Goal: Task Accomplishment & Management: Use online tool/utility

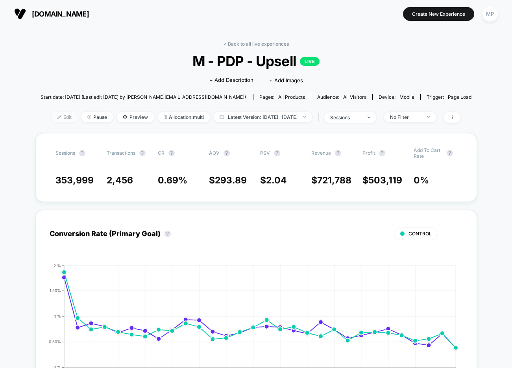
click at [52, 113] on span "Edit" at bounding box center [65, 117] width 26 height 11
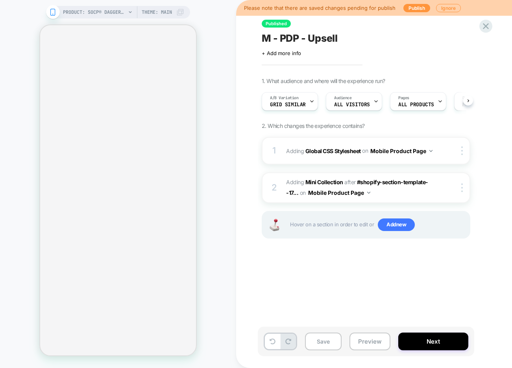
scroll to position [0, 0]
click at [313, 100] on icon at bounding box center [311, 101] width 5 height 5
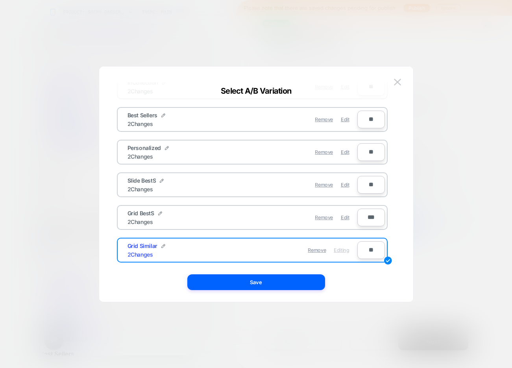
scroll to position [0, 0]
click at [393, 84] on button at bounding box center [398, 82] width 12 height 12
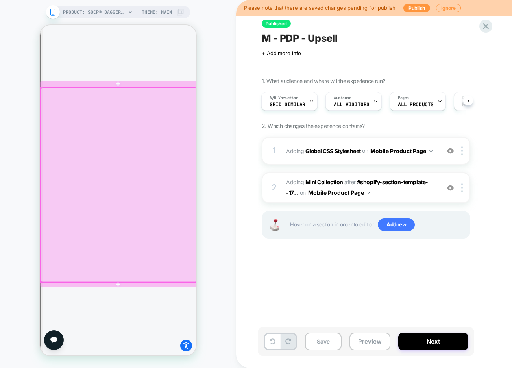
scroll to position [900, 0]
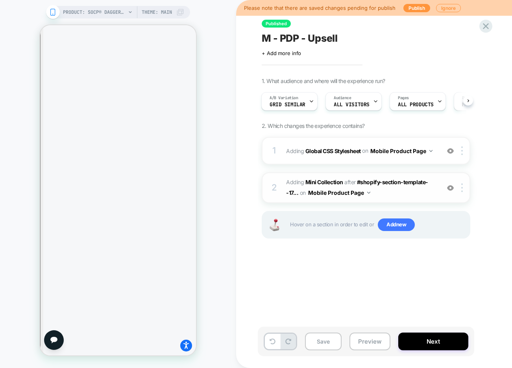
click at [391, 193] on span "#_loomi_addon_1752773261187 Adding Mini Collection AFTER #shopify-section-templ…" at bounding box center [361, 187] width 150 height 21
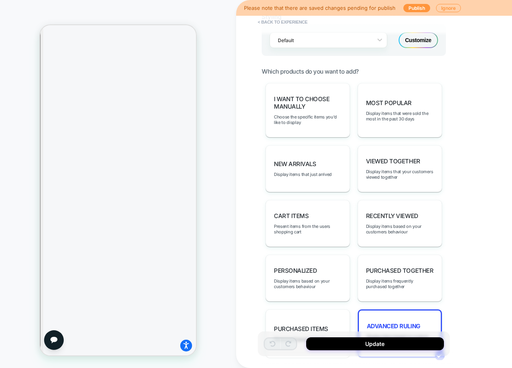
scroll to position [477, 0]
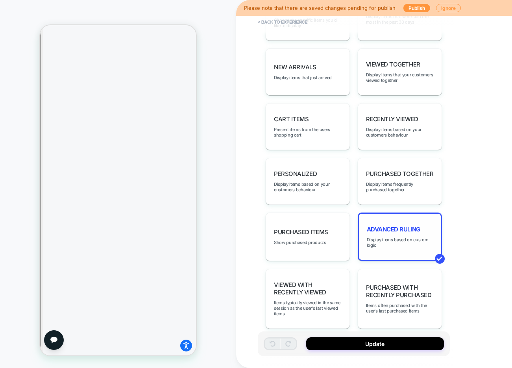
click at [386, 214] on div "Advanced Ruling Display items based on custom logic" at bounding box center [400, 237] width 84 height 48
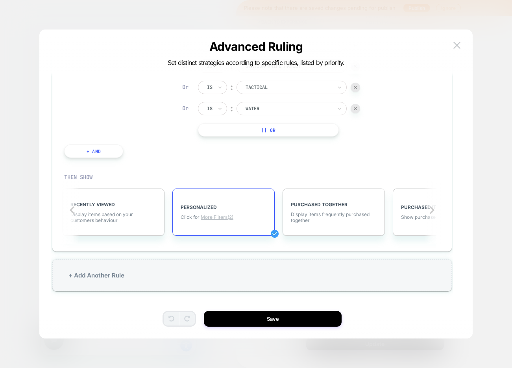
scroll to position [0, 577]
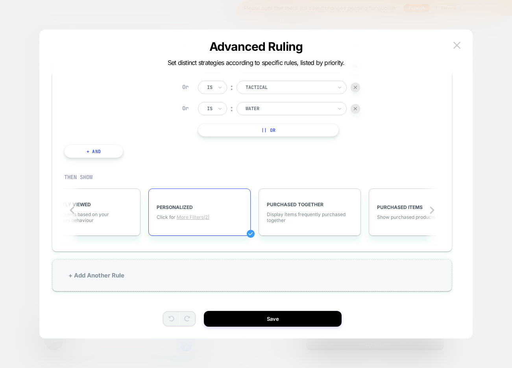
click at [183, 216] on span "More Filters (2)" at bounding box center [193, 217] width 33 height 6
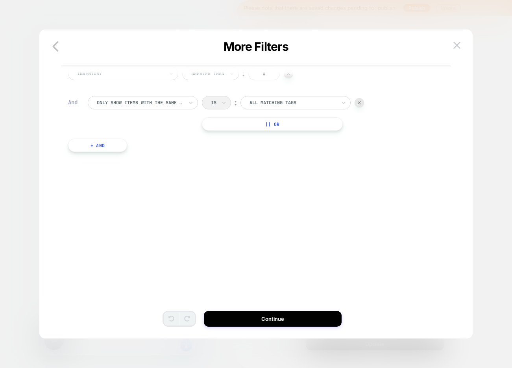
scroll to position [0, 0]
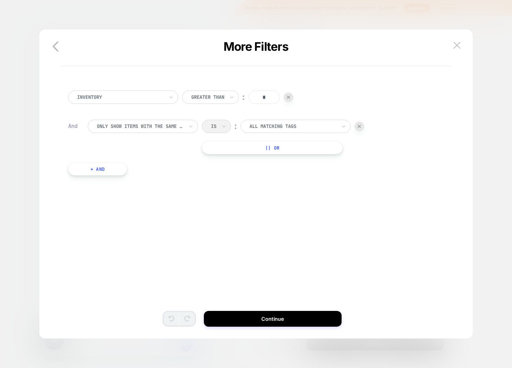
click at [109, 167] on button "+ And" at bounding box center [97, 168] width 59 height 13
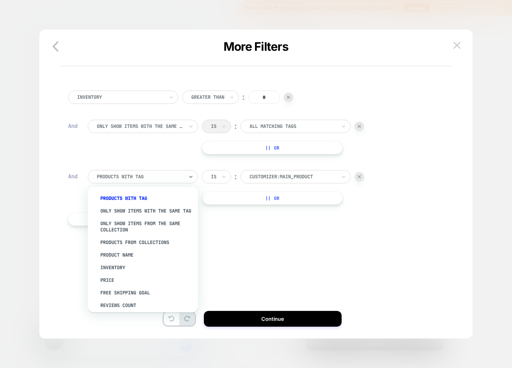
click at [130, 176] on div at bounding box center [140, 176] width 87 height 7
click at [125, 256] on div "Product Name" at bounding box center [147, 255] width 102 height 13
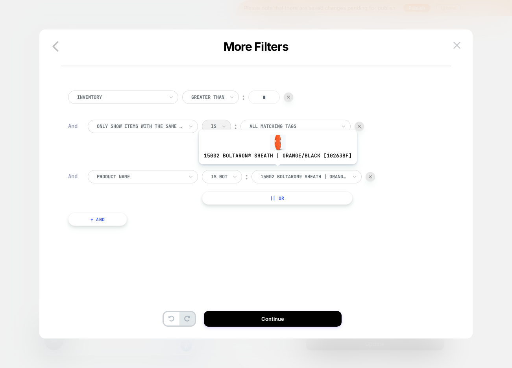
click at [278, 169] on div "Inventory Greater Than ︰ * And Only show items with the same tag Is ︰ All match…" at bounding box center [252, 160] width 376 height 163
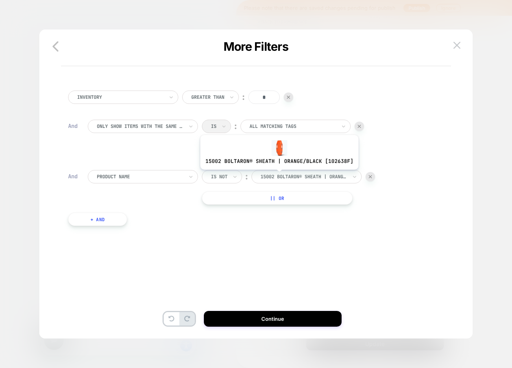
click at [278, 176] on div at bounding box center [304, 176] width 87 height 7
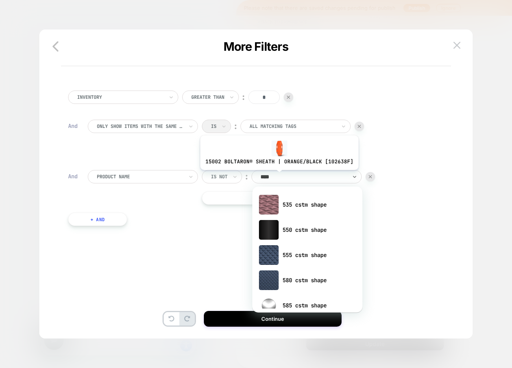
type input "*****"
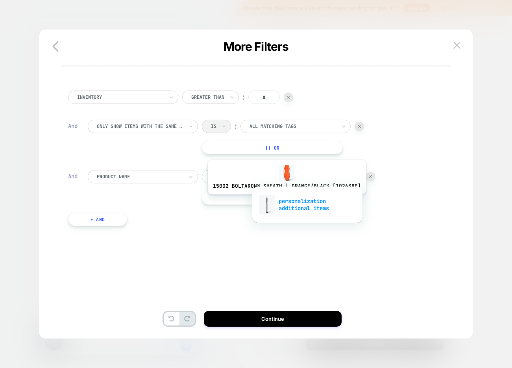
click at [286, 201] on div "personalization additional items" at bounding box center [307, 204] width 102 height 25
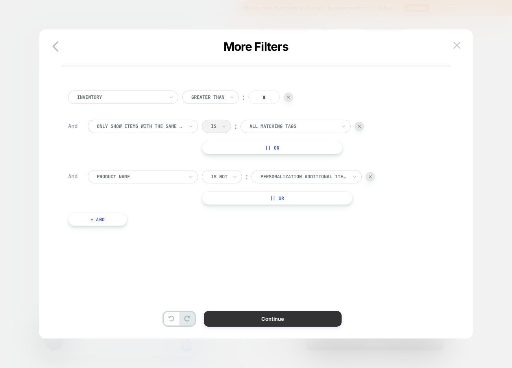
click at [252, 316] on button "Continue" at bounding box center [273, 319] width 138 height 16
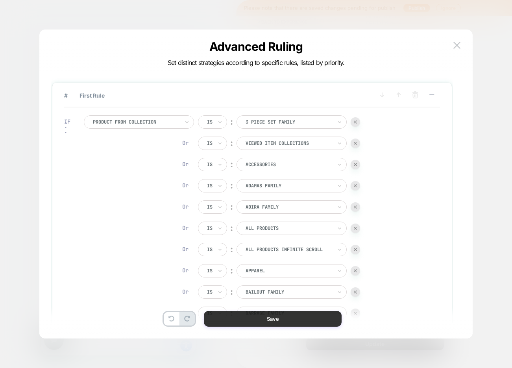
scroll to position [0, 626]
click at [242, 318] on button "Save" at bounding box center [273, 319] width 138 height 16
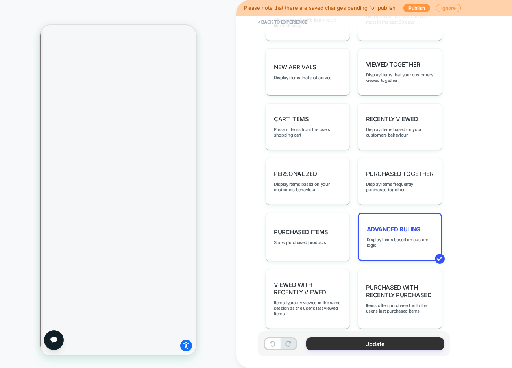
click at [325, 343] on button "Update" at bounding box center [375, 344] width 138 height 13
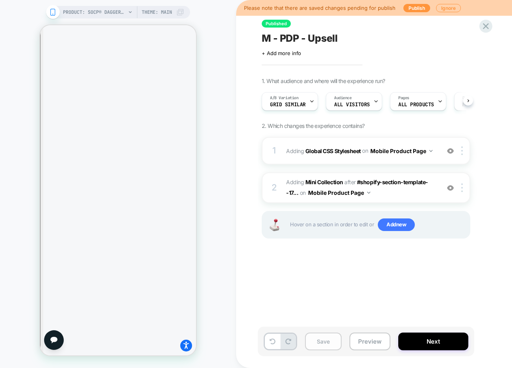
scroll to position [0, 0]
click at [317, 342] on button "Save" at bounding box center [323, 342] width 37 height 18
click at [380, 343] on button "Preview" at bounding box center [370, 342] width 41 height 18
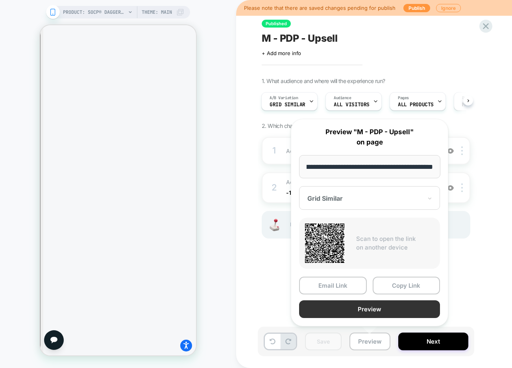
scroll to position [0, 0]
click at [355, 308] on button "Preview" at bounding box center [369, 310] width 141 height 18
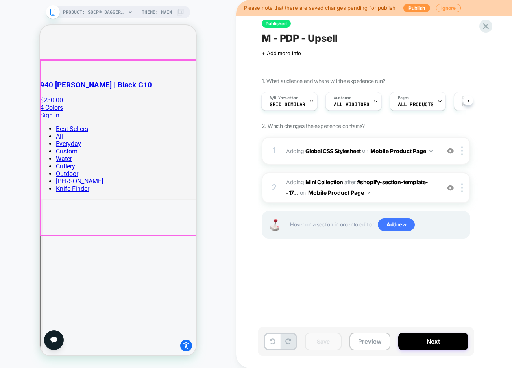
scroll to position [645, 0]
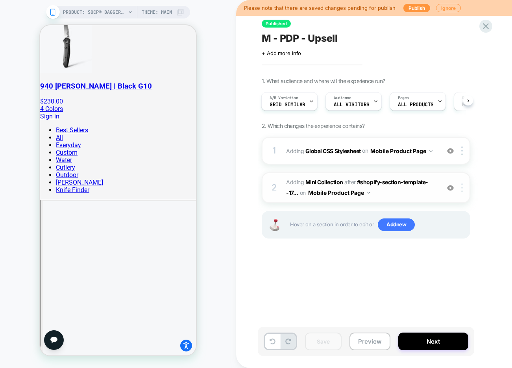
click at [462, 190] on img at bounding box center [463, 188] width 2 height 9
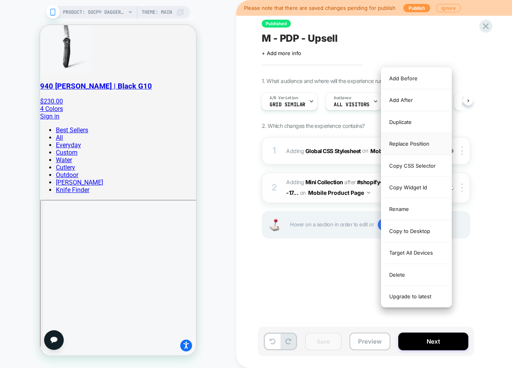
click at [427, 141] on div "Replace Position" at bounding box center [417, 144] width 70 height 22
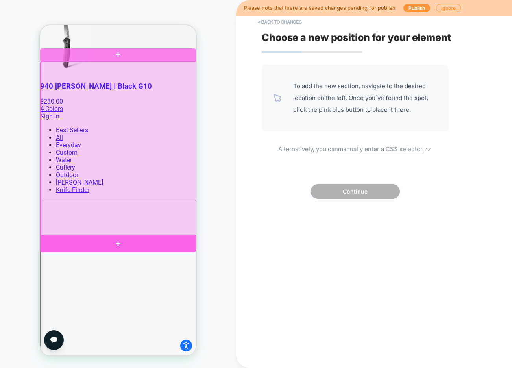
click at [172, 243] on div at bounding box center [118, 243] width 156 height 17
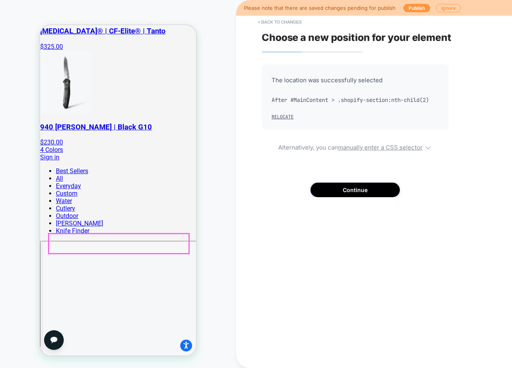
scroll to position [602, 0]
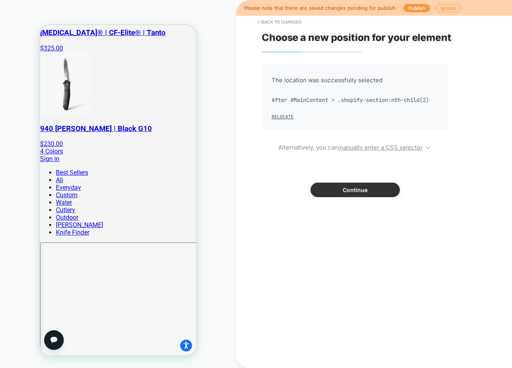
click at [338, 189] on button "Continue" at bounding box center [355, 190] width 89 height 15
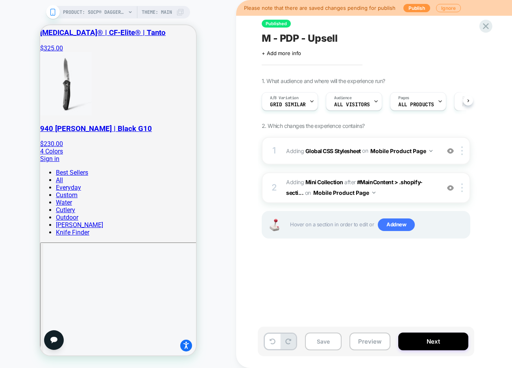
scroll to position [0, 0]
click at [315, 342] on button "Save" at bounding box center [323, 342] width 37 height 18
click at [353, 341] on button "Preview" at bounding box center [370, 342] width 41 height 18
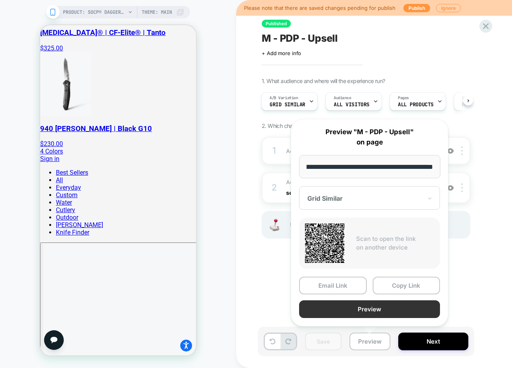
scroll to position [0, 0]
click at [367, 310] on button "Preview" at bounding box center [369, 310] width 141 height 18
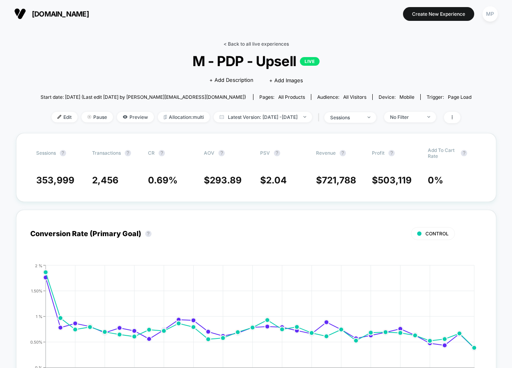
click at [263, 42] on link "< Back to all live experiences" at bounding box center [256, 44] width 65 height 6
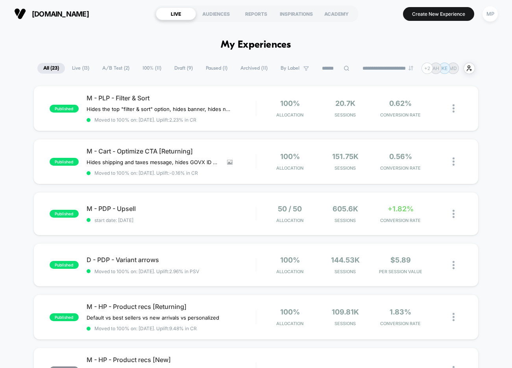
click at [113, 67] on span "A/B Test ( 2 )" at bounding box center [115, 68] width 39 height 11
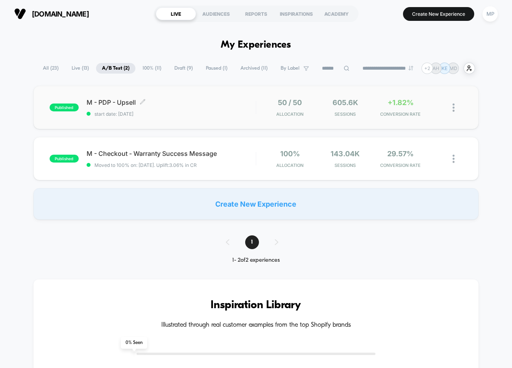
click at [195, 102] on span "M - PDP - Upsell Click to edit experience details" at bounding box center [171, 102] width 169 height 8
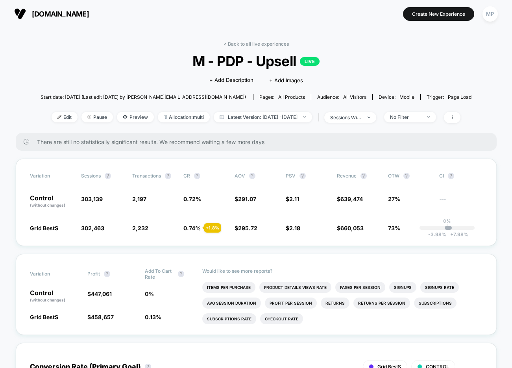
click at [232, 60] on span "M - PDP - Upsell LIVE" at bounding box center [256, 61] width 388 height 17
copy span "M - PDP - Upsell"
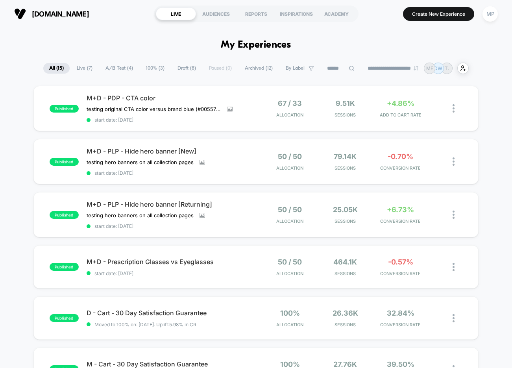
click at [186, 69] on span "Draft ( 8 )" at bounding box center [187, 68] width 30 height 11
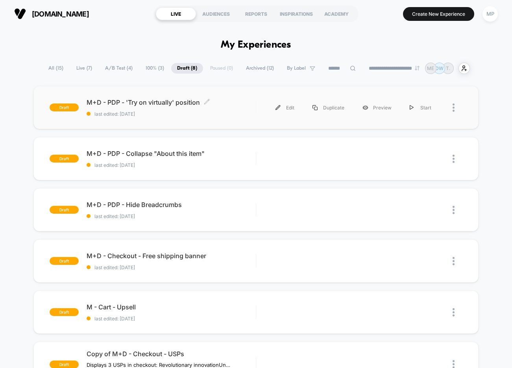
click at [185, 116] on span "last edited: 9/10/2025" at bounding box center [171, 114] width 169 height 6
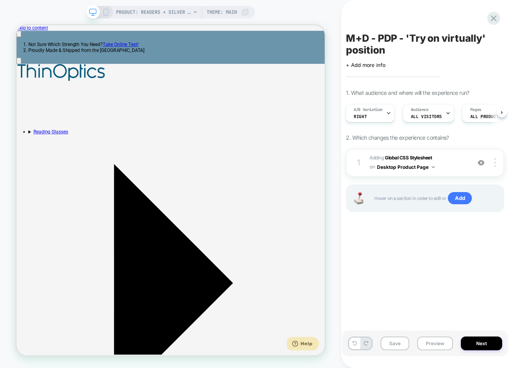
scroll to position [0, 200]
click at [495, 164] on img at bounding box center [496, 162] width 2 height 9
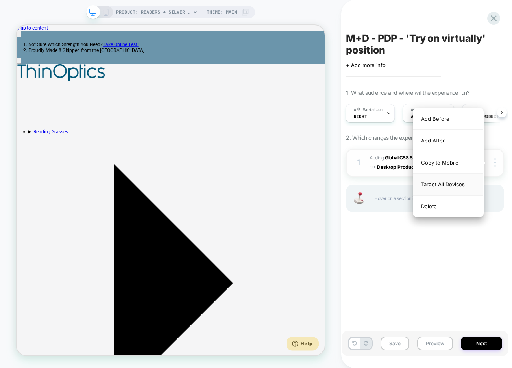
click at [458, 186] on div "Target All Devices" at bounding box center [449, 185] width 70 height 22
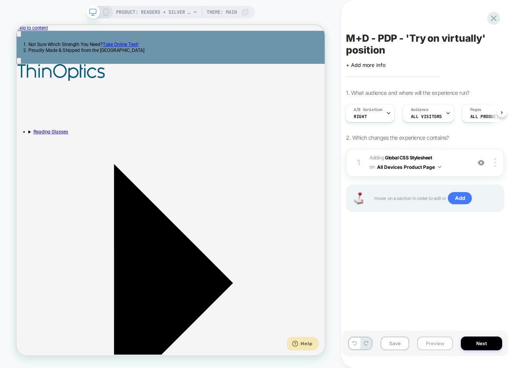
click at [424, 345] on button "Preview" at bounding box center [436, 344] width 36 height 14
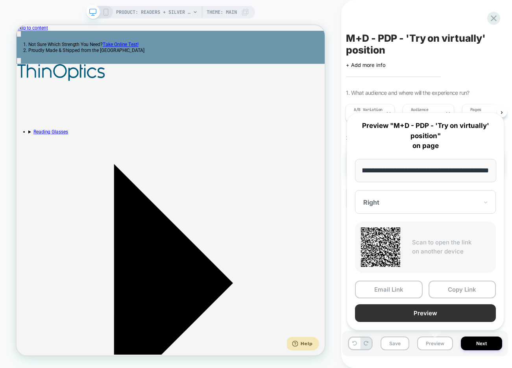
scroll to position [0, 0]
click at [425, 314] on button "Preview" at bounding box center [425, 313] width 141 height 18
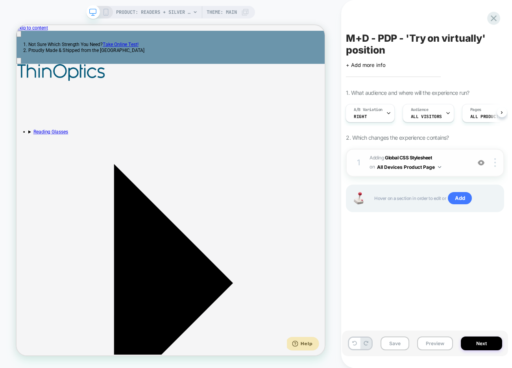
scroll to position [0, 200]
click at [500, 160] on div at bounding box center [496, 162] width 15 height 9
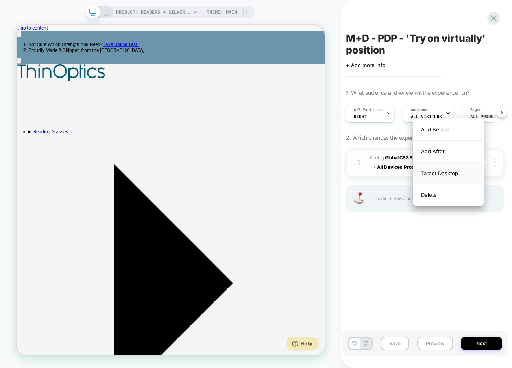
click at [455, 173] on div "Target Desktop" at bounding box center [449, 174] width 70 height 22
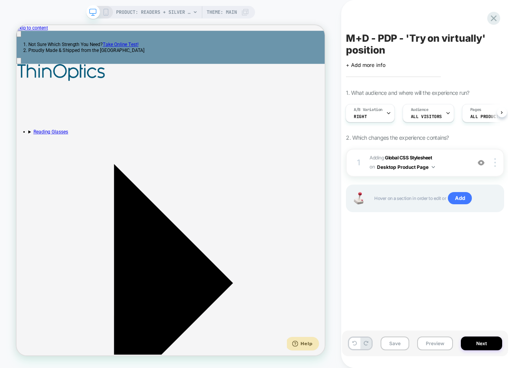
scroll to position [0, 0]
click at [373, 41] on span "M+D - PDP - 'Try on virtually' position" at bounding box center [425, 44] width 158 height 24
click at [362, 40] on textarea "**********" at bounding box center [412, 44] width 133 height 24
type textarea "**********"
click at [488, 47] on icon at bounding box center [488, 44] width 10 height 10
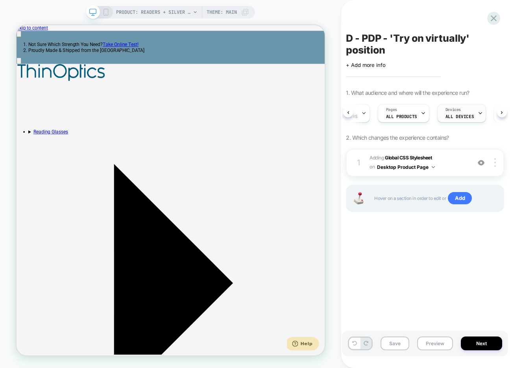
scroll to position [0, 87]
click at [460, 112] on div "Devices ALL DEVICES" at bounding box center [458, 113] width 44 height 18
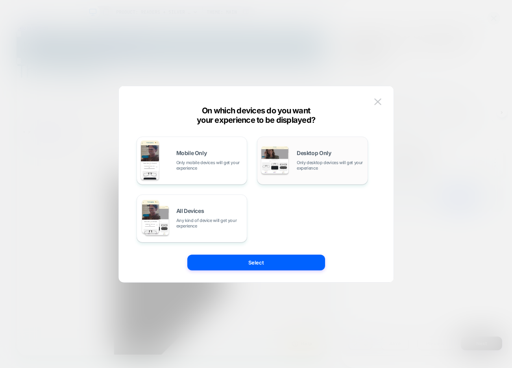
click at [310, 156] on span "Desktop Only" at bounding box center [314, 153] width 34 height 6
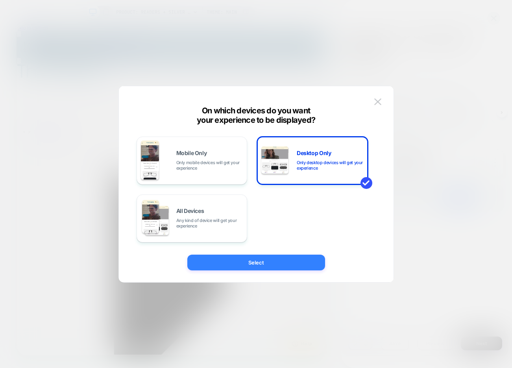
scroll to position [0, 200]
click at [244, 267] on button "Select" at bounding box center [256, 263] width 138 height 16
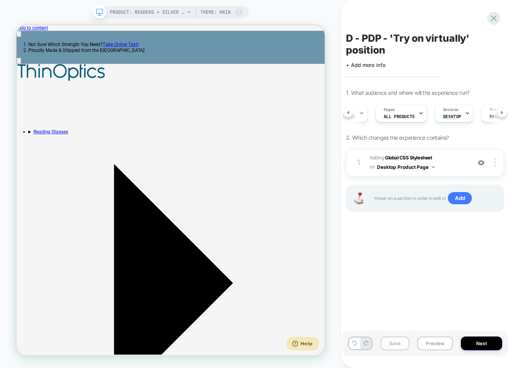
click at [385, 341] on button "Save" at bounding box center [395, 344] width 29 height 14
click at [379, 120] on div "A/B Variation Right" at bounding box center [365, 113] width 45 height 18
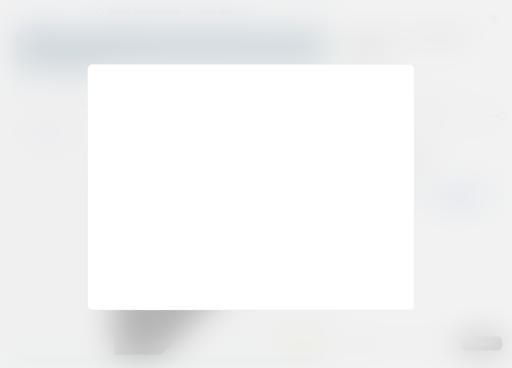
scroll to position [0, 200]
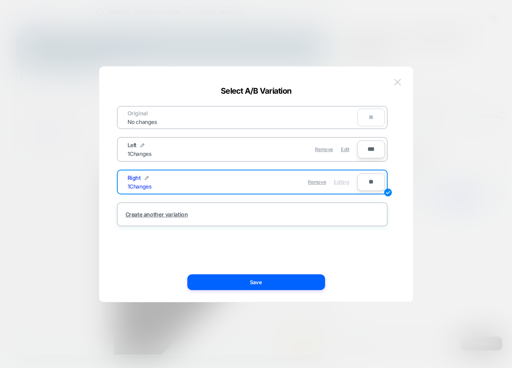
click at [396, 85] on button at bounding box center [398, 82] width 12 height 12
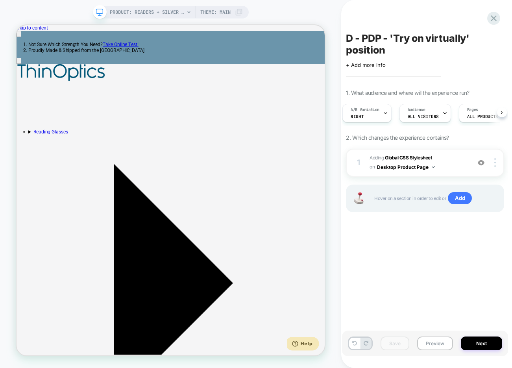
click at [377, 39] on span "D - PDP - 'Try on virtually' position" at bounding box center [425, 44] width 158 height 24
click at [377, 39] on textarea "**********" at bounding box center [412, 44] width 133 height 24
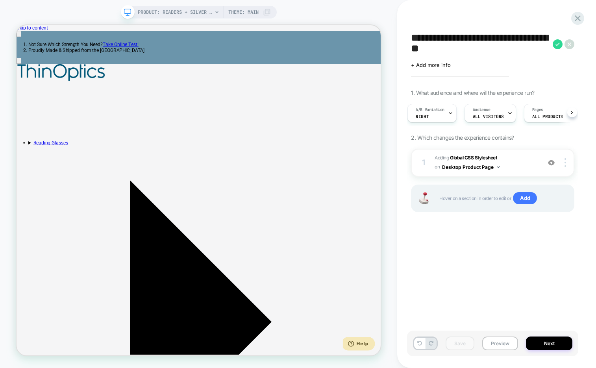
click at [507, 13] on div "**********" at bounding box center [492, 184] width 171 height 353
click at [512, 47] on icon at bounding box center [558, 44] width 10 height 10
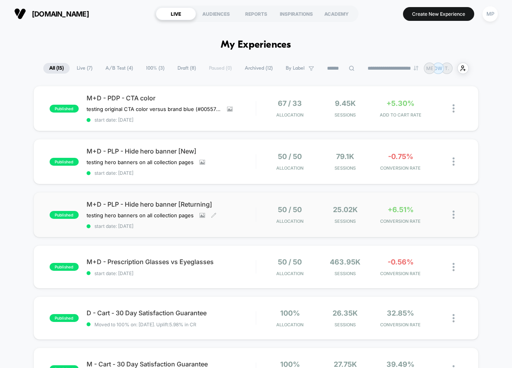
click at [180, 223] on span "start date: [DATE]" at bounding box center [171, 226] width 169 height 6
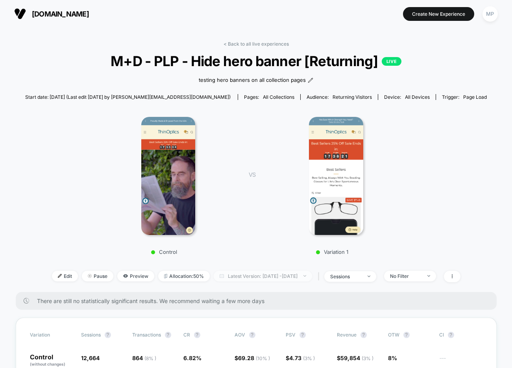
click at [246, 274] on span "Latest Version: [DATE] - [DATE]" at bounding box center [263, 276] width 98 height 11
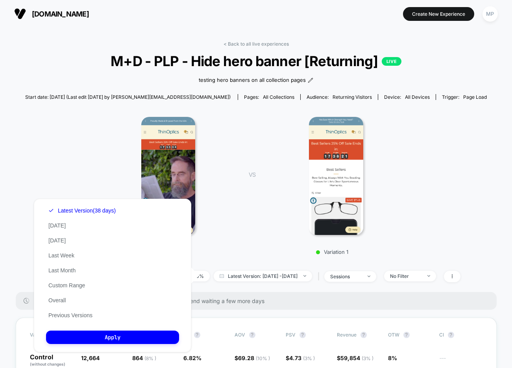
click at [249, 245] on div "VS Variation 1" at bounding box center [321, 183] width 168 height 143
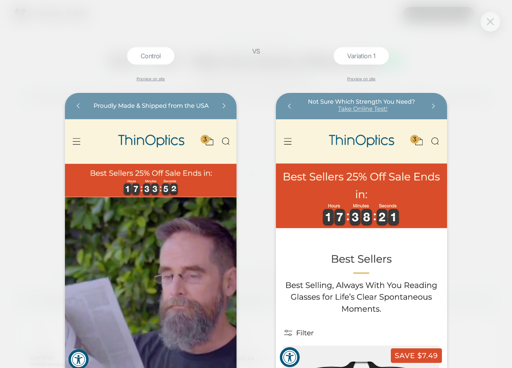
click at [487, 19] on img at bounding box center [490, 21] width 7 height 7
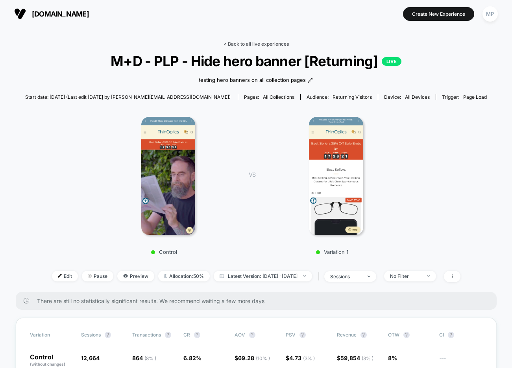
click at [245, 44] on link "< Back to all live experiences" at bounding box center [256, 44] width 65 height 6
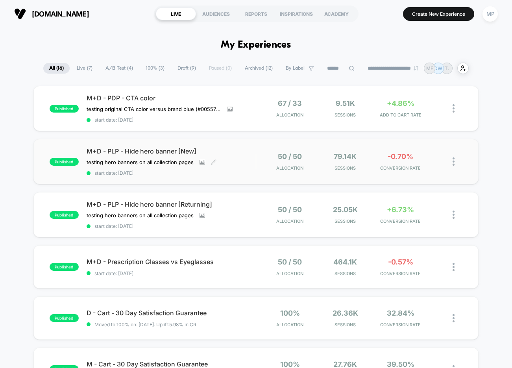
click at [216, 171] on span "start date: [DATE]" at bounding box center [171, 173] width 169 height 6
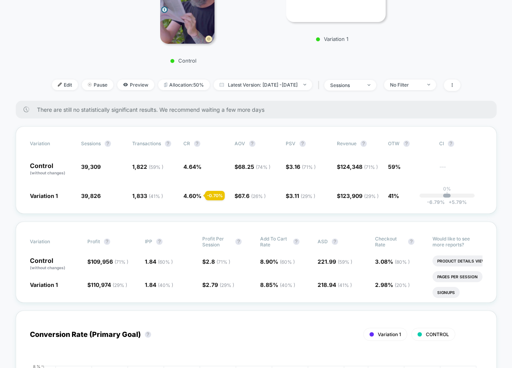
scroll to position [193, 0]
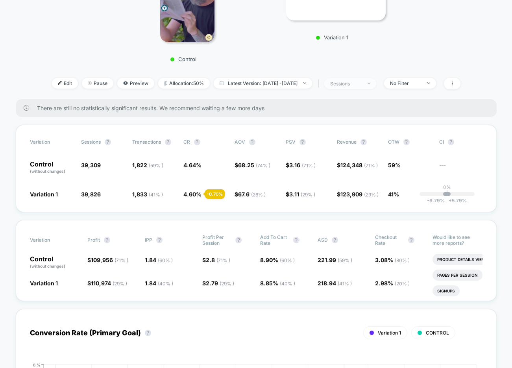
click at [359, 86] on span "sessions" at bounding box center [351, 83] width 52 height 11
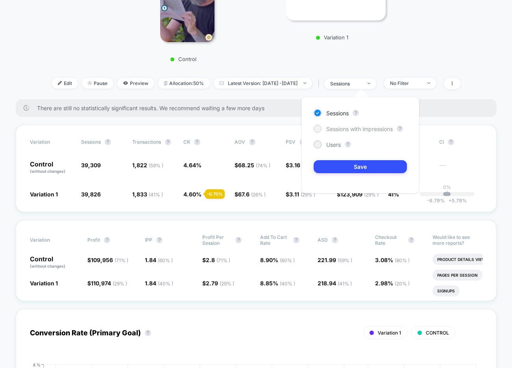
click at [328, 130] on span "Sessions with impressions" at bounding box center [360, 129] width 67 height 7
click at [327, 163] on button "Save" at bounding box center [360, 166] width 93 height 13
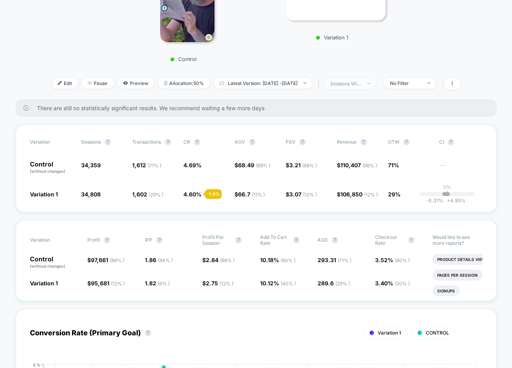
click at [350, 86] on span "sessions with impression" at bounding box center [351, 83] width 52 height 11
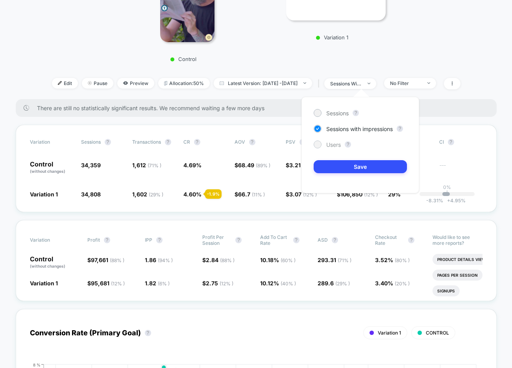
click at [321, 148] on div "Users" at bounding box center [327, 145] width 27 height 8
click at [327, 167] on button "Save" at bounding box center [360, 166] width 93 height 13
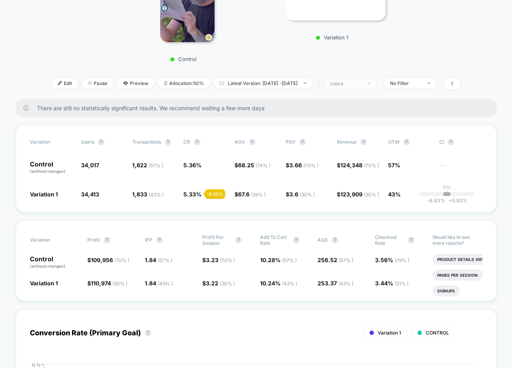
click at [356, 85] on div "users" at bounding box center [346, 84] width 32 height 6
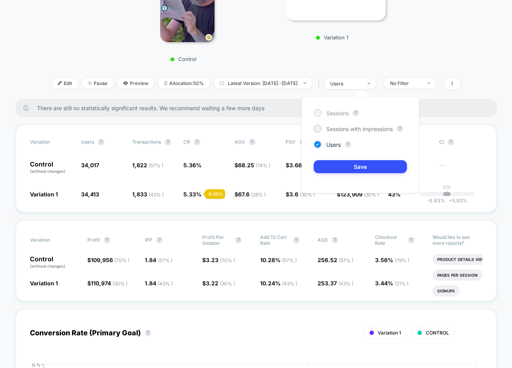
click at [329, 111] on span "Sessions" at bounding box center [338, 113] width 22 height 7
click at [329, 168] on button "Save" at bounding box center [360, 166] width 93 height 13
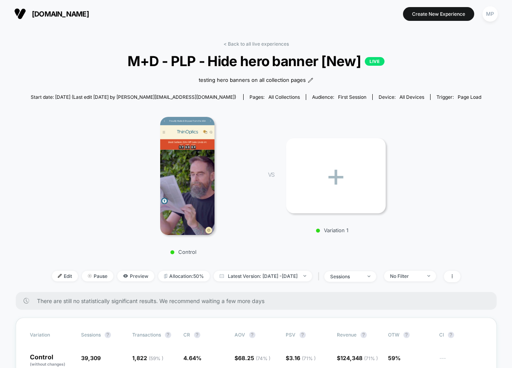
click at [258, 44] on link "< Back to all live experiences" at bounding box center [256, 44] width 65 height 6
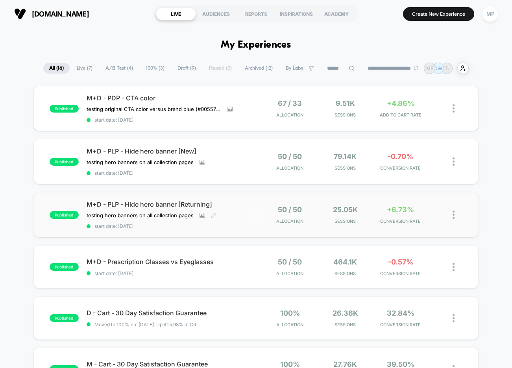
click at [190, 225] on span "start date: [DATE]" at bounding box center [171, 226] width 169 height 6
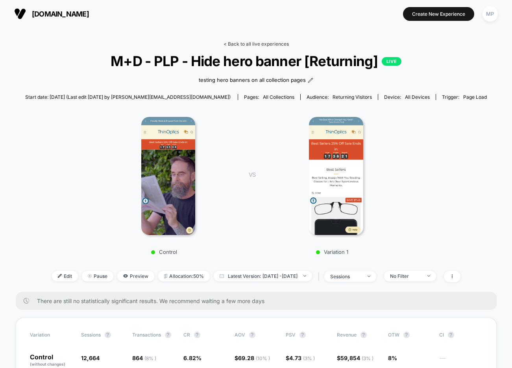
click at [257, 41] on link "< Back to all live experiences" at bounding box center [256, 44] width 65 height 6
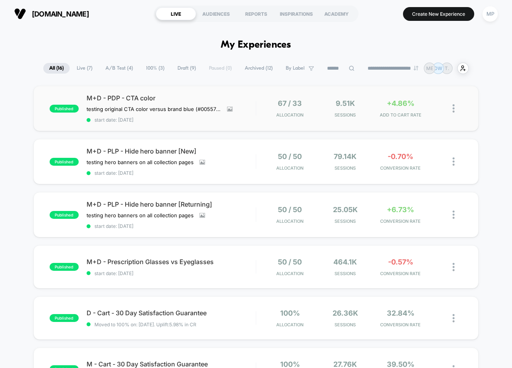
click at [184, 124] on div "published M+D - PDP - CTA color testing original CTA color versus brand blue (#…" at bounding box center [256, 108] width 446 height 45
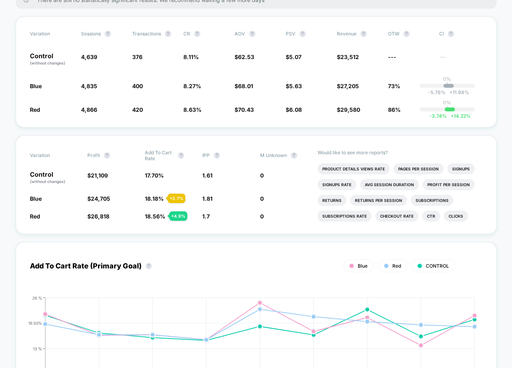
scroll to position [189, 0]
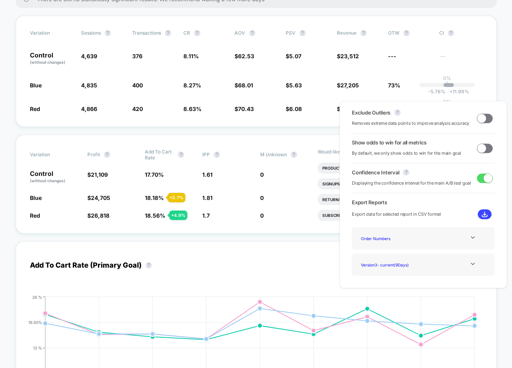
click at [485, 147] on span at bounding box center [485, 148] width 16 height 9
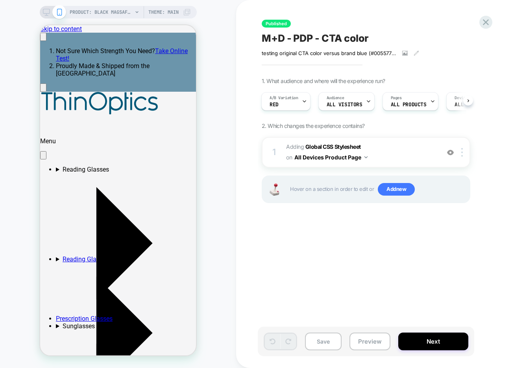
scroll to position [0, 121]
click at [440, 343] on button "Next" at bounding box center [434, 342] width 70 height 18
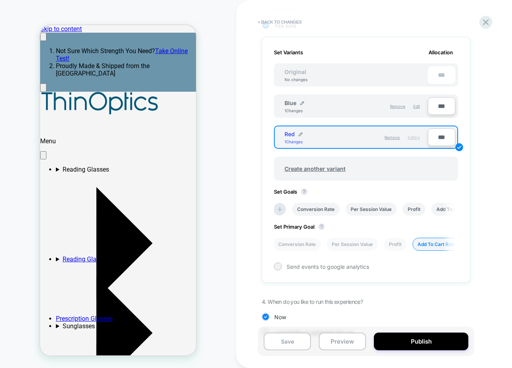
scroll to position [222, 0]
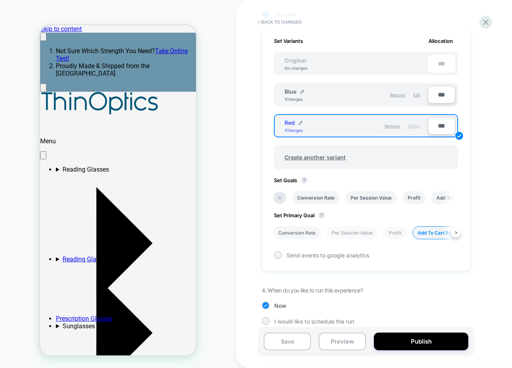
click at [310, 235] on li "Conversion Rate" at bounding box center [297, 232] width 48 height 13
click at [293, 341] on button "Save" at bounding box center [287, 342] width 47 height 18
click at [487, 19] on icon at bounding box center [486, 22] width 11 height 11
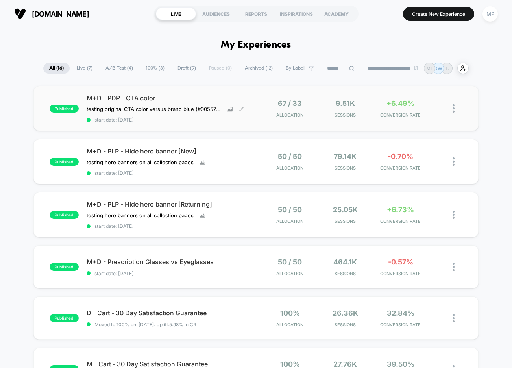
click at [187, 121] on span "start date: [DATE]" at bounding box center [171, 120] width 169 height 6
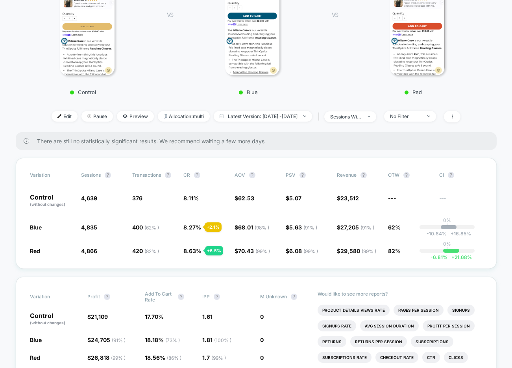
scroll to position [223, 0]
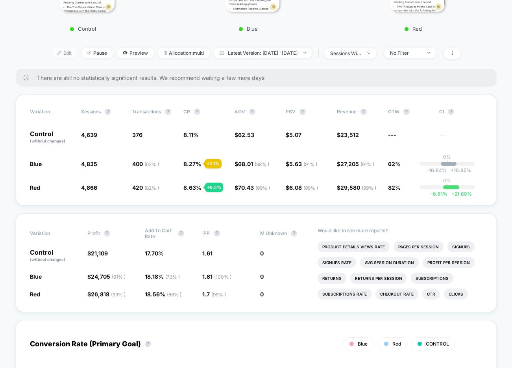
click at [52, 53] on span "Edit" at bounding box center [65, 53] width 26 height 11
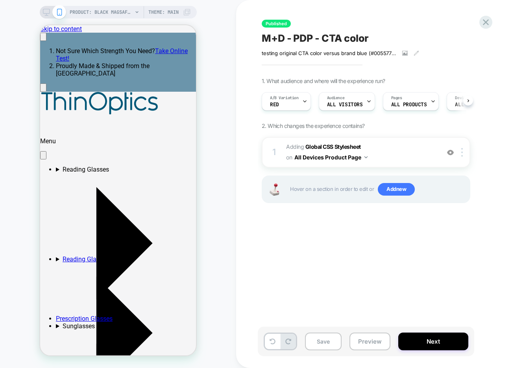
scroll to position [0, 0]
click at [408, 339] on button "Next" at bounding box center [434, 342] width 70 height 18
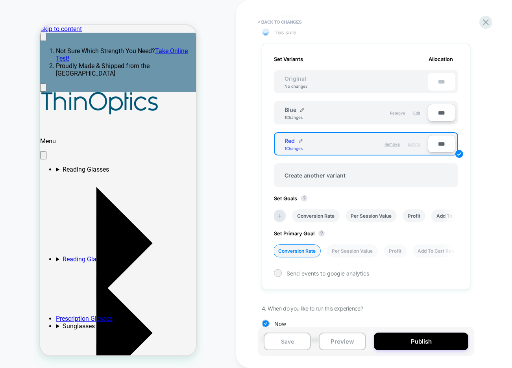
scroll to position [207, 0]
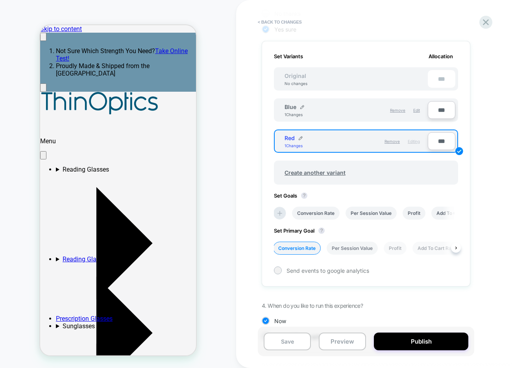
click at [345, 248] on li "Per Session Value" at bounding box center [352, 248] width 51 height 13
click at [283, 340] on button "Save" at bounding box center [287, 342] width 47 height 18
click at [484, 22] on icon at bounding box center [486, 22] width 11 height 11
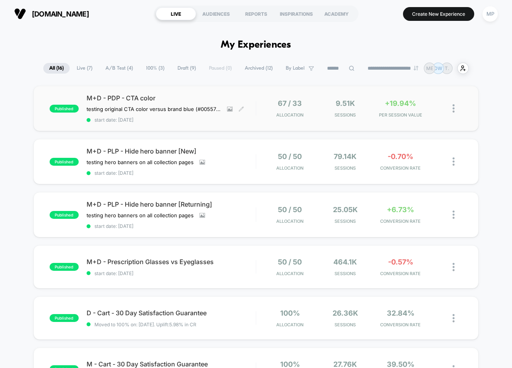
click at [189, 119] on span "start date: [DATE]" at bounding box center [171, 120] width 169 height 6
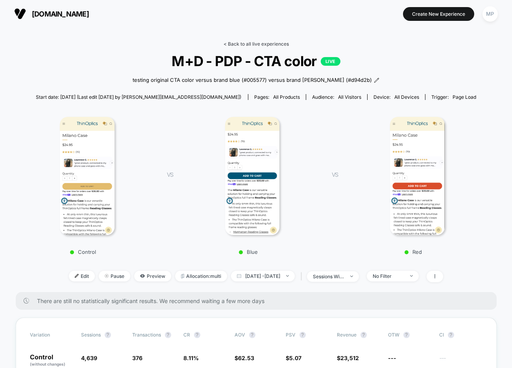
click at [238, 44] on link "< Back to all live experiences" at bounding box center [256, 44] width 65 height 6
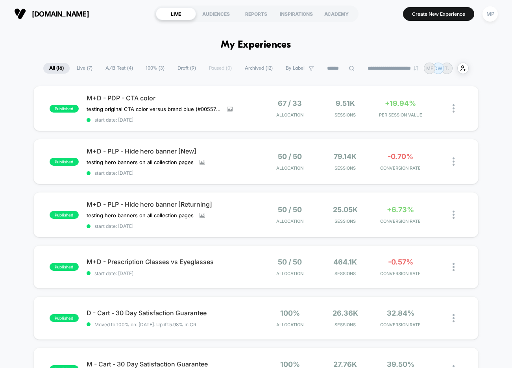
click at [108, 63] on span "A/B Test ( 4 )" at bounding box center [119, 68] width 39 height 11
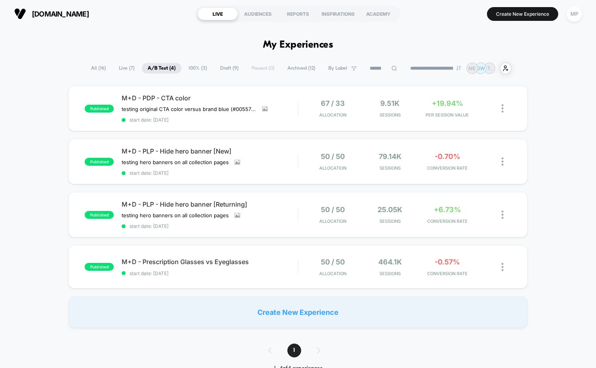
click at [206, 121] on span "start date: [DATE]" at bounding box center [210, 120] width 176 height 6
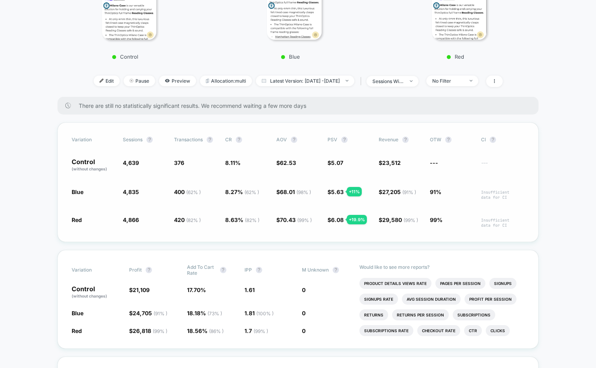
scroll to position [203, 0]
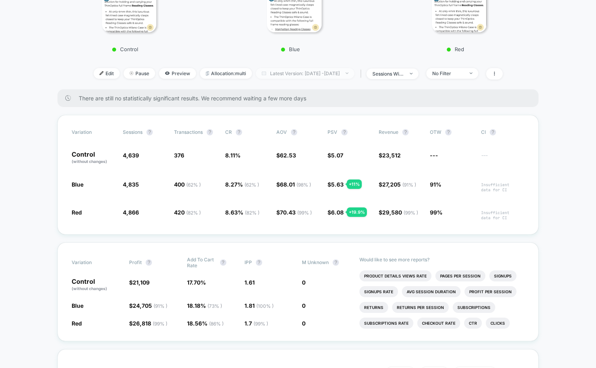
click at [310, 71] on span "Latest Version: Sep 18, 2025 - Sep 26, 2025" at bounding box center [305, 73] width 98 height 11
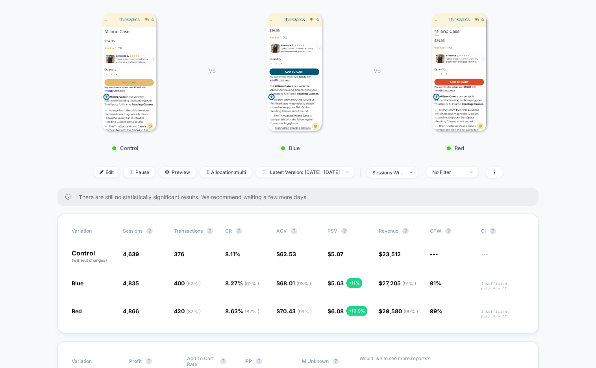
scroll to position [103, 0]
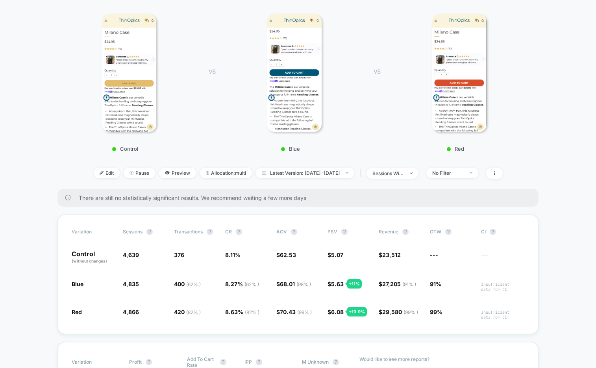
click at [118, 91] on img at bounding box center [129, 73] width 55 height 118
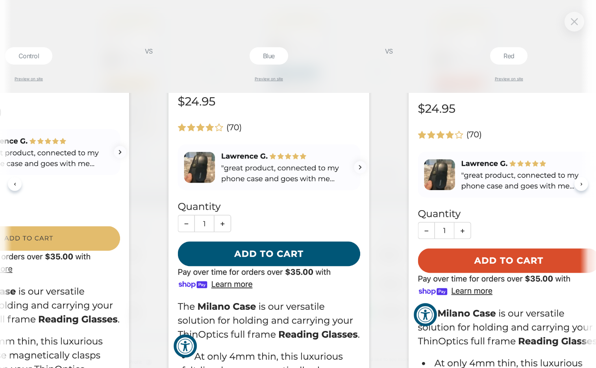
scroll to position [56, 0]
click at [481, 19] on div "Control Preview on site VS Blue Preview on site VS Red Preview on site" at bounding box center [298, 184] width 596 height 368
click at [512, 25] on div at bounding box center [575, 22] width 20 height 20
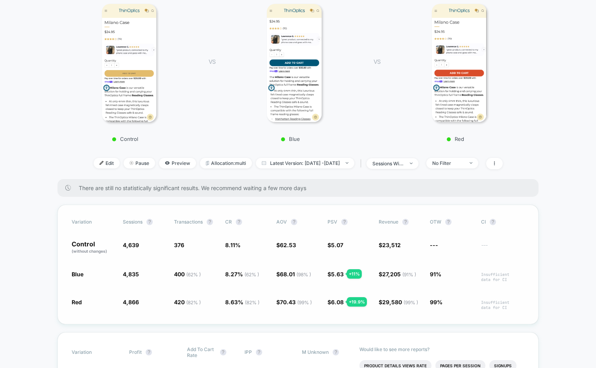
scroll to position [112, 0]
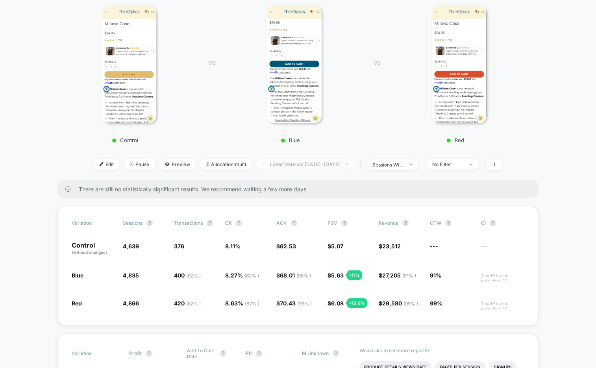
click at [299, 163] on span "Latest Version: Sep 18, 2025 - Sep 26, 2025" at bounding box center [305, 164] width 98 height 11
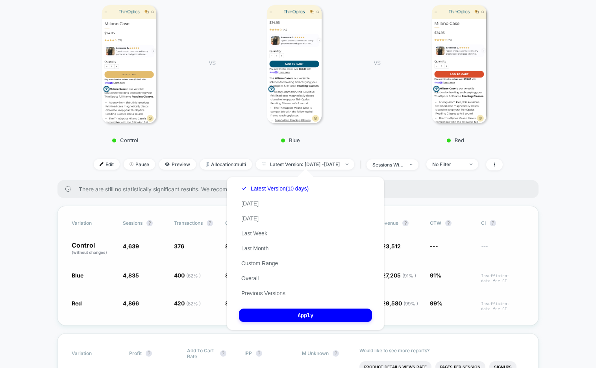
click at [184, 323] on div "Variation Sessions ? Transactions ? CR ? AOV ? PSV ? Revenue ? OTW ? CI ? Contr…" at bounding box center [298, 266] width 481 height 120
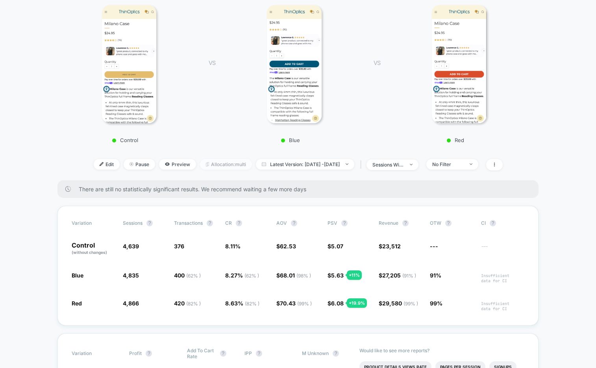
click at [205, 163] on span "Allocation: multi" at bounding box center [226, 164] width 52 height 11
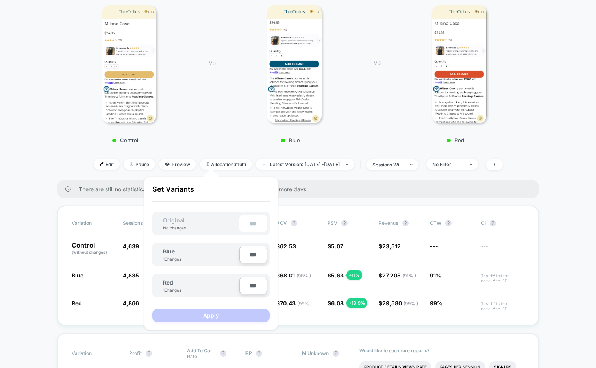
click at [248, 285] on input "***" at bounding box center [253, 286] width 28 height 18
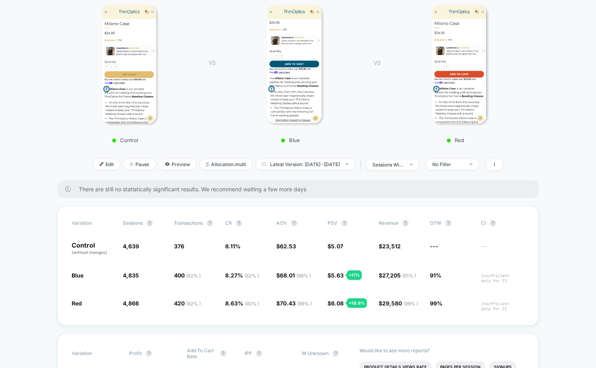
click at [468, 95] on img at bounding box center [459, 64] width 55 height 118
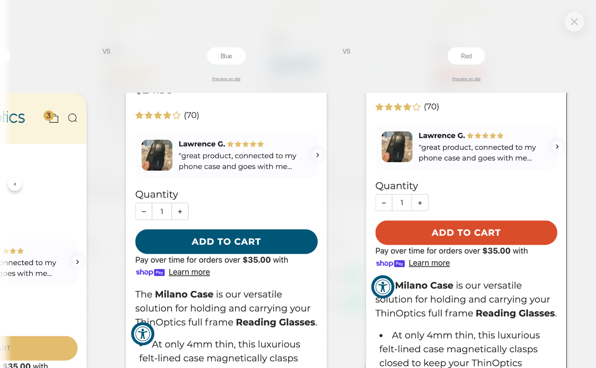
scroll to position [69, 0]
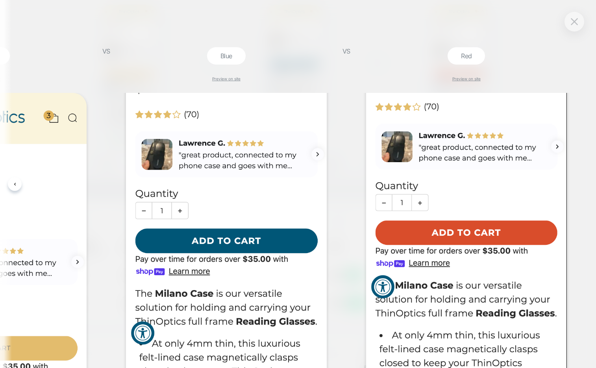
click at [512, 37] on div "Control Preview on site VS Blue Preview on site VS Red Preview on site" at bounding box center [298, 184] width 596 height 368
click at [512, 20] on div at bounding box center [575, 22] width 20 height 20
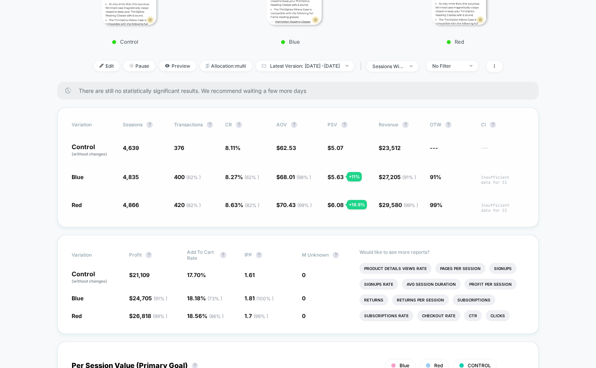
scroll to position [204, 0]
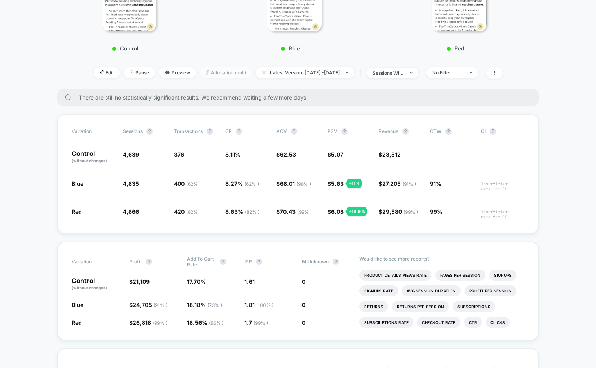
click at [206, 73] on span "Allocation: multi" at bounding box center [226, 72] width 52 height 11
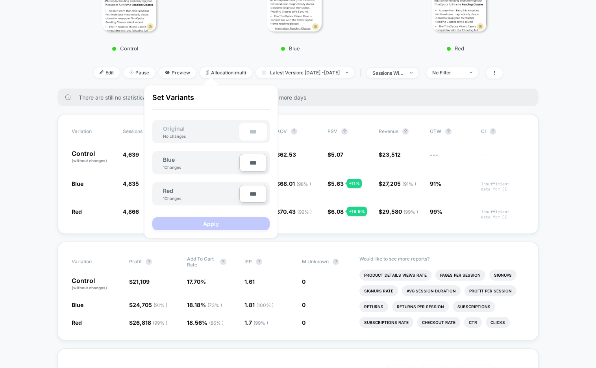
click at [248, 158] on input "***" at bounding box center [253, 163] width 28 height 18
type input "***"
type input "**"
type input "***"
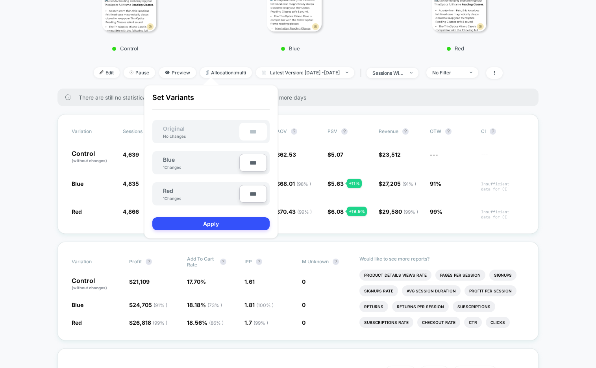
click at [249, 191] on input "***" at bounding box center [253, 194] width 28 height 18
type input "***"
type input "**"
type input "***"
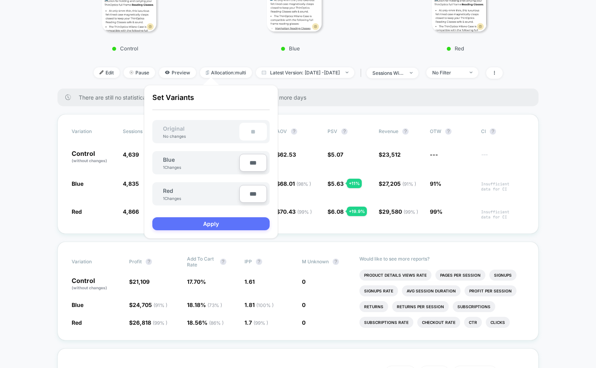
click at [216, 222] on button "Apply" at bounding box center [210, 223] width 117 height 13
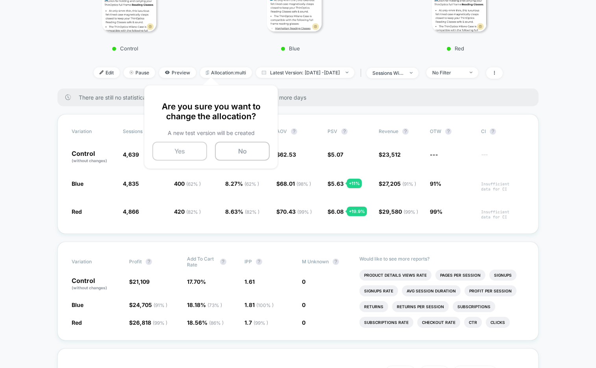
click at [175, 148] on button "Yes" at bounding box center [179, 151] width 55 height 19
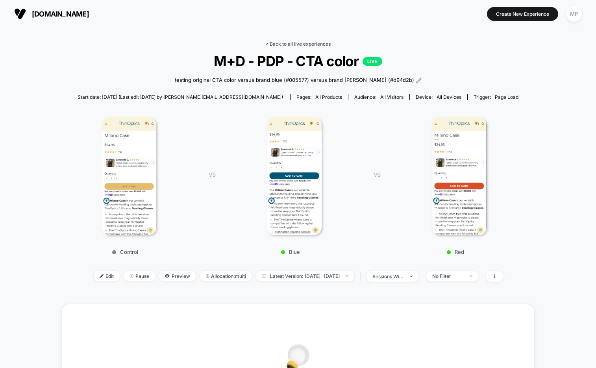
click at [295, 43] on link "< Back to all live experiences" at bounding box center [297, 44] width 65 height 6
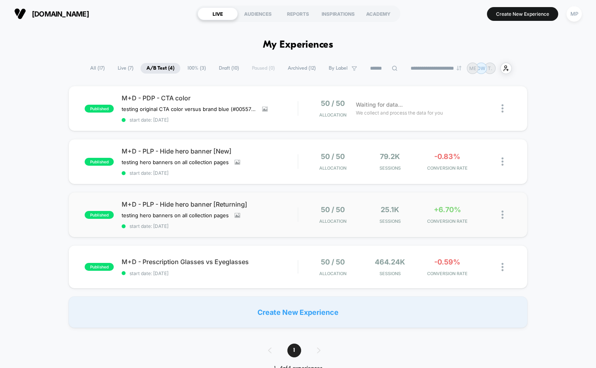
click at [244, 230] on div "published M+D - PLP - Hide hero banner [Returning] testing hero banners on all …" at bounding box center [298, 214] width 459 height 45
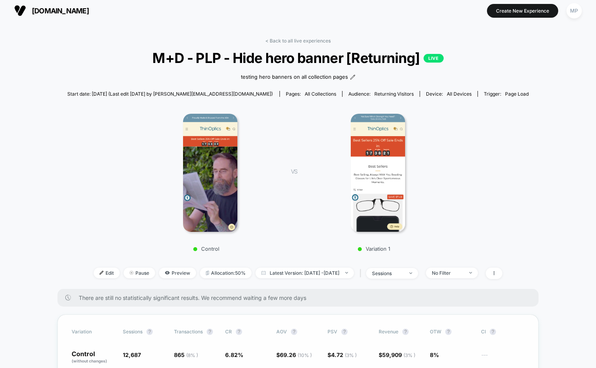
scroll to position [7, 0]
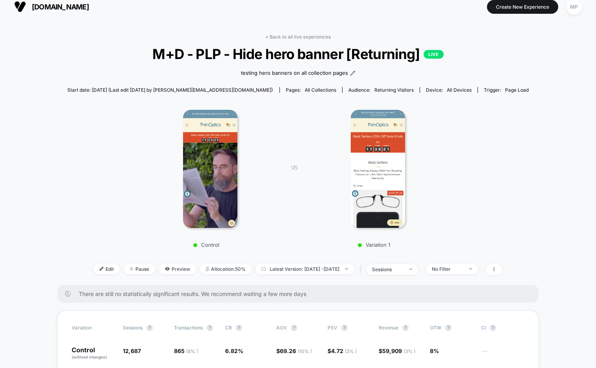
click at [289, 40] on div "< Back to all live experiences M+D - PLP - Hide hero banner [Returning] LIVE te…" at bounding box center [298, 159] width 462 height 251
click at [288, 36] on link "< Back to all live experiences" at bounding box center [297, 37] width 65 height 6
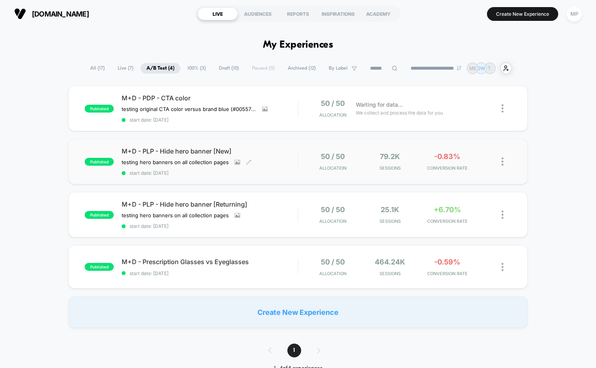
click at [262, 167] on div "M+D - PLP - Hide hero banner [New] testing hero banners on all collection pages…" at bounding box center [210, 161] width 176 height 29
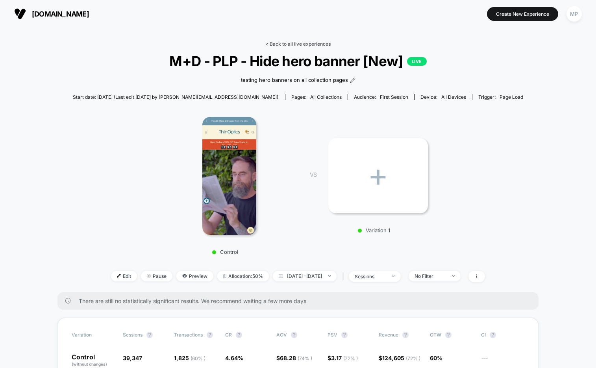
click at [292, 42] on link "< Back to all live experiences" at bounding box center [297, 44] width 65 height 6
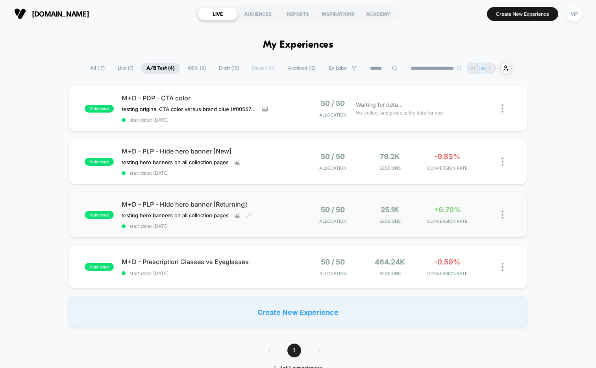
click at [261, 226] on span "start date: [DATE]" at bounding box center [210, 226] width 176 height 6
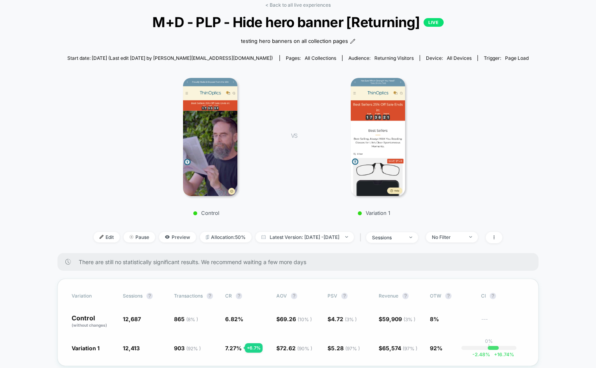
scroll to position [40, 0]
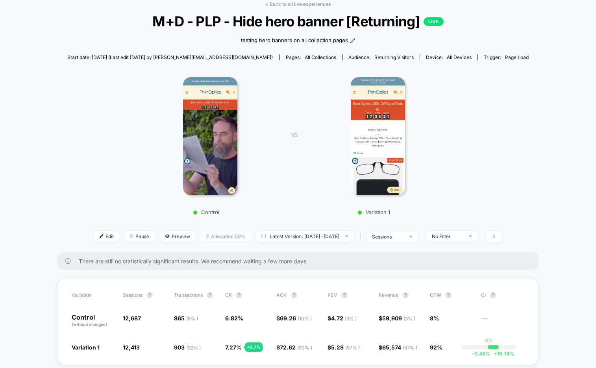
click at [208, 233] on span "Allocation: 50%" at bounding box center [226, 236] width 52 height 11
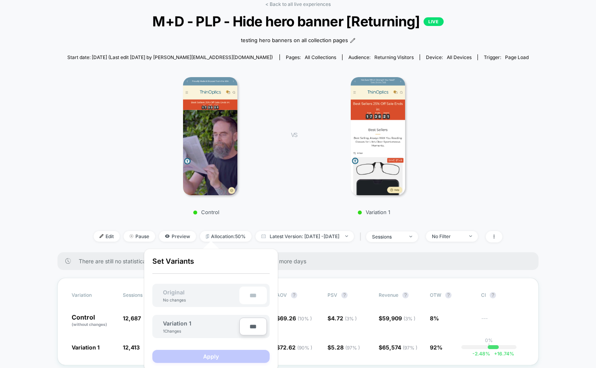
click at [249, 325] on input "***" at bounding box center [253, 327] width 28 height 18
type input "***"
type input "**"
type input "***"
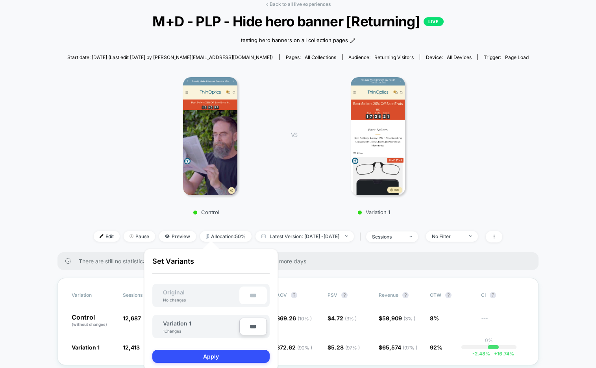
type input "**"
type input "****"
click at [221, 354] on button "Apply" at bounding box center [210, 356] width 117 height 13
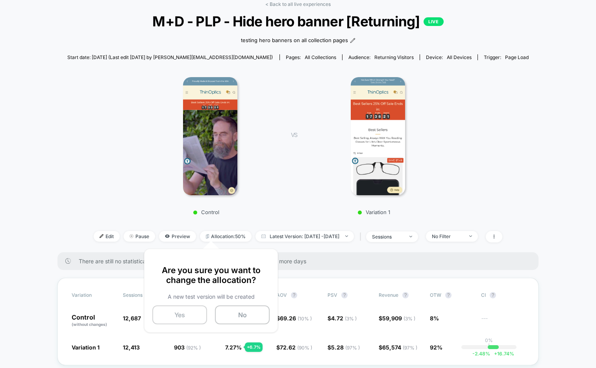
click at [176, 310] on button "Yes" at bounding box center [179, 315] width 55 height 19
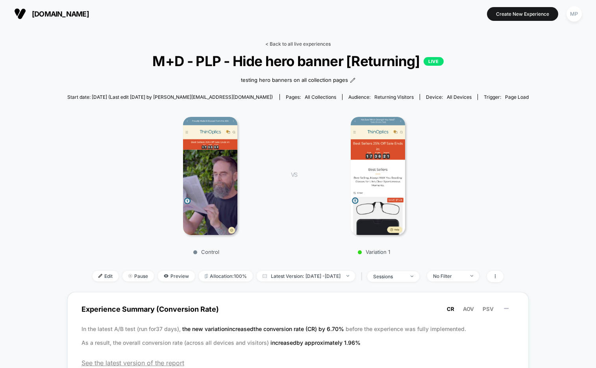
click at [281, 43] on link "< Back to all live experiences" at bounding box center [297, 44] width 65 height 6
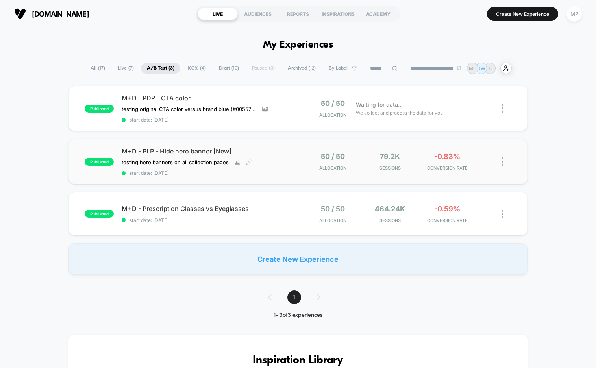
click at [206, 173] on span "start date: [DATE]" at bounding box center [210, 173] width 176 height 6
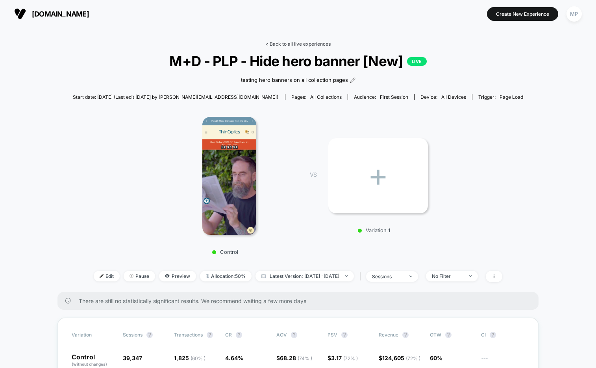
click at [284, 43] on link "< Back to all live experiences" at bounding box center [297, 44] width 65 height 6
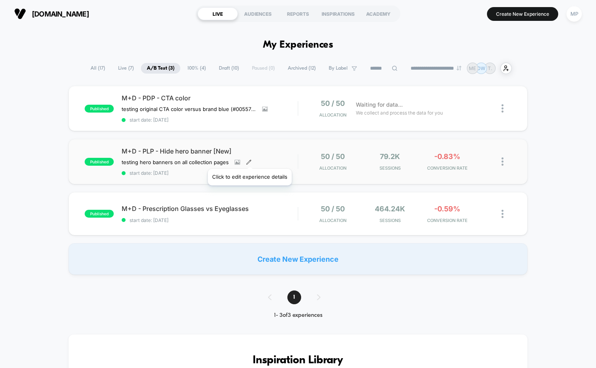
click at [249, 160] on icon at bounding box center [249, 162] width 4 height 4
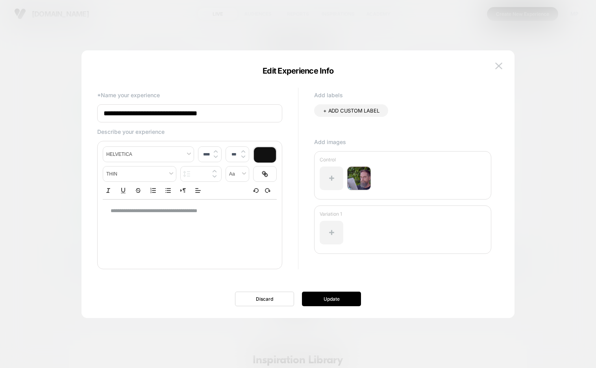
click at [185, 110] on input "**********" at bounding box center [189, 113] width 185 height 18
click at [500, 63] on img at bounding box center [498, 66] width 7 height 7
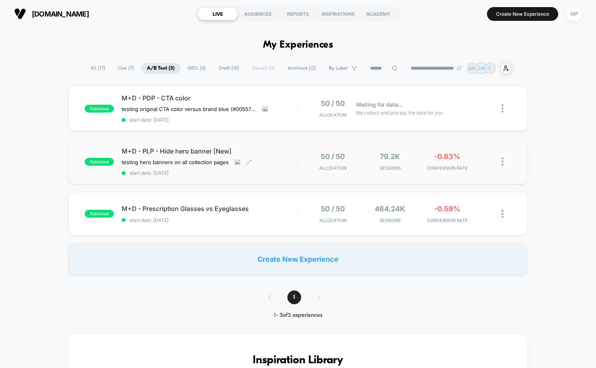
click at [207, 175] on div "published M+D - PLP - Hide hero banner [New] testing hero banners on all collec…" at bounding box center [298, 161] width 459 height 45
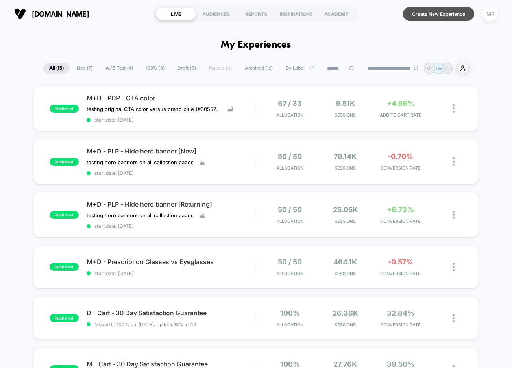
click at [427, 16] on button "Create New Experience" at bounding box center [438, 14] width 71 height 14
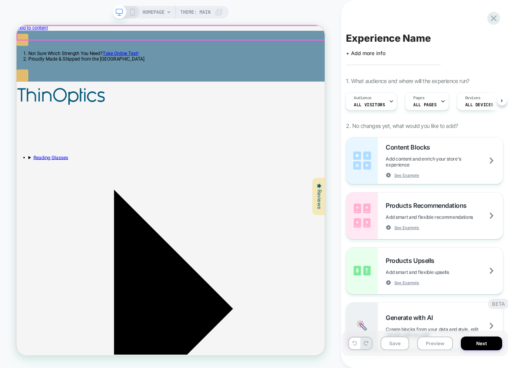
scroll to position [0, 200]
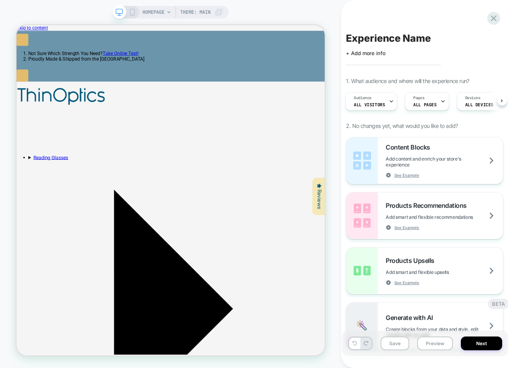
click at [132, 13] on icon at bounding box center [132, 12] width 7 height 7
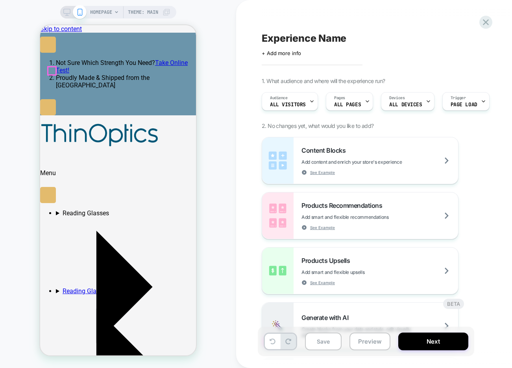
click at [48, 187] on icon at bounding box center [48, 187] width 0 height 0
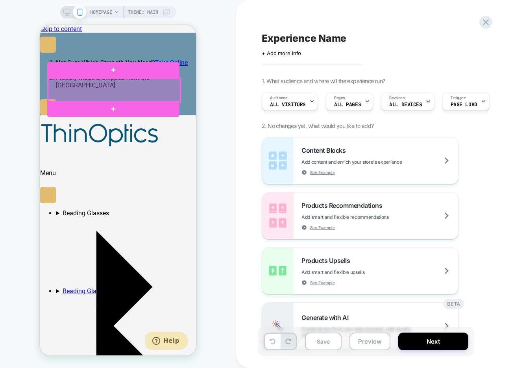
click at [122, 83] on div at bounding box center [114, 90] width 132 height 24
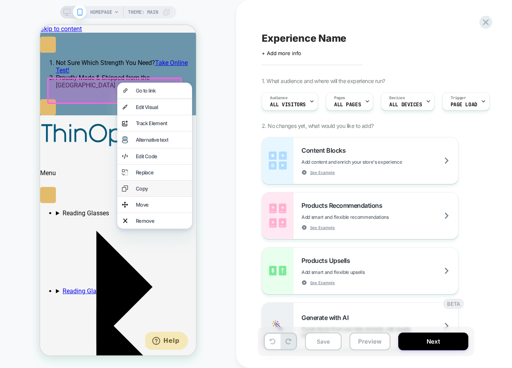
click at [139, 197] on div "Copy" at bounding box center [154, 189] width 75 height 16
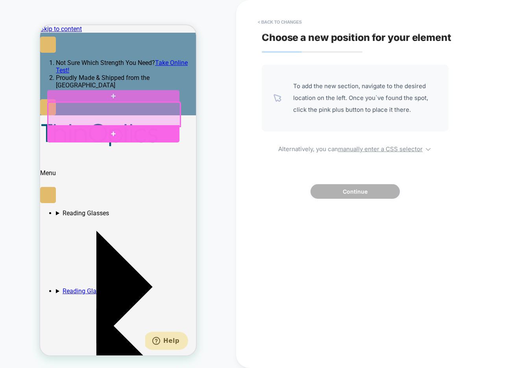
click at [87, 131] on div at bounding box center [113, 133] width 132 height 17
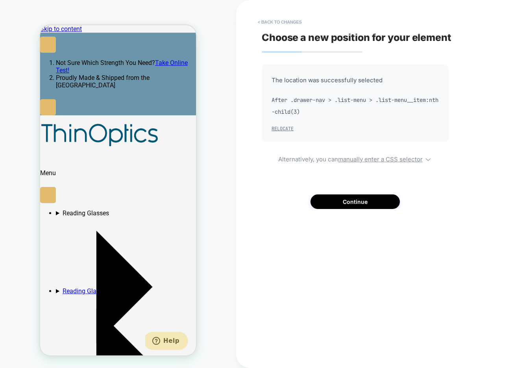
click at [277, 129] on button "Relocate" at bounding box center [283, 129] width 22 height 6
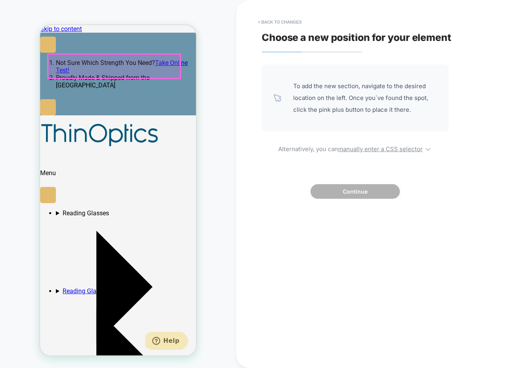
scroll to position [0, 0]
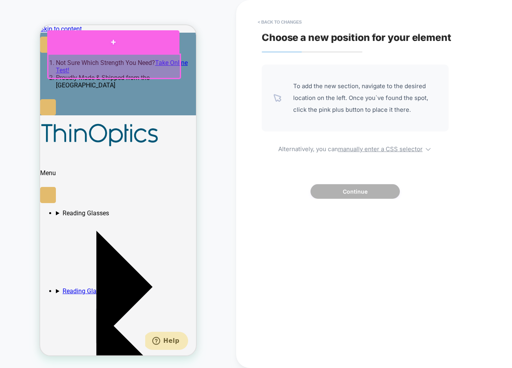
click at [103, 43] on div at bounding box center [113, 41] width 132 height 23
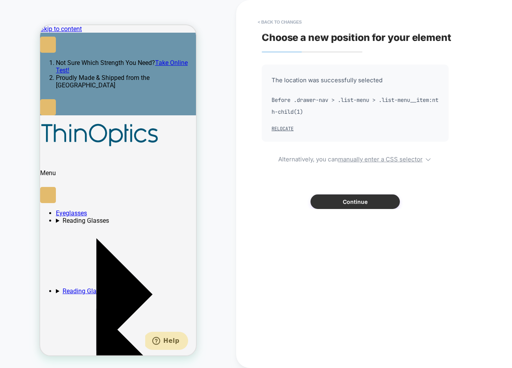
click at [332, 204] on button "Continue" at bounding box center [355, 202] width 89 height 15
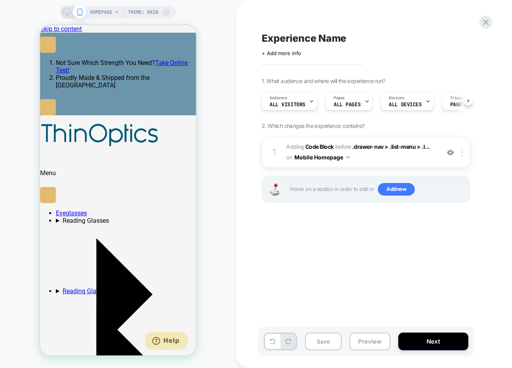
scroll to position [0, 121]
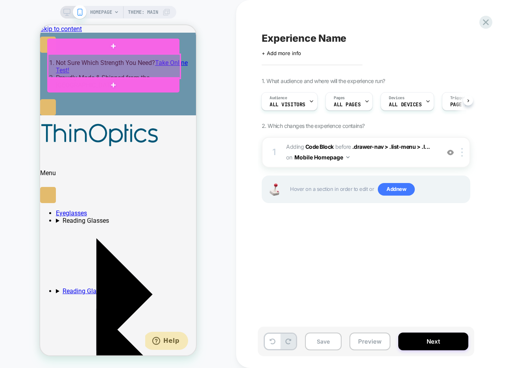
click at [69, 67] on div at bounding box center [114, 66] width 132 height 24
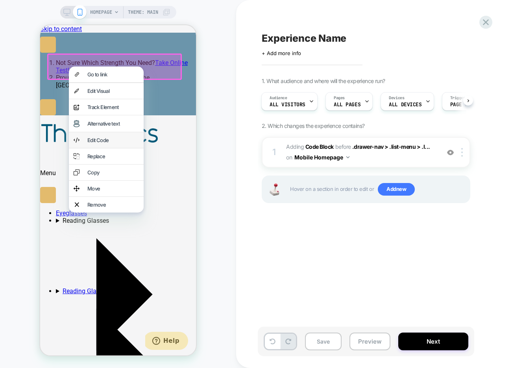
click at [100, 143] on div "Edit Code" at bounding box center [113, 140] width 52 height 6
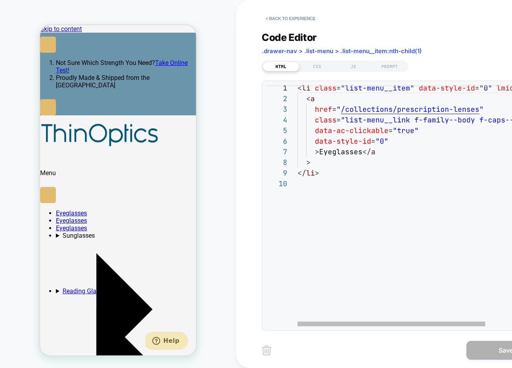
scroll to position [0, 0]
click at [342, 152] on div "< li class = "list-menu__item" data-style-id = "0" lmid = "lmi-9287" > < a href…" at bounding box center [452, 251] width 308 height 337
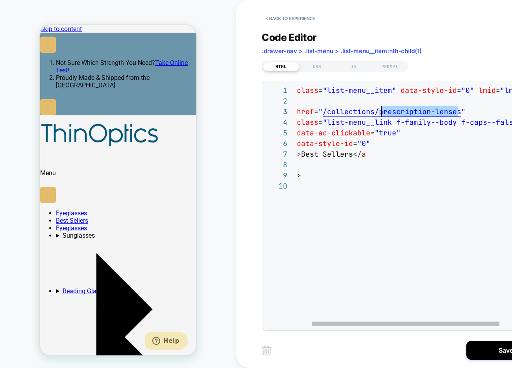
scroll to position [21, 98]
drag, startPoint x: 459, startPoint y: 111, endPoint x: 379, endPoint y: 112, distance: 80.4
click at [379, 112] on div "< li class = "list-menu__item" data-style-id = "0" lmid = "lmi-9287" > < a href…" at bounding box center [434, 253] width 308 height 337
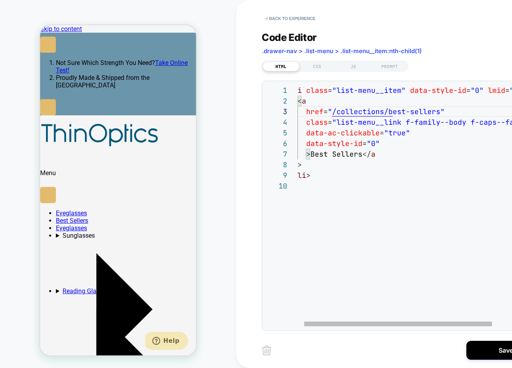
scroll to position [0, 121]
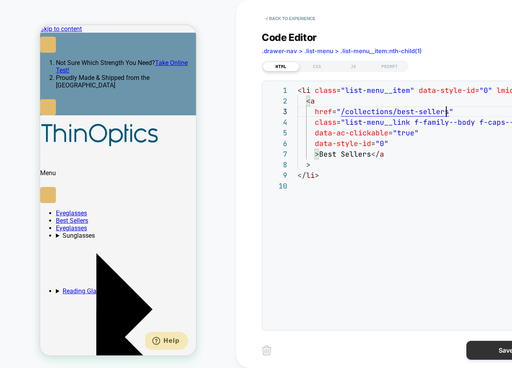
type textarea "**********"
click at [481, 353] on button "Save" at bounding box center [506, 350] width 79 height 19
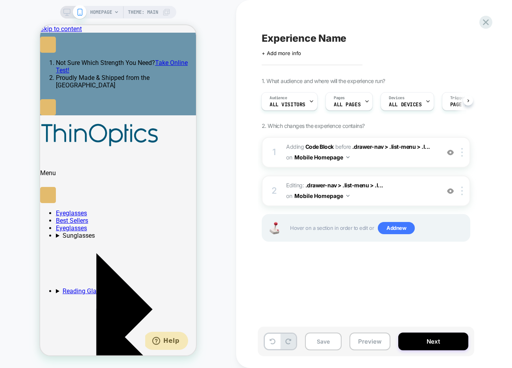
scroll to position [0, 0]
click at [350, 197] on span "Editing : .drawer-nav > .list-menu > .l... .drawer-nav > .list-menu > .list-men…" at bounding box center [361, 190] width 150 height 21
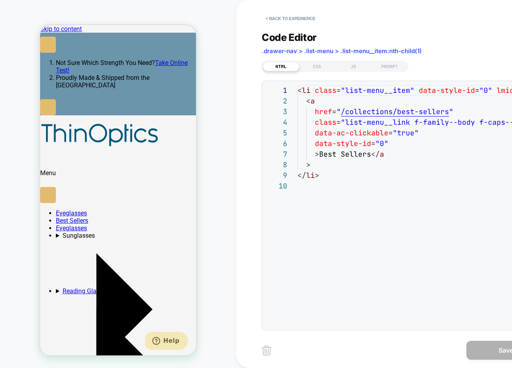
scroll to position [96, 0]
click at [299, 19] on button "< Back to experience" at bounding box center [291, 18] width 58 height 13
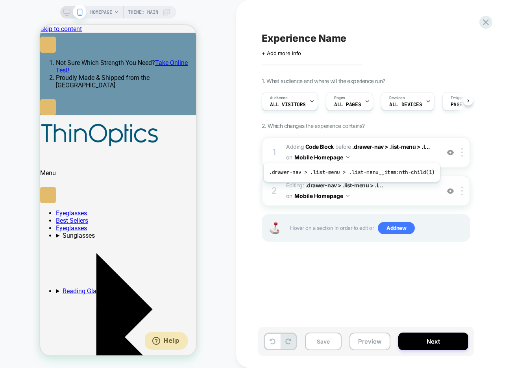
scroll to position [0, 0]
click at [346, 195] on button "Mobile Homepage" at bounding box center [322, 195] width 55 height 11
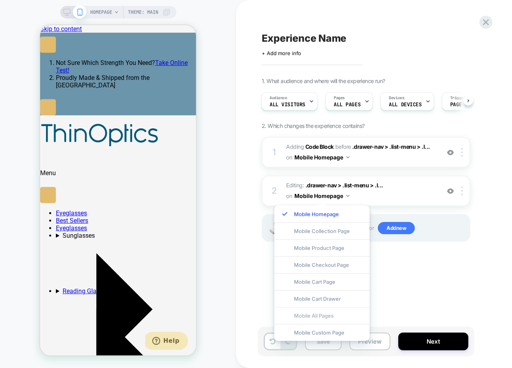
click at [321, 315] on div "Mobile All Pages" at bounding box center [322, 315] width 95 height 17
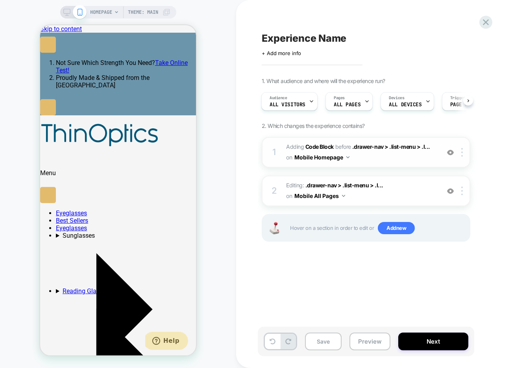
click at [350, 156] on span "Adding Code Block BEFORE .drawer-nav > .list-menu > .l... .drawer-nav > .list-m…" at bounding box center [361, 152] width 150 height 21
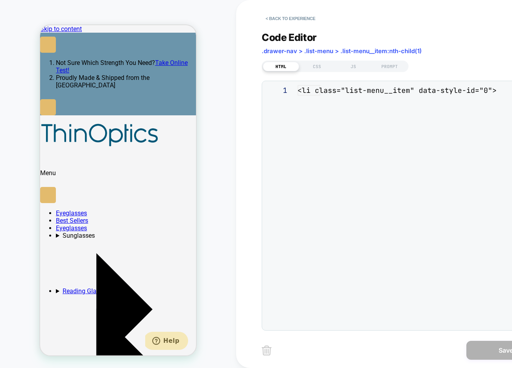
scroll to position [96, 0]
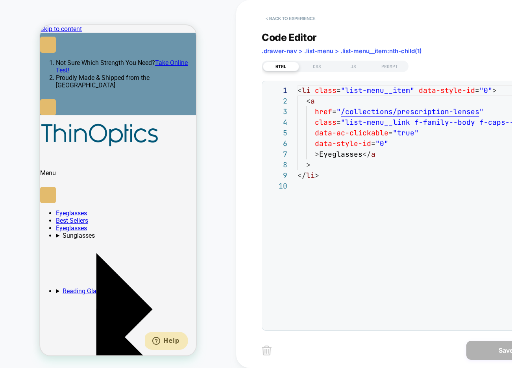
click at [295, 18] on button "< Back to experience" at bounding box center [291, 18] width 58 height 13
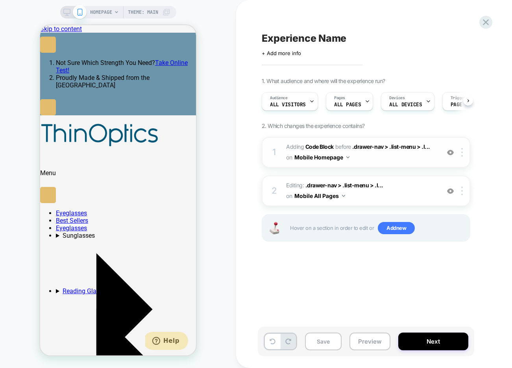
scroll to position [0, 0]
click at [347, 156] on img at bounding box center [348, 157] width 3 height 2
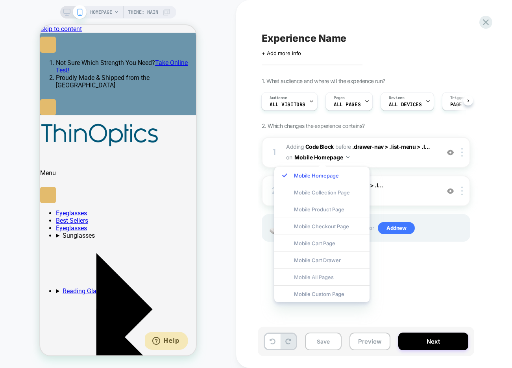
click at [321, 275] on div "Mobile All Pages" at bounding box center [322, 277] width 95 height 17
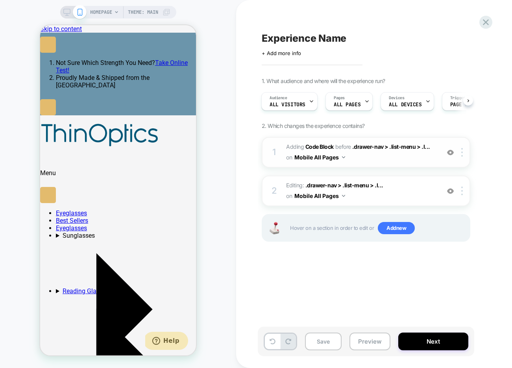
click at [451, 151] on img at bounding box center [450, 152] width 7 height 7
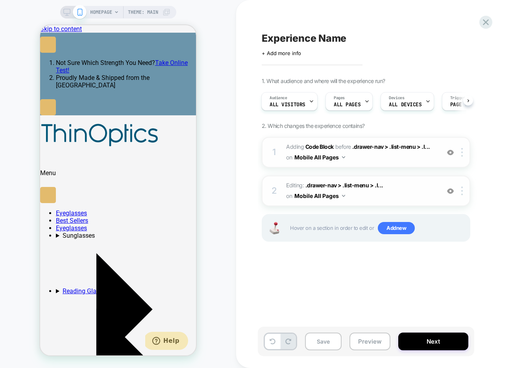
click at [450, 189] on img at bounding box center [450, 191] width 7 height 7
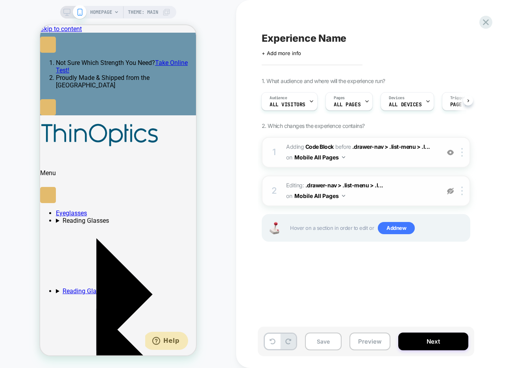
click at [450, 189] on img at bounding box center [450, 191] width 7 height 7
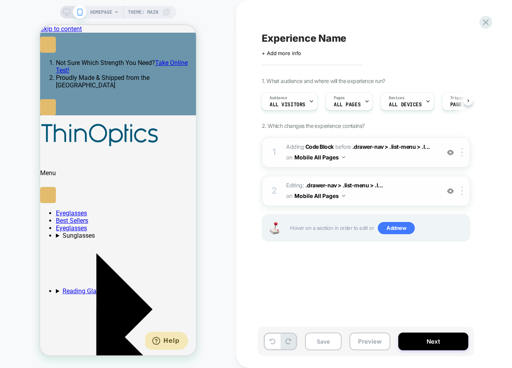
scroll to position [0, 121]
click at [462, 193] on img at bounding box center [463, 191] width 2 height 9
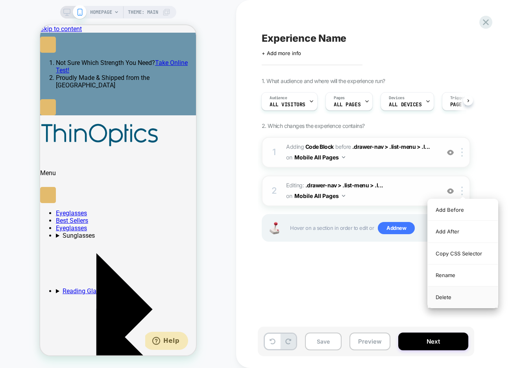
click at [451, 291] on div "Delete" at bounding box center [463, 297] width 70 height 21
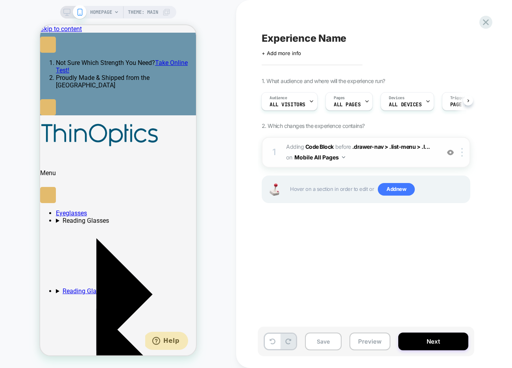
click at [451, 152] on img at bounding box center [450, 152] width 7 height 7
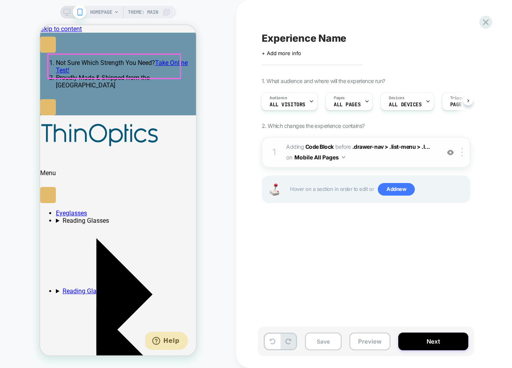
scroll to position [0, 0]
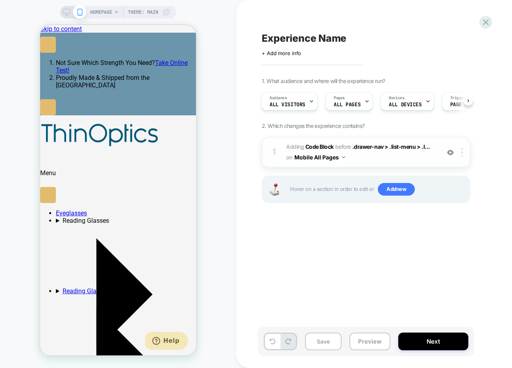
click at [367, 169] on div "1 Adding Code Block BEFORE .drawer-nav > .list-menu > .l... .drawer-nav > .list…" at bounding box center [366, 180] width 209 height 86
click at [362, 160] on span "Adding Code Block BEFORE .drawer-nav > .list-menu > .l... .drawer-nav > .list-m…" at bounding box center [361, 152] width 150 height 21
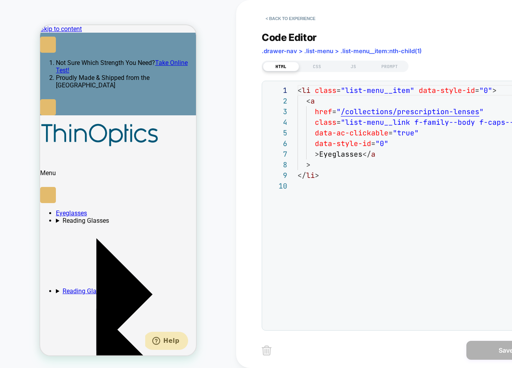
scroll to position [96, 0]
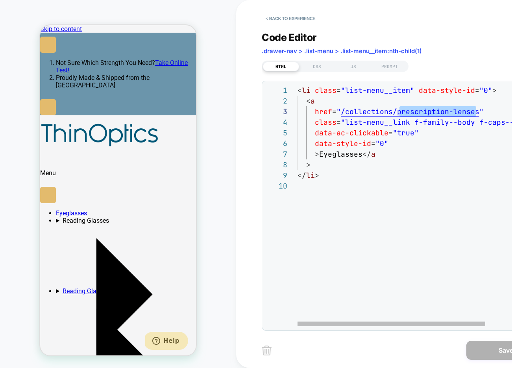
drag, startPoint x: 475, startPoint y: 111, endPoint x: 397, endPoint y: 113, distance: 77.6
click at [397, 113] on div "< li class = "list-menu__item" data-style-id = "0" > < a href = " /collections/…" at bounding box center [452, 253] width 308 height 337
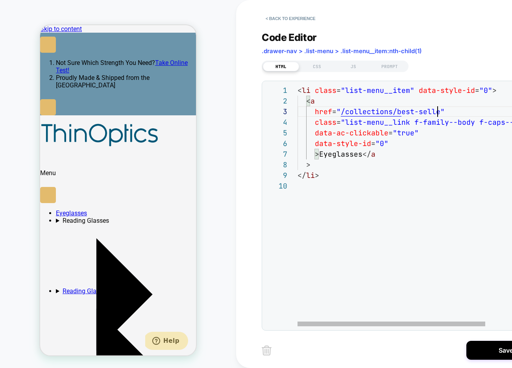
scroll to position [0, 121]
click at [343, 154] on div "< li class = "list-menu__item" data-style-id = "0" > < a href = " /collections/…" at bounding box center [452, 253] width 308 height 337
click at [393, 152] on div "< li class = "list-menu__item" data-style-id = "0" > < a href = " /collections/…" at bounding box center [452, 253] width 308 height 337
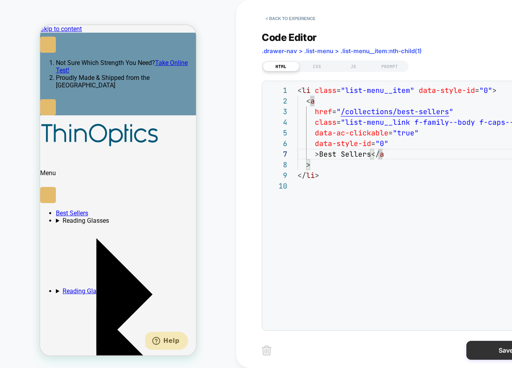
type textarea "**********"
click at [493, 347] on button "Save" at bounding box center [506, 350] width 79 height 19
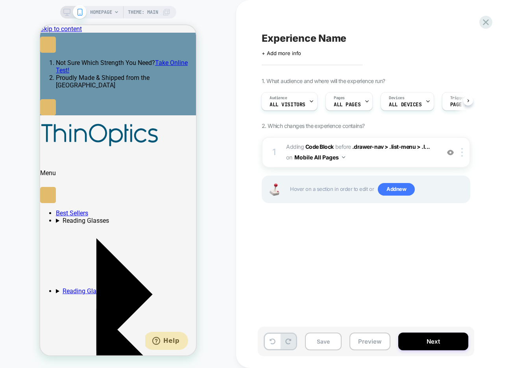
scroll to position [0, 0]
click at [328, 338] on button "Save" at bounding box center [323, 342] width 37 height 18
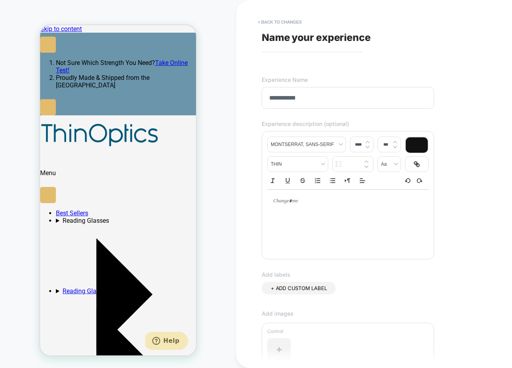
scroll to position [0, 121]
type input "**********"
click at [290, 204] on p at bounding box center [345, 201] width 140 height 7
type input "****"
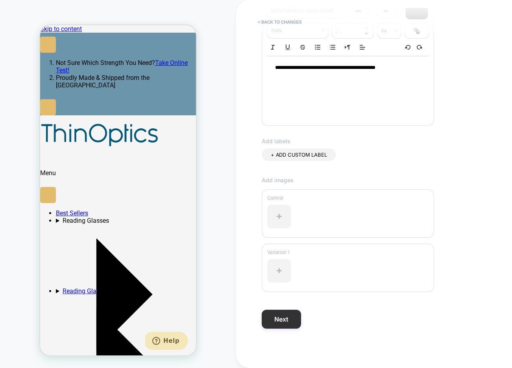
click at [279, 319] on button "Next" at bounding box center [281, 319] width 39 height 19
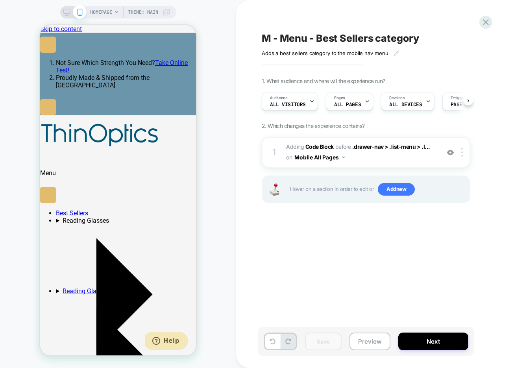
scroll to position [0, 0]
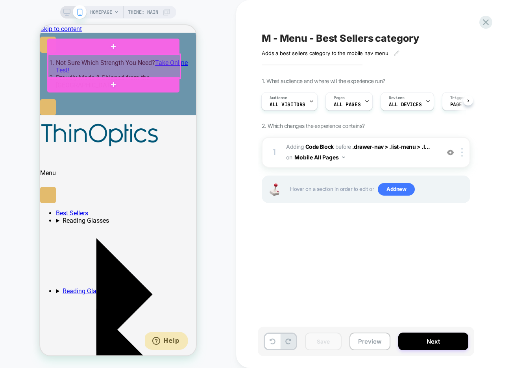
click at [130, 63] on div at bounding box center [114, 66] width 132 height 24
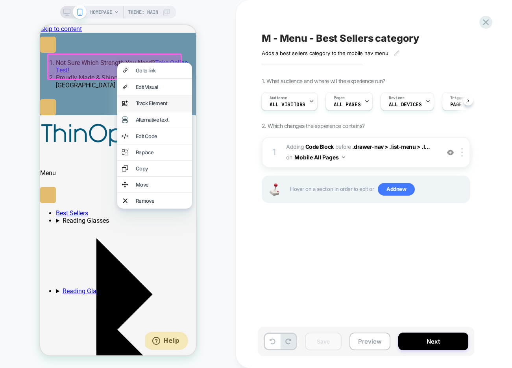
click at [148, 106] on div "Track Element" at bounding box center [162, 103] width 52 height 6
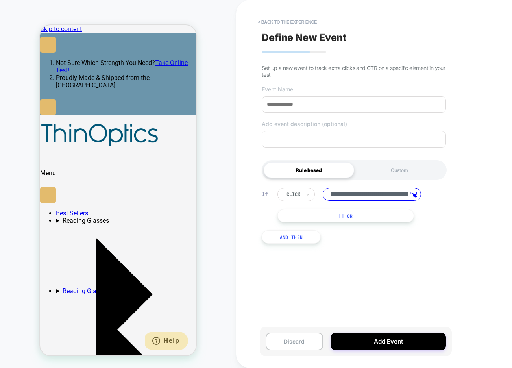
scroll to position [0, 0]
click at [335, 103] on input at bounding box center [354, 104] width 184 height 16
type input "**********"
click at [392, 196] on input "**********" at bounding box center [372, 194] width 98 height 13
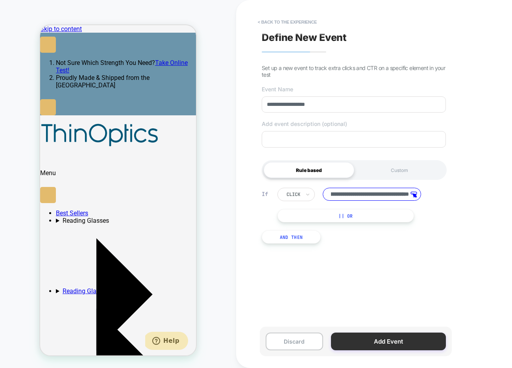
scroll to position [0, 0]
click at [357, 340] on button "Add Event" at bounding box center [388, 342] width 115 height 18
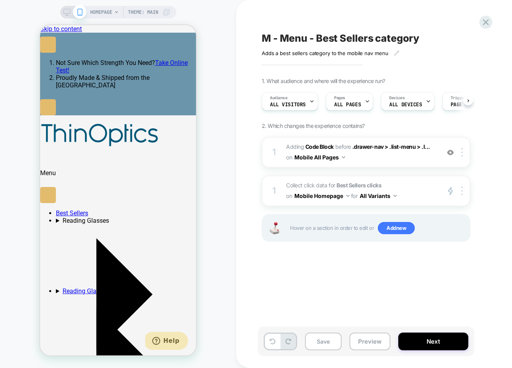
scroll to position [0, 0]
click at [342, 37] on span "M - Menu - Best Sellers category" at bounding box center [340, 38] width 157 height 12
click at [342, 37] on textarea "**********" at bounding box center [307, 38] width 91 height 12
click at [413, 105] on span "ALL DEVICES" at bounding box center [405, 105] width 33 height 6
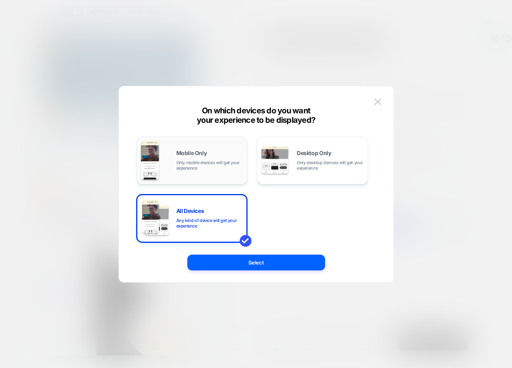
click at [181, 173] on div "Mobile Only Only mobile devices will get your experience" at bounding box center [192, 161] width 102 height 40
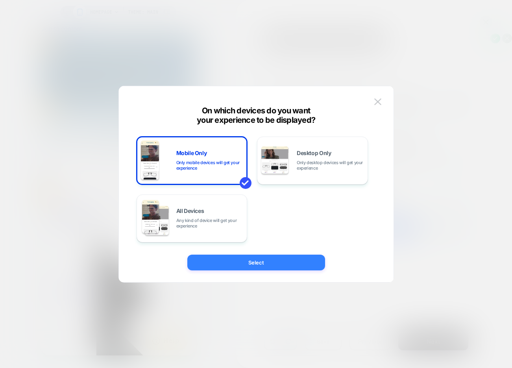
click at [224, 260] on button "Select" at bounding box center [256, 263] width 138 height 16
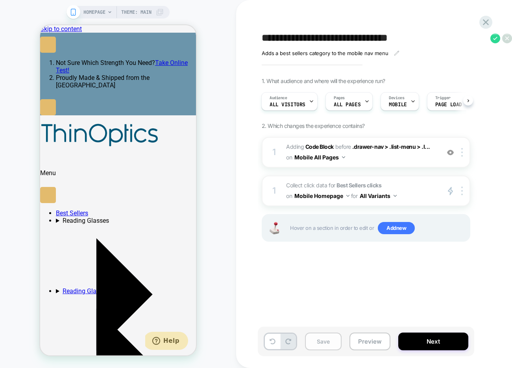
click at [317, 344] on button "Save" at bounding box center [323, 342] width 37 height 18
click at [369, 341] on button "Preview" at bounding box center [370, 342] width 41 height 18
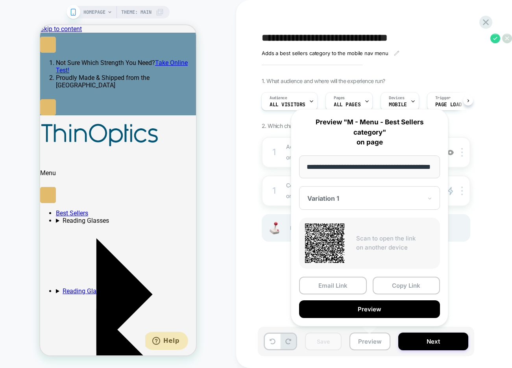
scroll to position [0, 24]
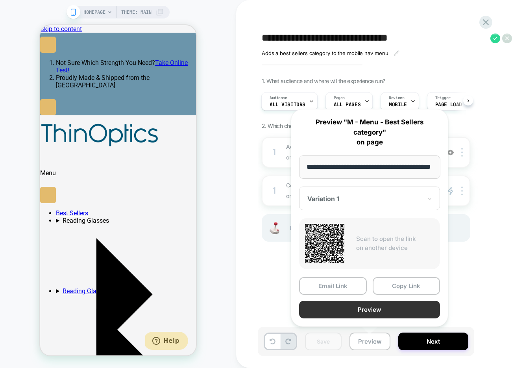
click at [358, 312] on button "Preview" at bounding box center [369, 310] width 141 height 18
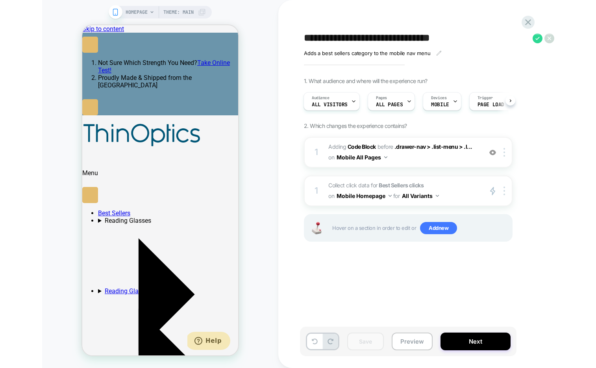
scroll to position [0, 0]
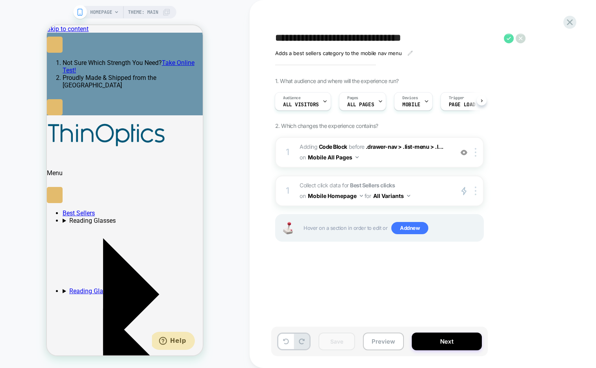
click at [510, 39] on icon at bounding box center [509, 38] width 10 height 10
click at [423, 193] on span "Collect click data for Best Sellers clicks on Mobile Homepage for All Variants" at bounding box center [375, 190] width 150 height 21
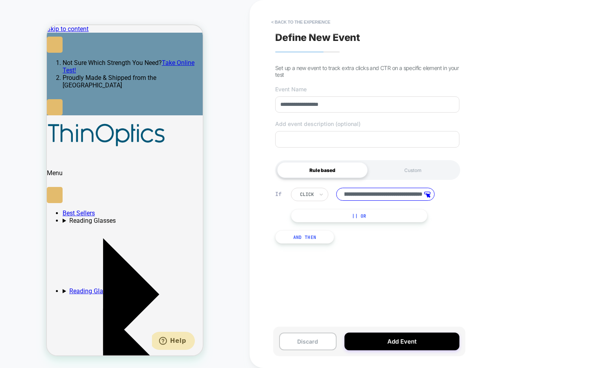
scroll to position [0, 121]
click at [292, 22] on button "< back to the experience" at bounding box center [300, 22] width 67 height 13
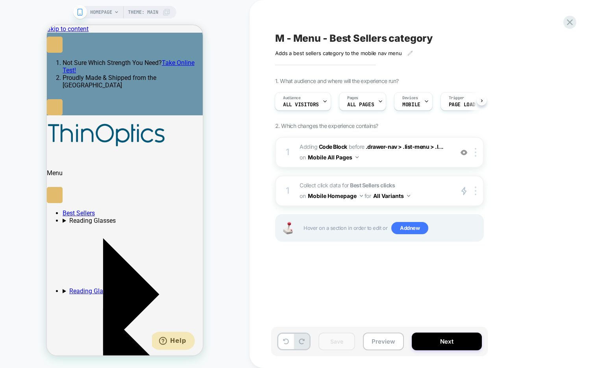
scroll to position [0, 0]
click at [362, 195] on img at bounding box center [361, 196] width 3 height 2
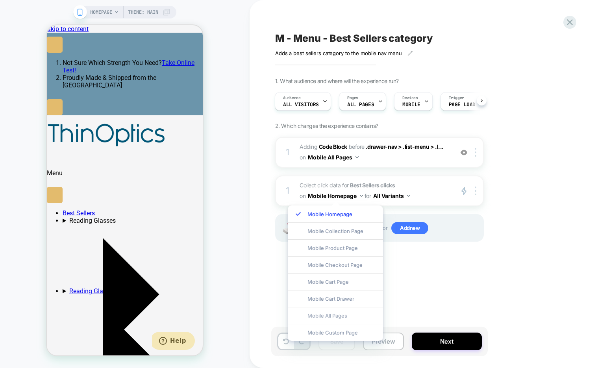
click at [328, 317] on div "Mobile All Pages" at bounding box center [335, 315] width 95 height 17
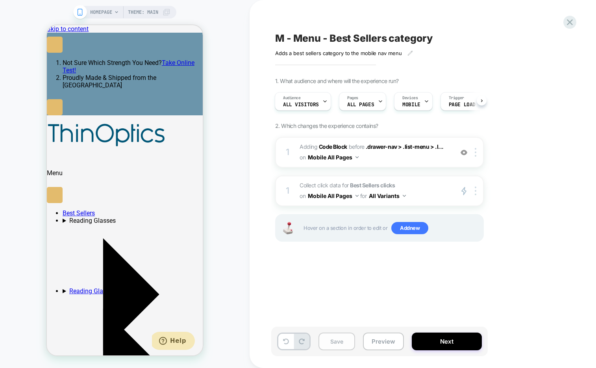
click at [341, 338] on button "Save" at bounding box center [337, 342] width 37 height 18
click at [431, 344] on button "Next" at bounding box center [447, 342] width 70 height 18
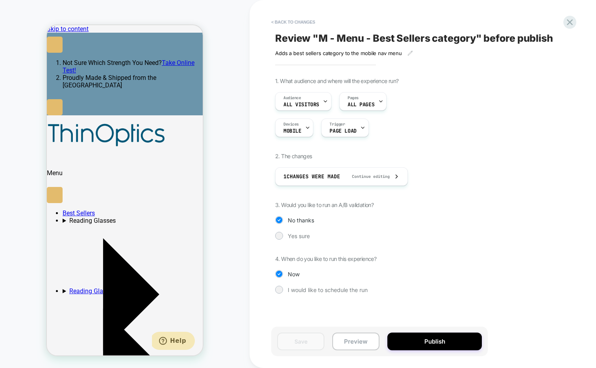
scroll to position [0, 0]
click at [295, 24] on button "< Back to changes" at bounding box center [293, 22] width 52 height 13
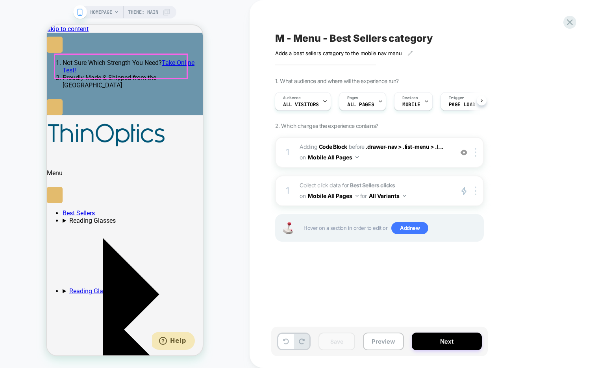
scroll to position [0, 121]
click at [477, 154] on div at bounding box center [477, 152] width 13 height 9
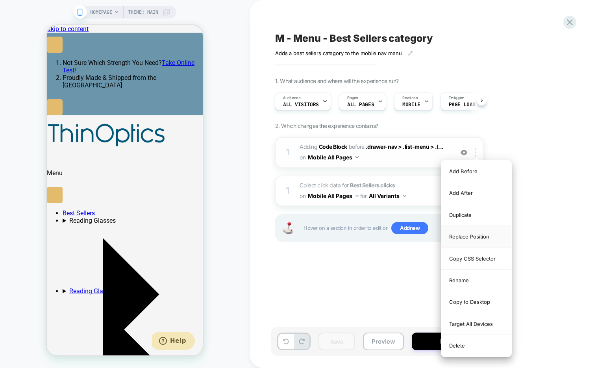
click at [485, 240] on div "Replace Position" at bounding box center [477, 237] width 70 height 22
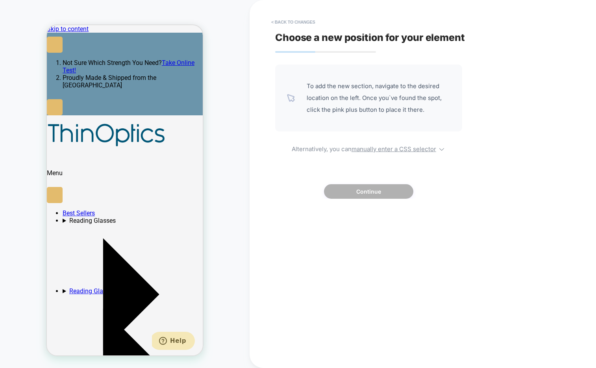
scroll to position [0, 0]
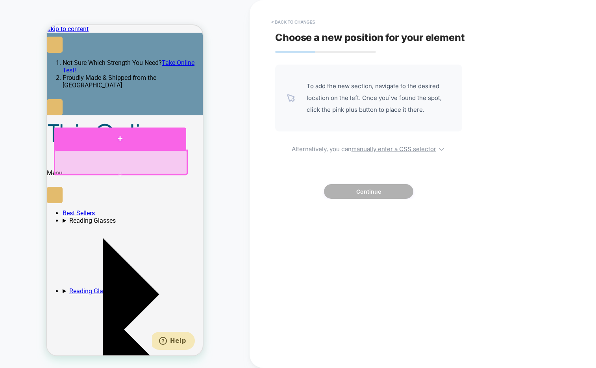
click at [111, 141] on div at bounding box center [120, 139] width 132 height 22
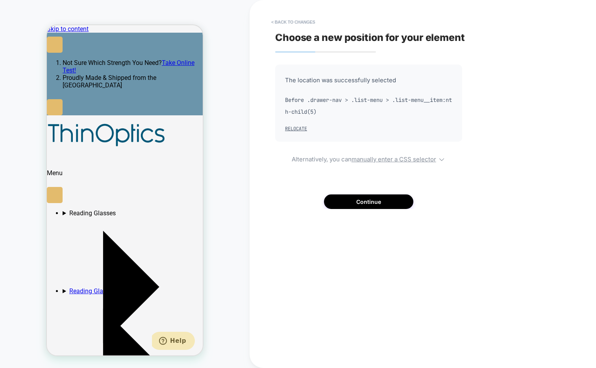
scroll to position [0, 121]
click at [297, 129] on button "Relocate" at bounding box center [296, 129] width 22 height 6
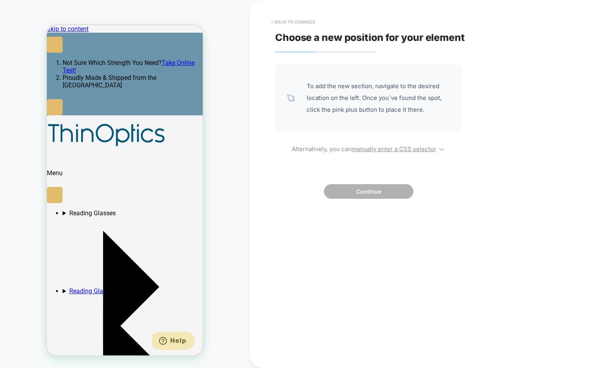
click at [281, 21] on button "< Back to changes" at bounding box center [293, 22] width 52 height 13
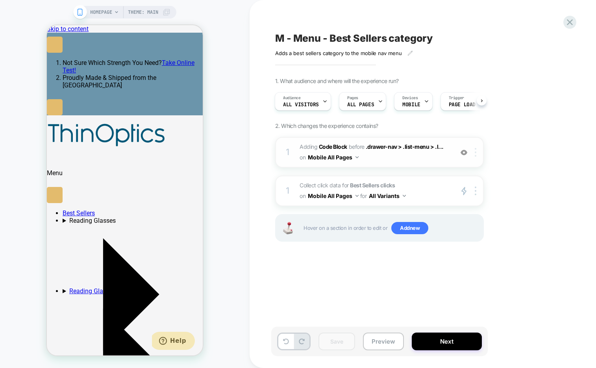
scroll to position [0, 0]
click at [477, 152] on div at bounding box center [477, 152] width 13 height 9
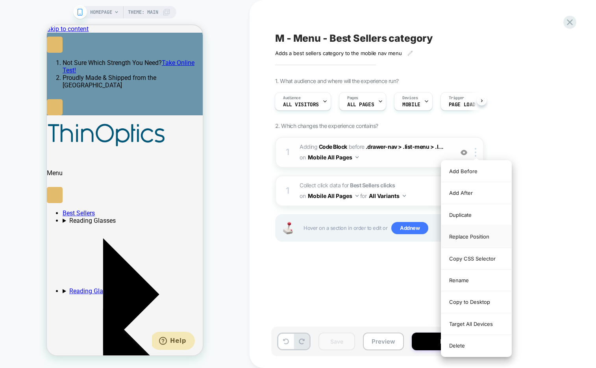
click at [471, 239] on div "Replace Position" at bounding box center [477, 237] width 70 height 22
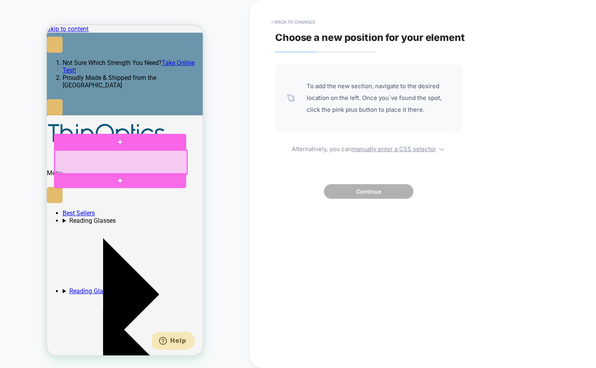
click at [108, 143] on div at bounding box center [120, 142] width 132 height 16
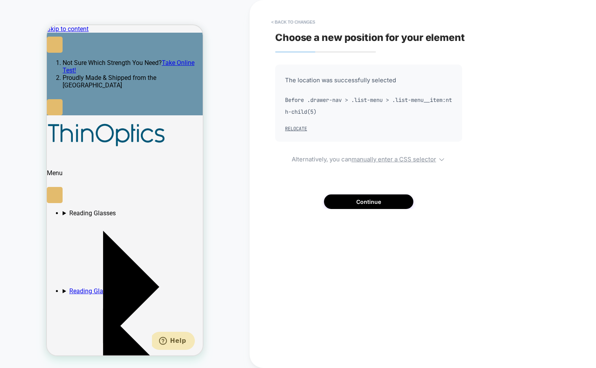
scroll to position [0, 121]
click at [346, 202] on button "Continue" at bounding box center [368, 202] width 89 height 15
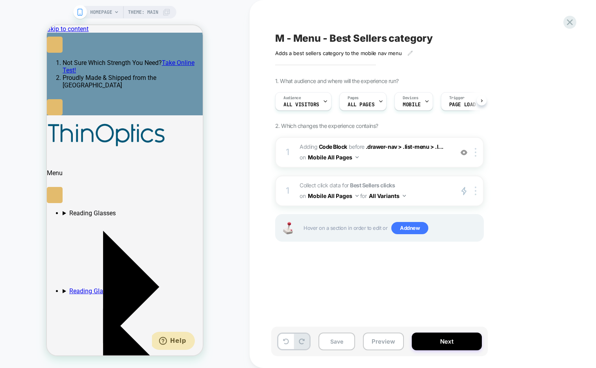
scroll to position [0, 0]
click at [475, 152] on div at bounding box center [477, 152] width 13 height 9
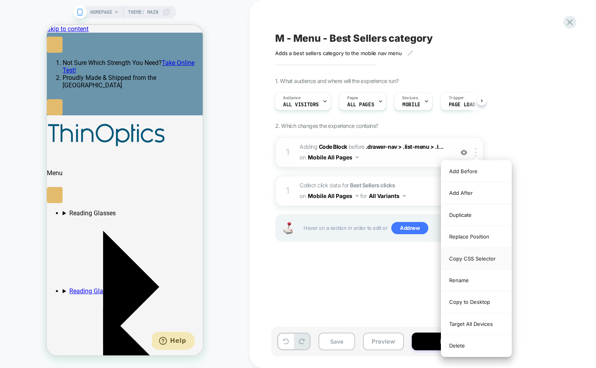
click at [477, 259] on div "Copy CSS Selector" at bounding box center [477, 259] width 70 height 22
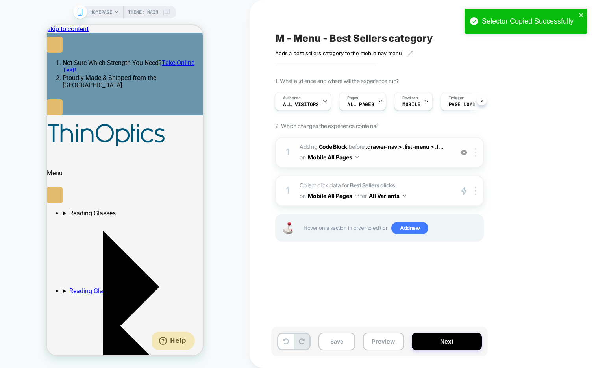
click at [476, 154] on img at bounding box center [476, 152] width 2 height 9
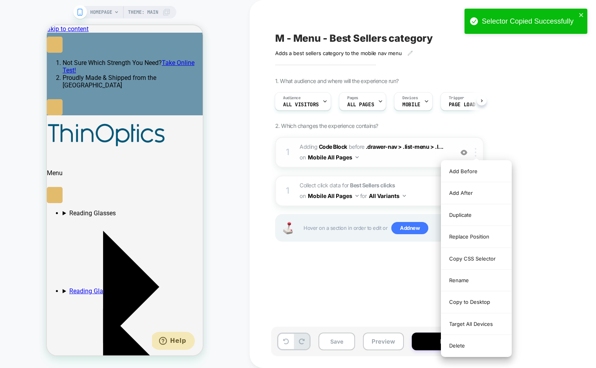
scroll to position [0, 0]
click at [475, 236] on div "Replace Position" at bounding box center [477, 237] width 70 height 22
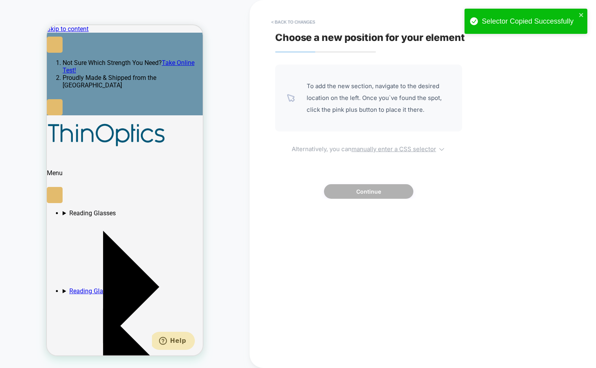
click at [402, 148] on u "manually enter a CSS selector" at bounding box center [394, 148] width 85 height 7
select select "*******"
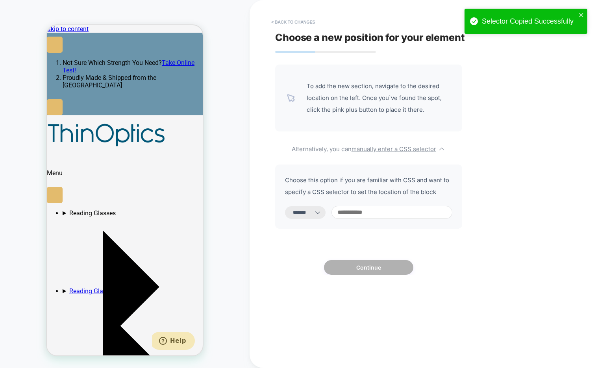
click at [370, 214] on input at bounding box center [392, 212] width 121 height 13
paste input "**********"
type input "**********"
select select "*********"
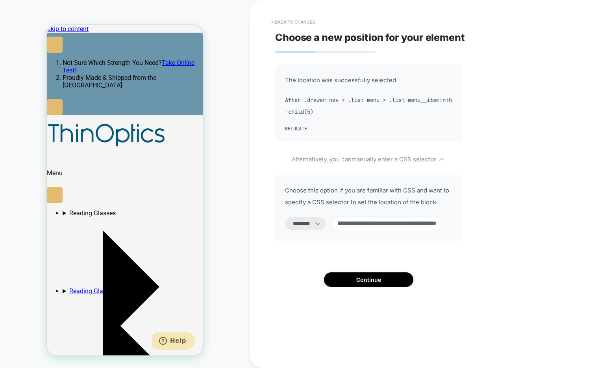
click at [443, 223] on input "**********" at bounding box center [387, 223] width 111 height 15
type input "**********"
click at [373, 281] on button "Continue" at bounding box center [368, 280] width 89 height 15
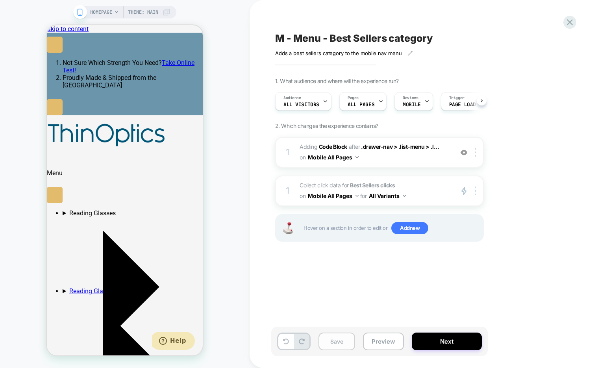
scroll to position [0, 0]
click at [340, 342] on button "Save" at bounding box center [337, 342] width 37 height 18
click at [431, 343] on button "Next" at bounding box center [447, 342] width 70 height 18
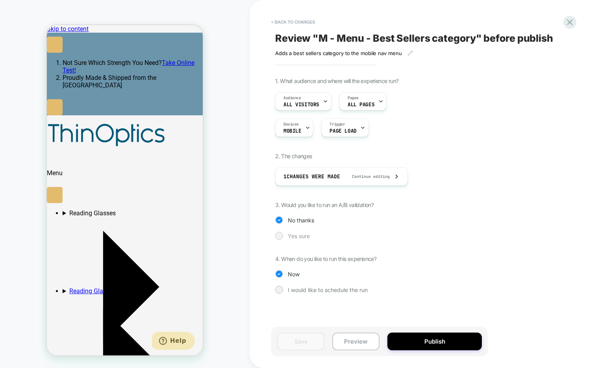
click at [299, 237] on span "Yes sure" at bounding box center [299, 236] width 22 height 7
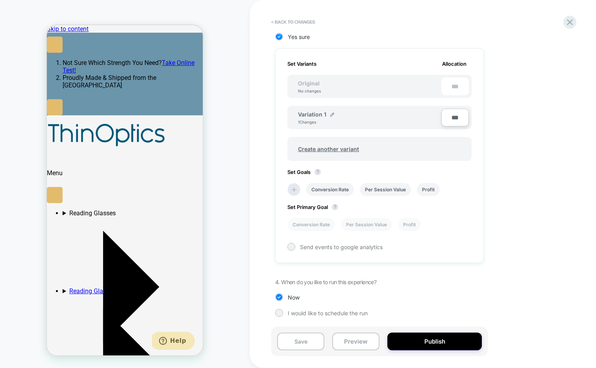
scroll to position [0, 121]
click at [411, 342] on button "Publish" at bounding box center [435, 342] width 95 height 18
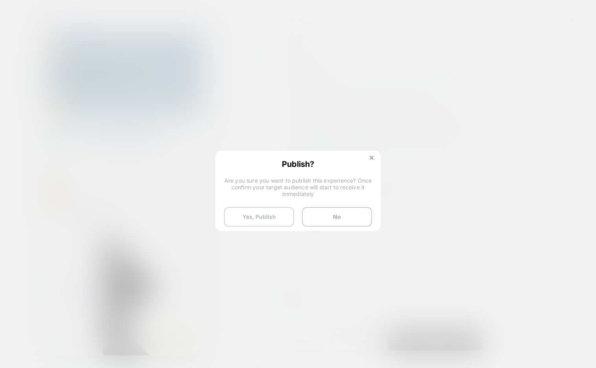
click at [243, 217] on button "Yes, Publish" at bounding box center [259, 217] width 70 height 20
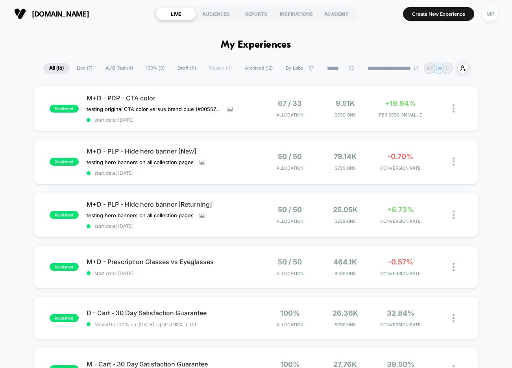
click at [173, 68] on span "Draft ( 9 )" at bounding box center [187, 68] width 30 height 11
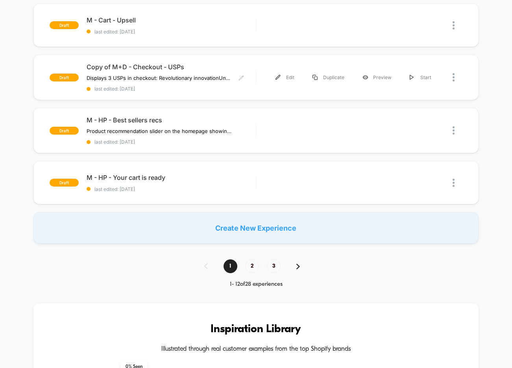
scroll to position [349, 0]
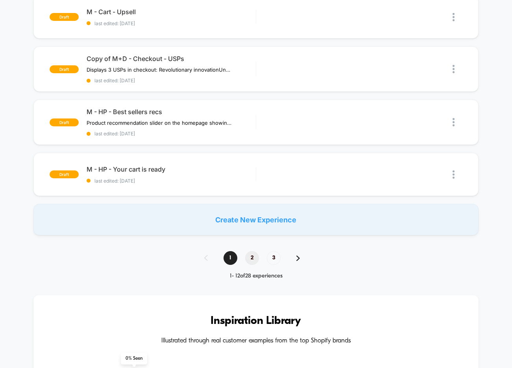
click at [247, 255] on span "2" at bounding box center [252, 258] width 14 height 14
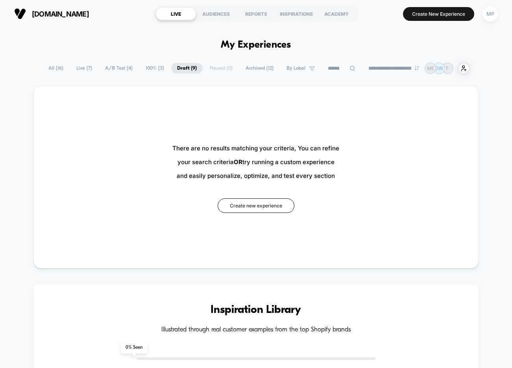
click at [182, 69] on span "Draft ( 9 )" at bounding box center [187, 68] width 32 height 11
click at [151, 63] on div "**********" at bounding box center [256, 68] width 427 height 11
click at [158, 65] on span "100% ( 3 )" at bounding box center [155, 68] width 30 height 11
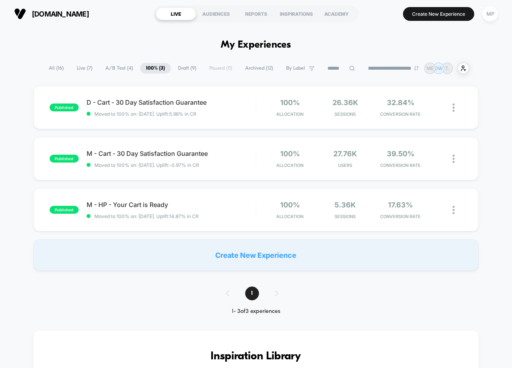
click at [178, 67] on span "Draft ( 9 )" at bounding box center [187, 68] width 30 height 11
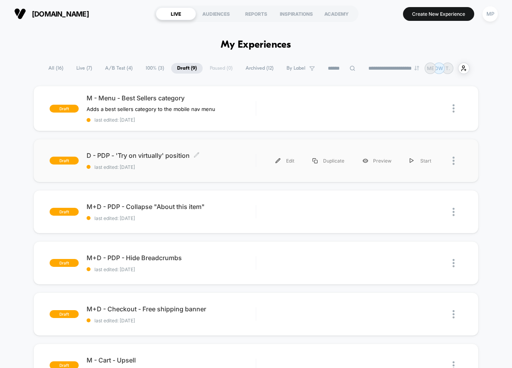
scroll to position [0, 0]
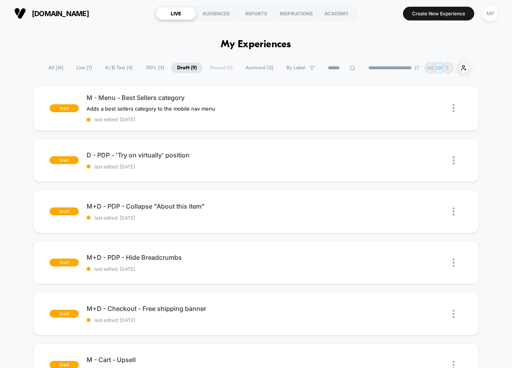
click at [147, 63] on span "100% ( 3 )" at bounding box center [155, 68] width 30 height 11
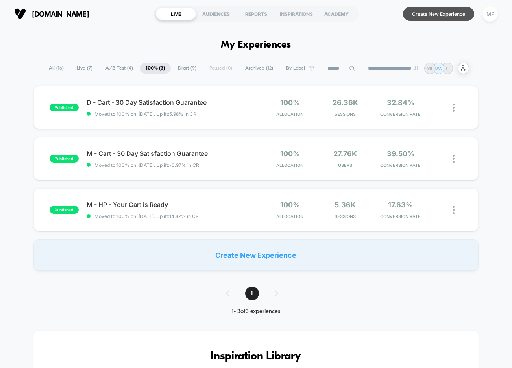
click at [416, 14] on button "Create New Experience" at bounding box center [438, 14] width 71 height 14
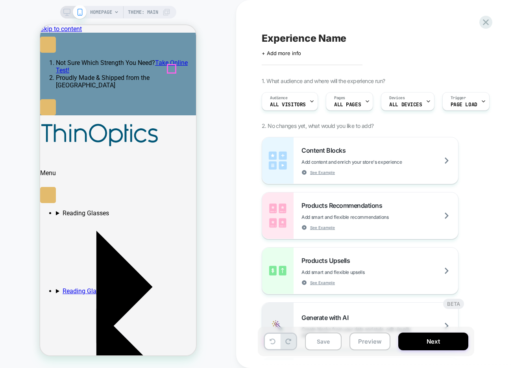
scroll to position [0, 121]
click at [44, 249] on items-count "1" at bounding box center [42, 252] width 4 height 7
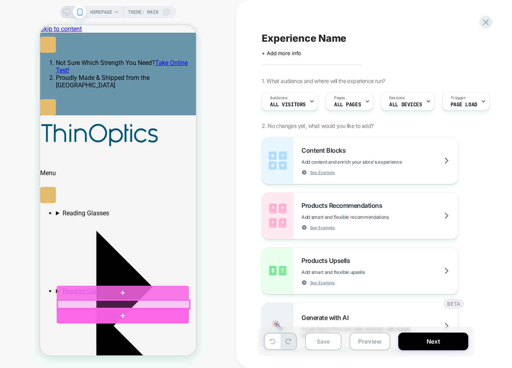
click at [131, 304] on div at bounding box center [124, 305] width 132 height 8
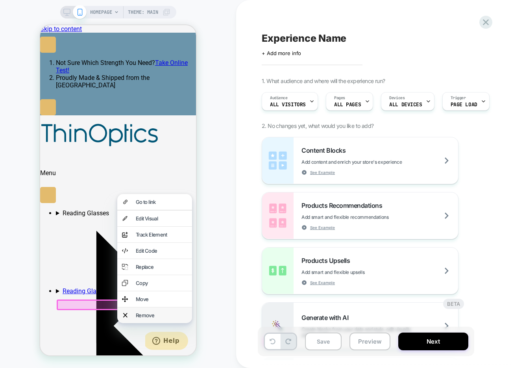
click at [144, 319] on div "Remove" at bounding box center [162, 315] width 52 height 6
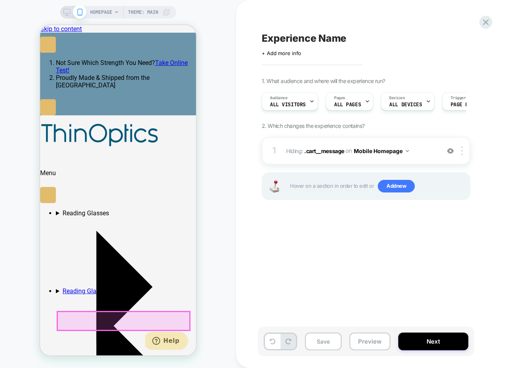
scroll to position [0, 0]
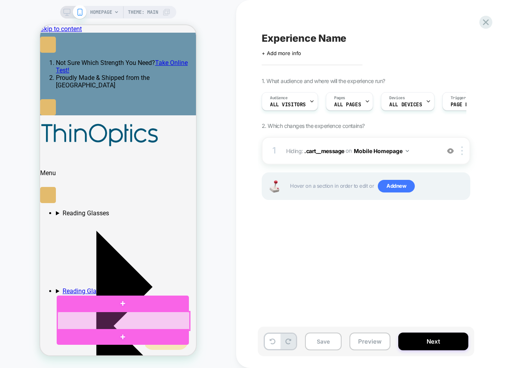
click at [126, 320] on div at bounding box center [124, 321] width 132 height 18
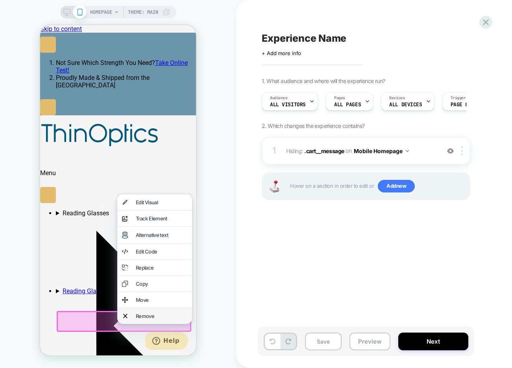
click at [138, 319] on div "Remove" at bounding box center [162, 316] width 52 height 6
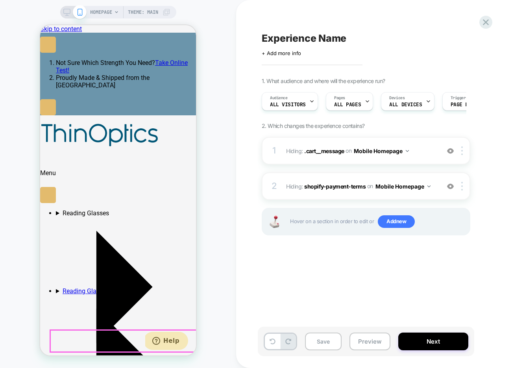
scroll to position [0, 121]
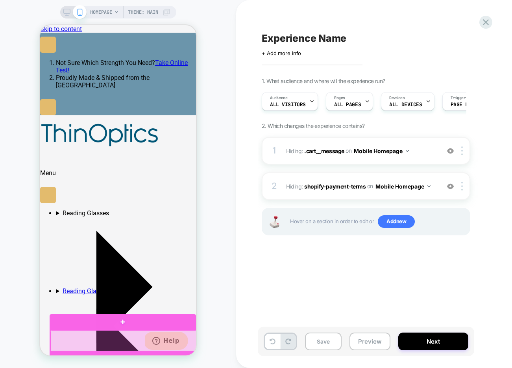
click at [84, 338] on div at bounding box center [123, 341] width 147 height 22
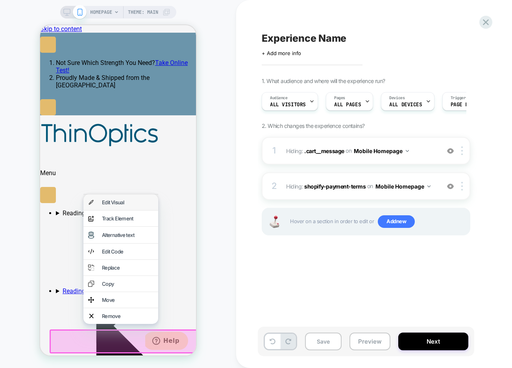
click at [128, 204] on div "Edit Visual" at bounding box center [128, 202] width 52 height 6
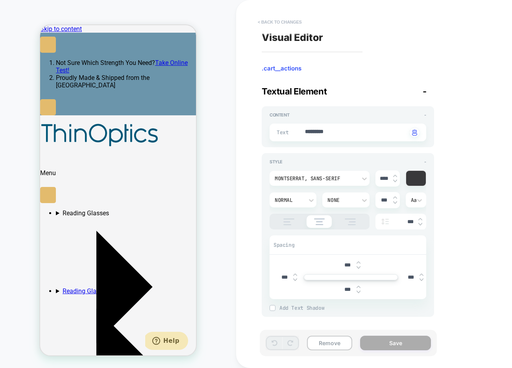
scroll to position [0, 4]
click at [287, 22] on button "< Back to changes" at bounding box center [280, 22] width 52 height 13
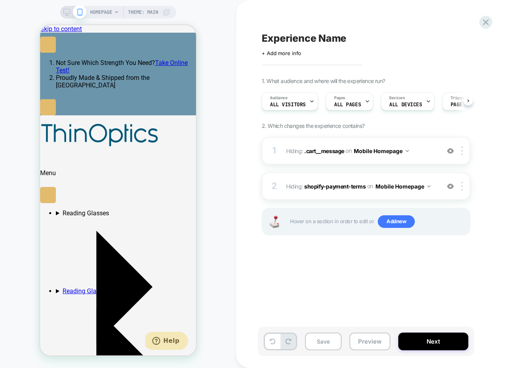
scroll to position [0, 0]
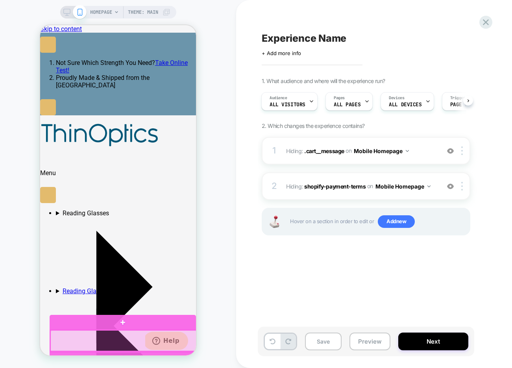
click at [78, 339] on div at bounding box center [123, 341] width 147 height 22
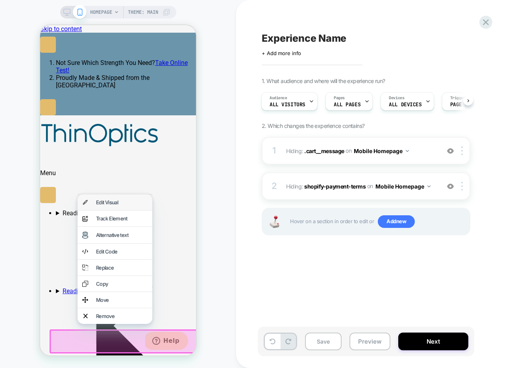
click at [113, 205] on div "Edit Visual" at bounding box center [122, 202] width 52 height 6
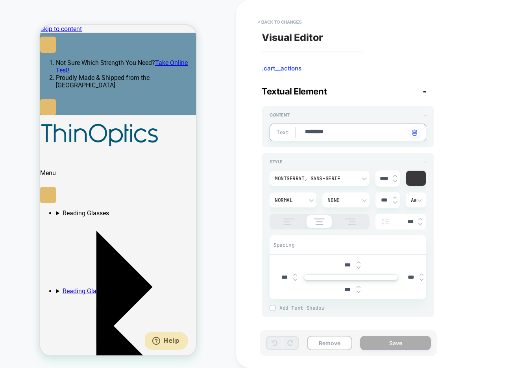
drag, startPoint x: 346, startPoint y: 132, endPoint x: 299, endPoint y: 132, distance: 46.9
click at [301, 200] on div "Normal" at bounding box center [289, 200] width 29 height 7
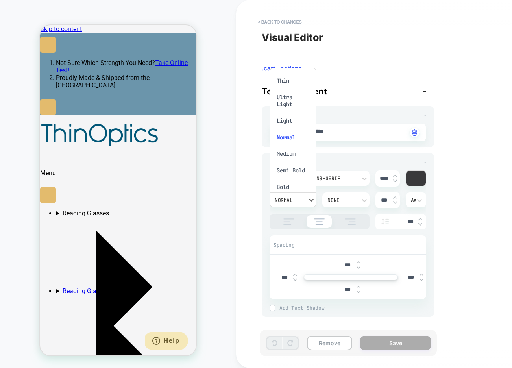
scroll to position [14, 0]
click at [289, 174] on div "Bold" at bounding box center [293, 173] width 41 height 17
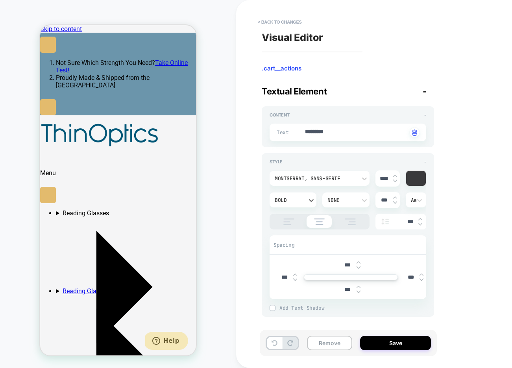
click at [396, 174] on img at bounding box center [395, 175] width 4 height 3
type textarea "*"
type input "****"
click at [396, 174] on img at bounding box center [395, 175] width 4 height 3
type textarea "*"
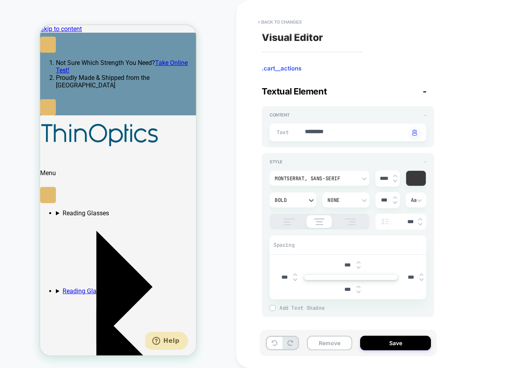
type input "****"
click at [382, 341] on button "Save" at bounding box center [395, 343] width 71 height 15
type textarea "*"
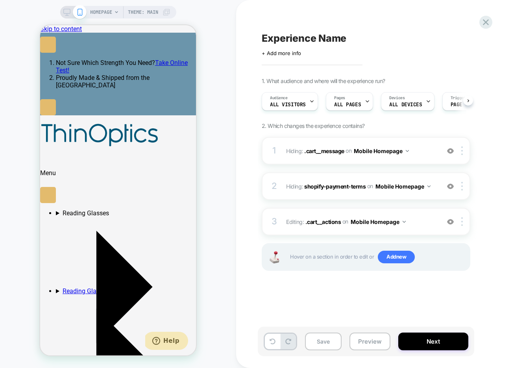
scroll to position [0, 0]
click at [399, 257] on span "Add new" at bounding box center [396, 257] width 37 height 13
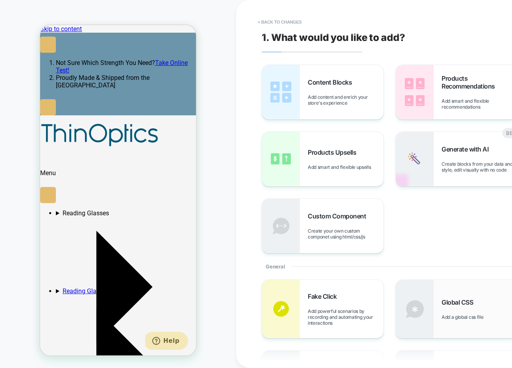
click at [426, 314] on img at bounding box center [415, 309] width 38 height 58
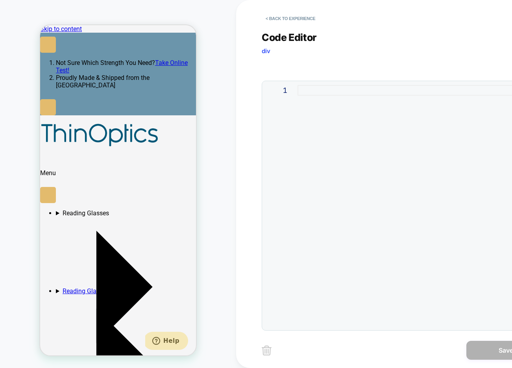
scroll to position [0, 0]
click at [406, 178] on div at bounding box center [419, 205] width 243 height 241
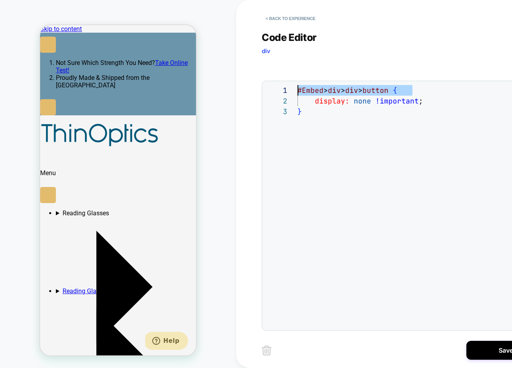
drag, startPoint x: 413, startPoint y: 90, endPoint x: 291, endPoint y: 91, distance: 121.7
click at [298, 91] on div "#Embed > div > div > button { display: none !important ; }" at bounding box center [419, 216] width 243 height 263
drag, startPoint x: 348, startPoint y: 92, endPoint x: 291, endPoint y: 92, distance: 56.7
click at [298, 92] on div "#Embed > div { display: none !important ; }" at bounding box center [419, 216] width 243 height 263
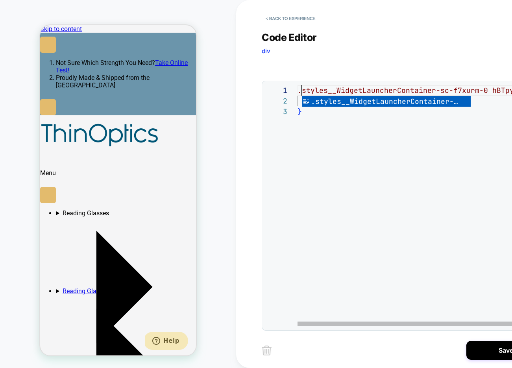
scroll to position [0, 4]
click at [490, 89] on div ".styles__WidgetLauncherContainer-sc-f7xurm-0 hBTpyH { display: none !important …" at bounding box center [422, 216] width 248 height 263
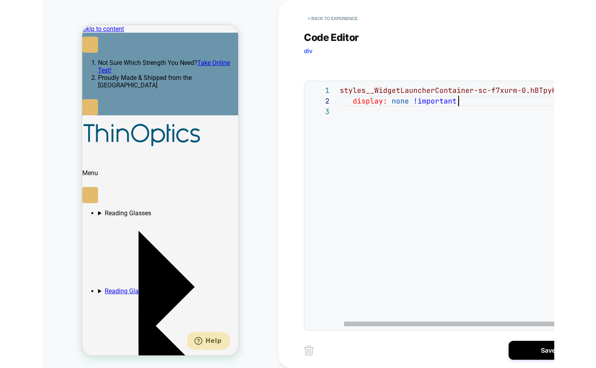
scroll to position [0, 158]
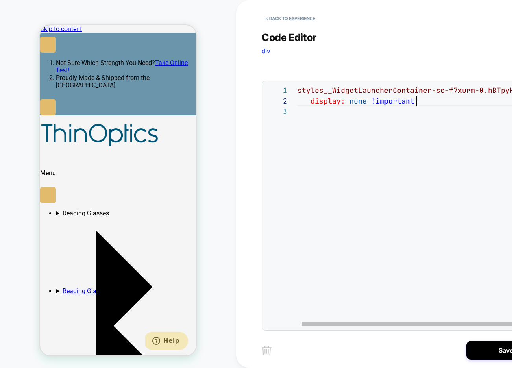
click at [450, 89] on div ".styles__WidgetLauncherContainer-sc-f7xurm-0.hBTpy H { display: none !important…" at bounding box center [417, 216] width 248 height 263
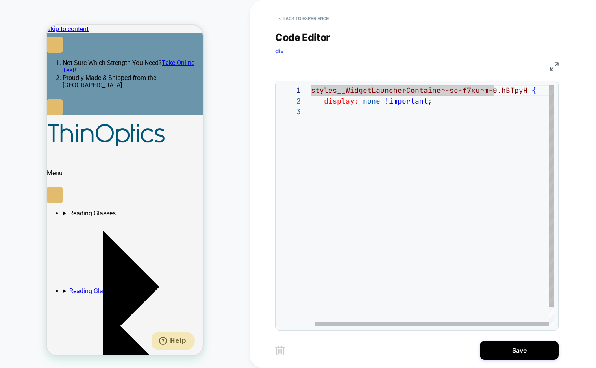
scroll to position [0, 0]
click at [498, 89] on div ".styles__WidgetLauncherContainer-sc-f7xurm-0.hBTpy H { display: none !important…" at bounding box center [431, 216] width 248 height 263
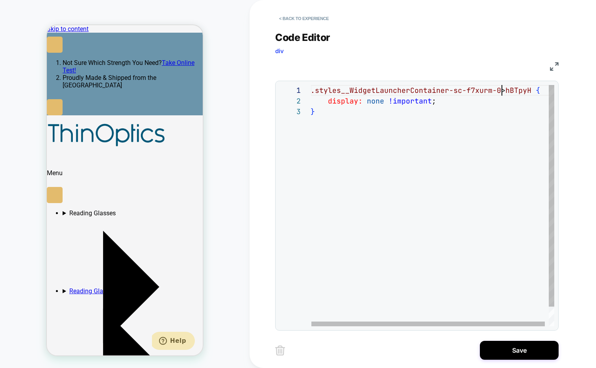
scroll to position [0, 191]
click at [315, 94] on div ".styles__WidgetLauncherContainer-sc-f7xurm-0 > hBTpyH { display: none !importan…" at bounding box center [435, 216] width 248 height 263
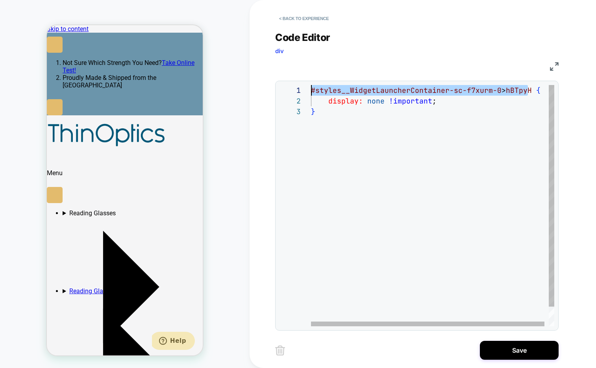
drag, startPoint x: 529, startPoint y: 91, endPoint x: 294, endPoint y: 83, distance: 235.7
click at [311, 85] on div "#styles__WidgetLauncherContainer-sc-f7xurm-0 > hBTpyH { display: none !importan…" at bounding box center [435, 216] width 248 height 263
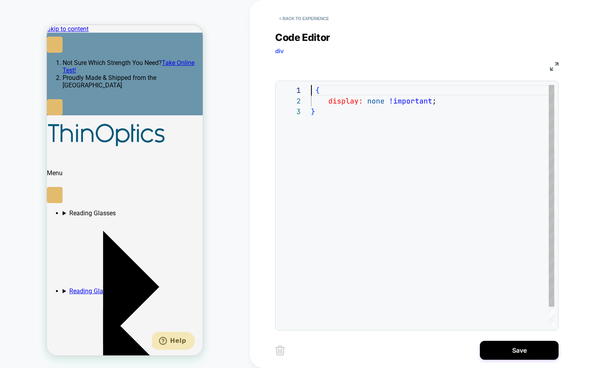
type textarea "**********"
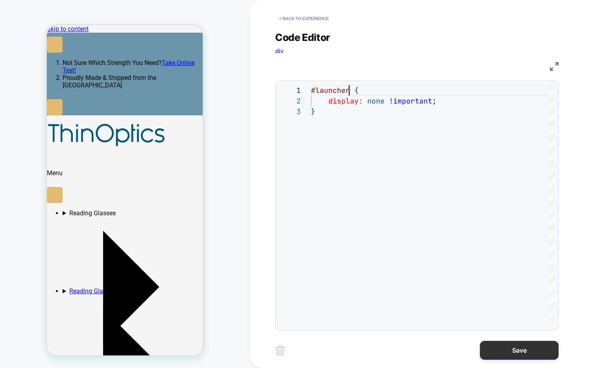
click at [512, 353] on button "Save" at bounding box center [519, 350] width 79 height 19
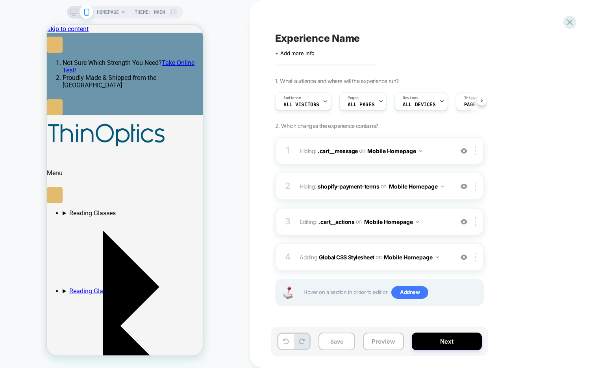
scroll to position [0, 0]
click at [436, 259] on button "Mobile Homepage" at bounding box center [411, 257] width 55 height 11
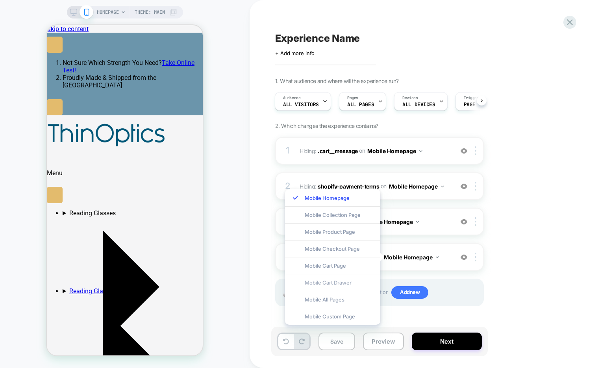
click at [354, 282] on div "Mobile Cart Drawer" at bounding box center [332, 282] width 95 height 17
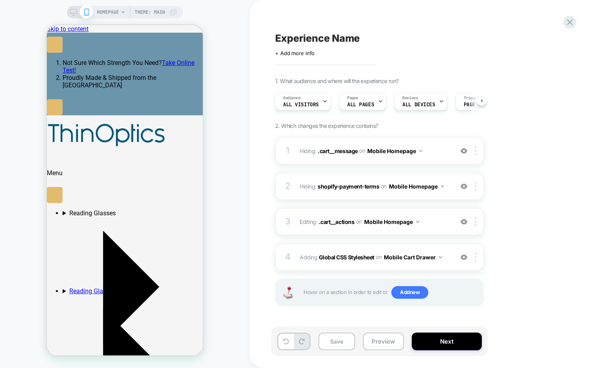
click at [416, 223] on button "Mobile Homepage" at bounding box center [391, 221] width 55 height 11
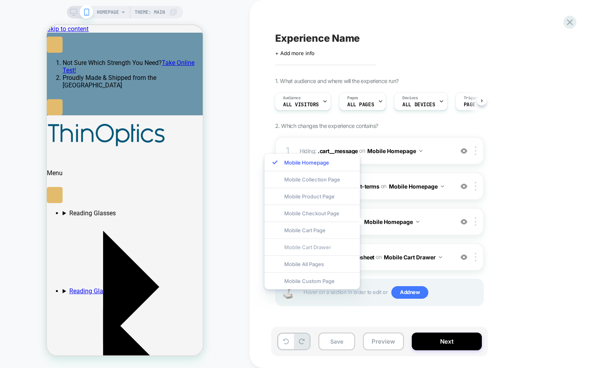
click at [327, 248] on div "Mobile Cart Drawer" at bounding box center [312, 247] width 95 height 17
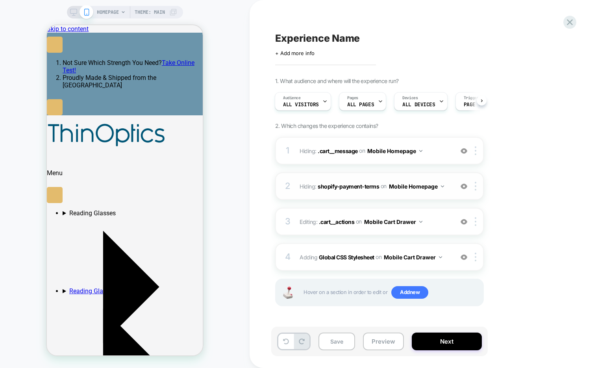
scroll to position [0, 0]
click at [438, 185] on button "Mobile Homepage" at bounding box center [416, 186] width 55 height 11
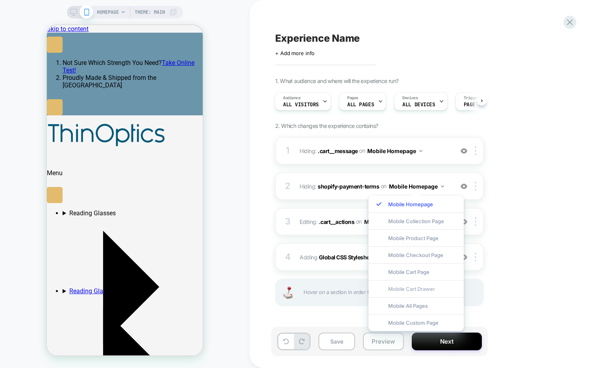
click at [396, 289] on div "Mobile Cart Drawer" at bounding box center [416, 288] width 95 height 17
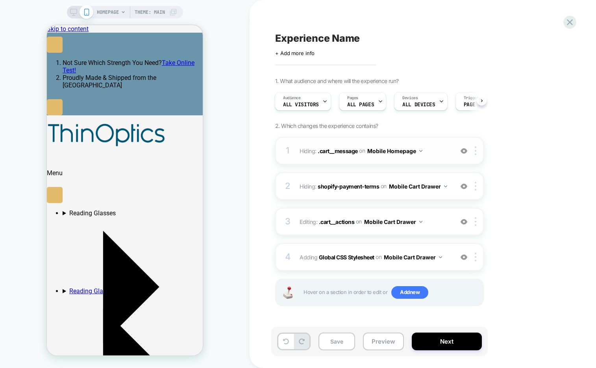
click at [421, 148] on button "Mobile Homepage" at bounding box center [394, 150] width 55 height 11
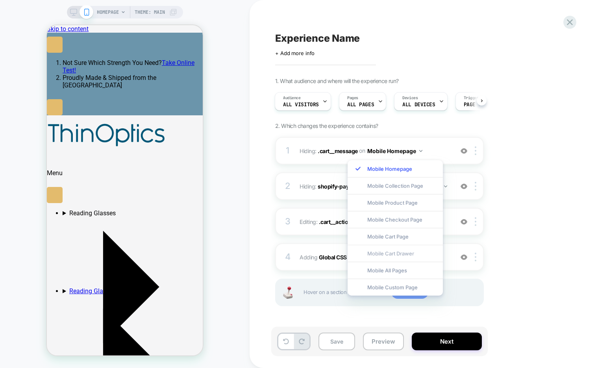
click at [375, 255] on div "Mobile Cart Drawer" at bounding box center [395, 253] width 95 height 17
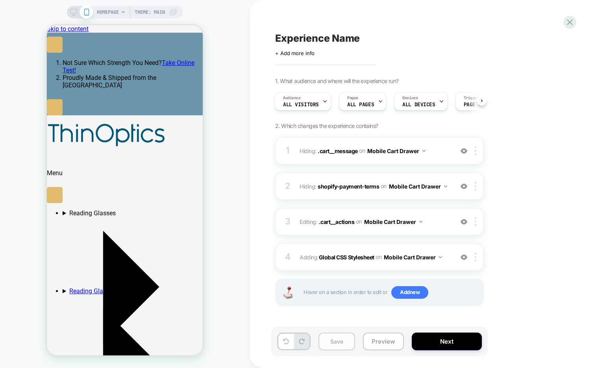
click at [332, 341] on button "Save" at bounding box center [337, 342] width 37 height 18
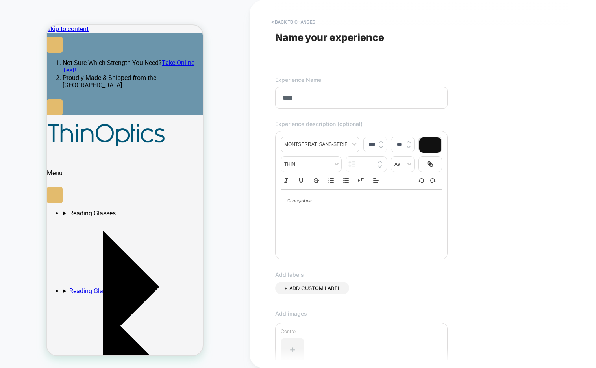
scroll to position [0, 121]
type input "**********"
click at [299, 204] on p at bounding box center [359, 201] width 140 height 7
type input "****"
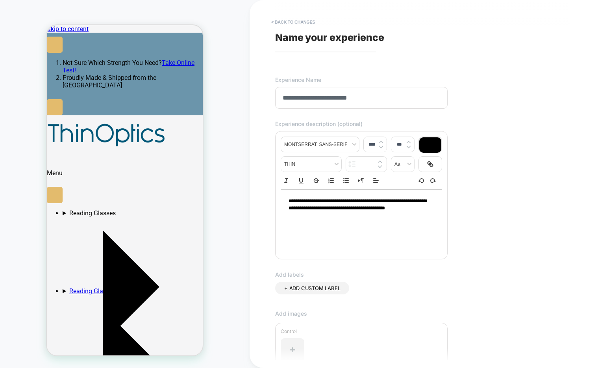
scroll to position [0, 0]
click at [298, 216] on p "**********" at bounding box center [359, 209] width 140 height 22
click at [335, 218] on p "**********" at bounding box center [359, 209] width 140 height 22
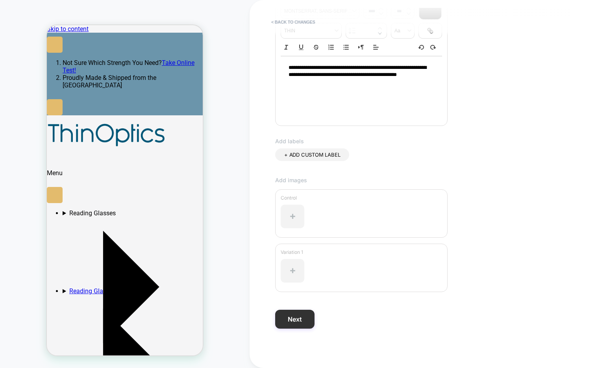
scroll to position [0, 121]
click at [288, 321] on button "Next" at bounding box center [294, 319] width 39 height 19
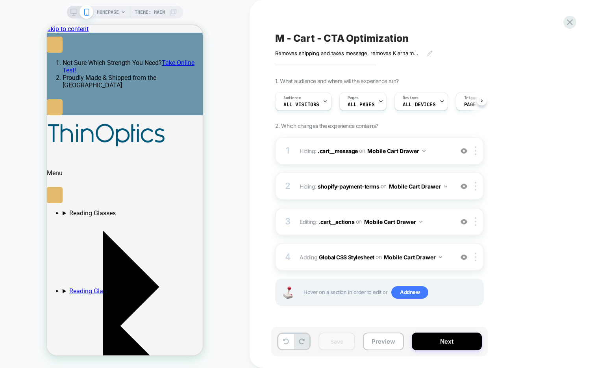
scroll to position [0, 0]
click at [395, 345] on button "Preview" at bounding box center [383, 342] width 41 height 18
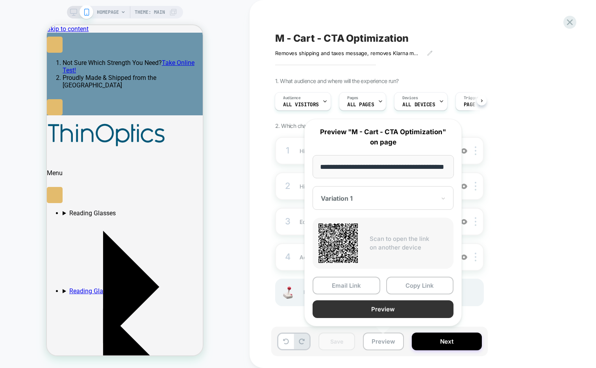
scroll to position [0, 0]
click at [387, 307] on button "Preview" at bounding box center [383, 310] width 141 height 18
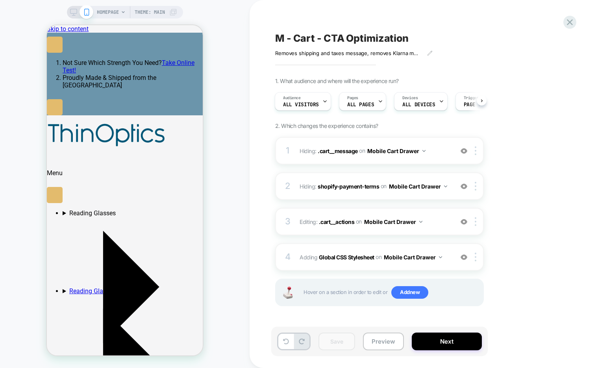
click at [350, 35] on span "M - Cart - CTA Optimization" at bounding box center [342, 38] width 134 height 12
click at [350, 35] on textarea "**********" at bounding box center [370, 38] width 191 height 12
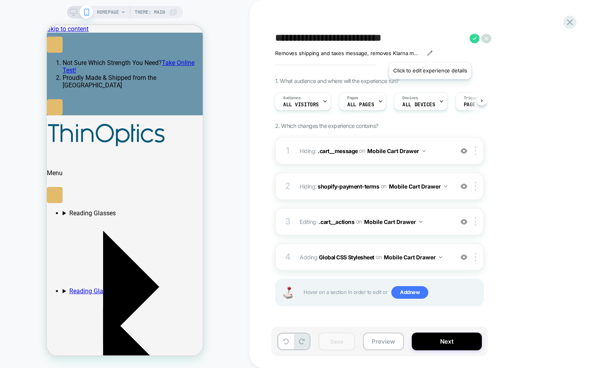
click at [430, 53] on icon at bounding box center [430, 53] width 6 height 6
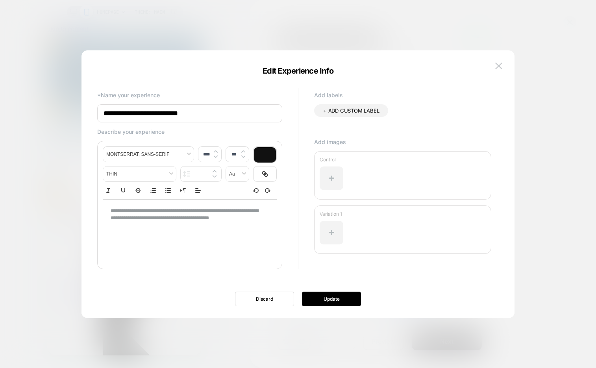
click at [182, 212] on p "**********" at bounding box center [187, 215] width 152 height 15
type input "****"
click at [182, 212] on p "**********" at bounding box center [187, 215] width 152 height 15
copy p "**********"
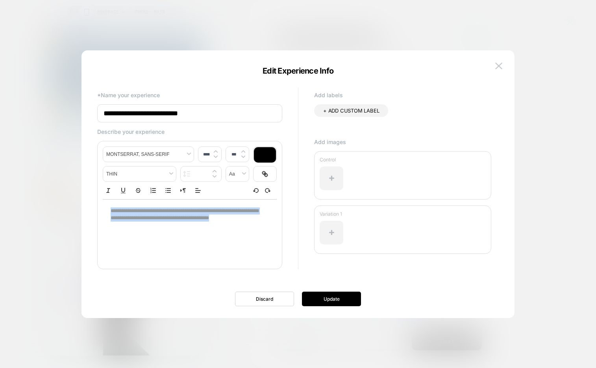
scroll to position [0, 0]
click at [497, 67] on img at bounding box center [498, 66] width 7 height 7
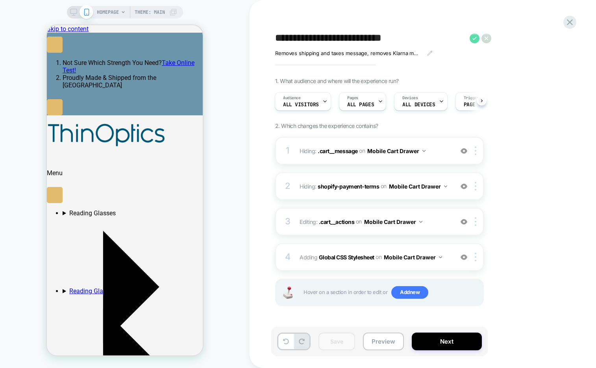
click at [475, 35] on icon at bounding box center [475, 38] width 10 height 10
click at [72, 13] on icon at bounding box center [73, 12] width 7 height 7
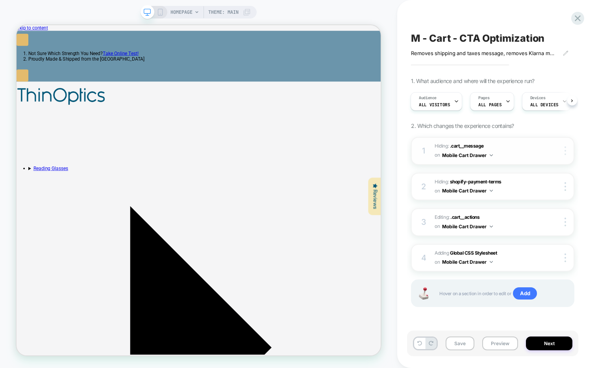
click at [512, 150] on img at bounding box center [566, 151] width 2 height 9
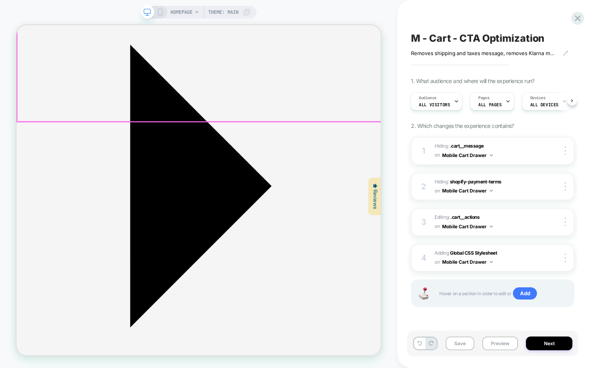
scroll to position [220, 0]
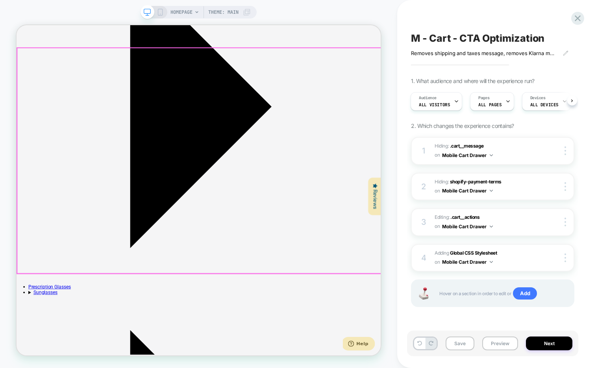
scroll to position [325, 0]
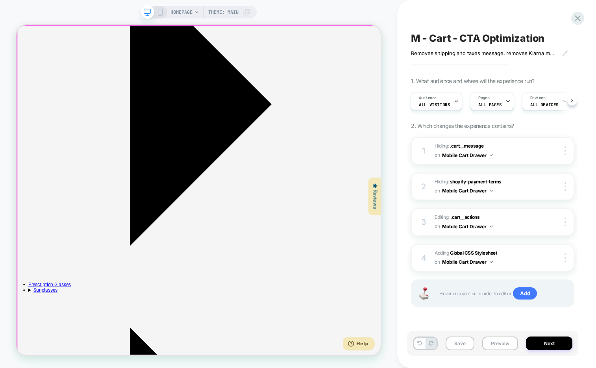
click at [405, 131] on div at bounding box center [260, 246] width 486 height 440
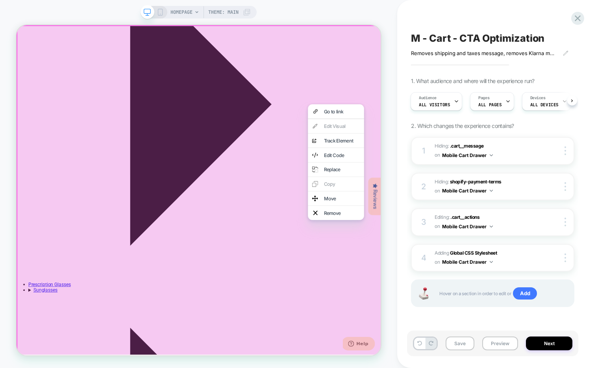
click at [475, 65] on div at bounding box center [261, 246] width 489 height 442
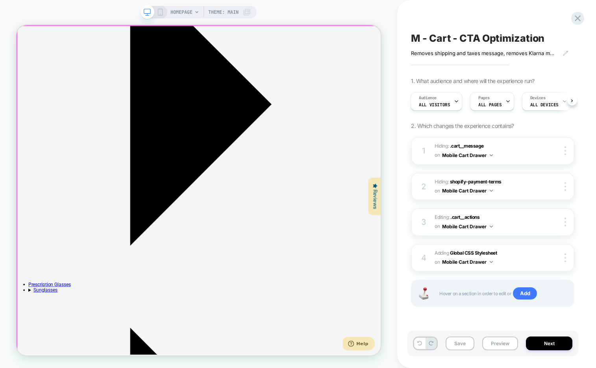
click at [486, 69] on div at bounding box center [260, 246] width 486 height 440
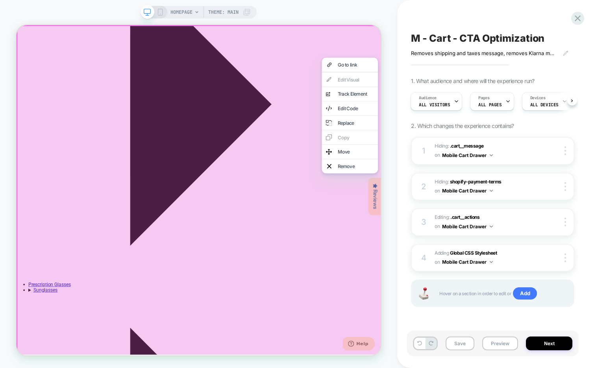
click at [474, 51] on div at bounding box center [261, 246] width 489 height 442
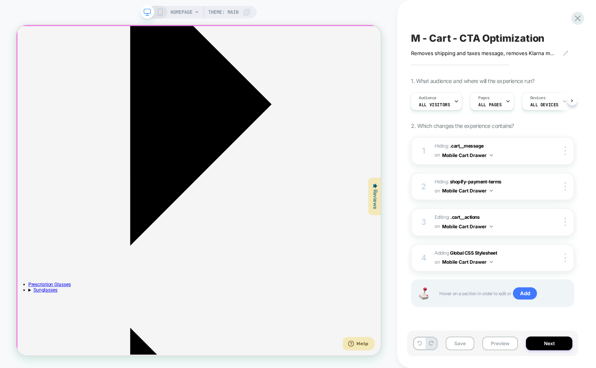
click at [481, 66] on div at bounding box center [260, 246] width 486 height 440
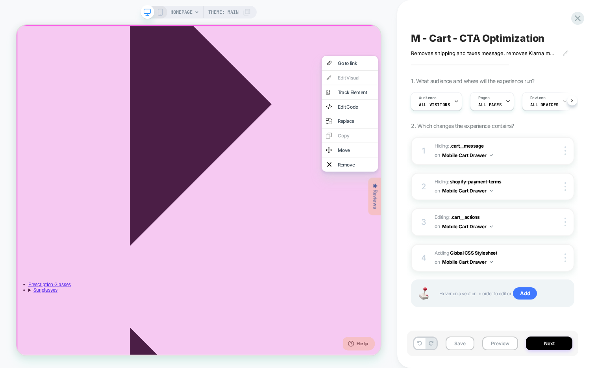
click at [299, 241] on div at bounding box center [261, 246] width 489 height 442
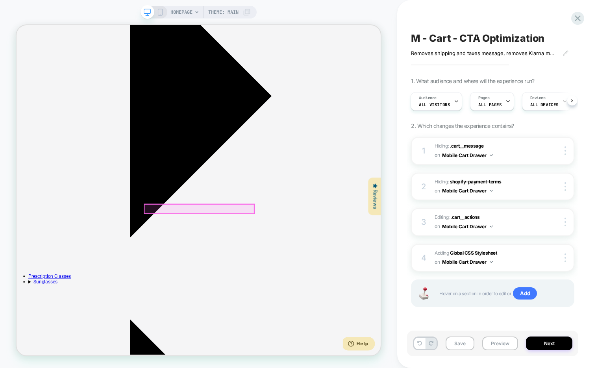
scroll to position [328, 0]
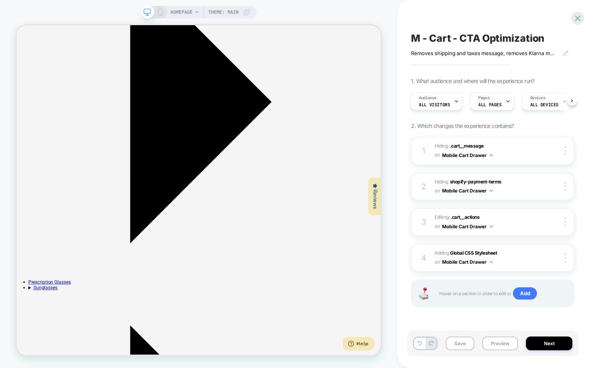
click at [191, 12] on span "HOMEPAGE" at bounding box center [182, 12] width 22 height 13
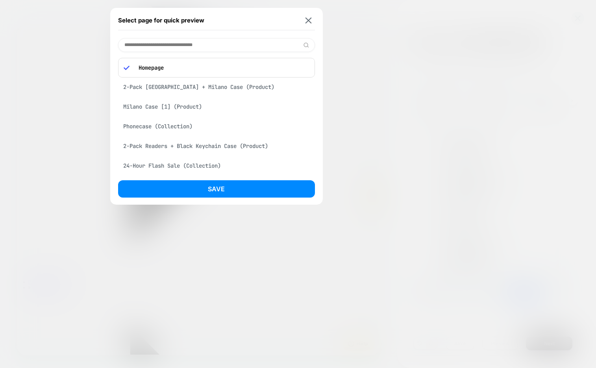
click at [173, 84] on div "2-Pack [GEOGRAPHIC_DATA] + Milano Case (Product)" at bounding box center [216, 87] width 197 height 15
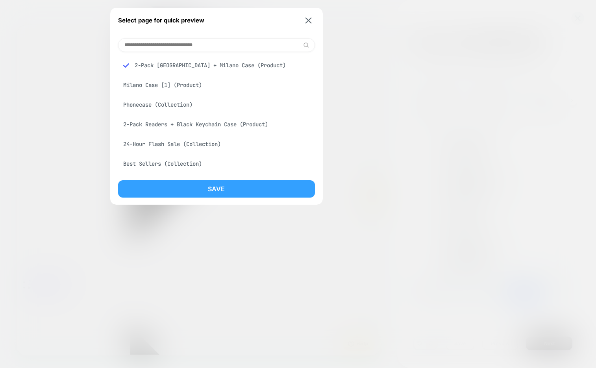
click at [156, 189] on button "Save" at bounding box center [216, 188] width 197 height 17
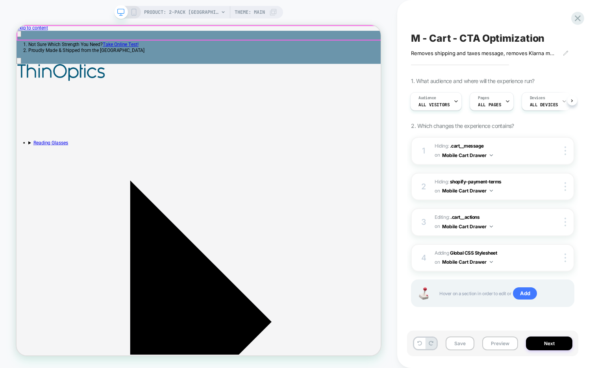
scroll to position [0, 0]
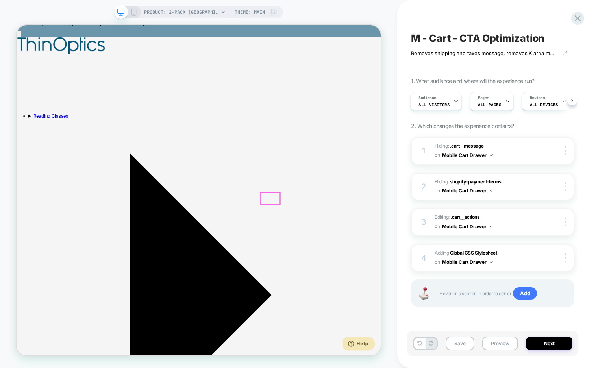
click at [512, 150] on img at bounding box center [566, 151] width 2 height 9
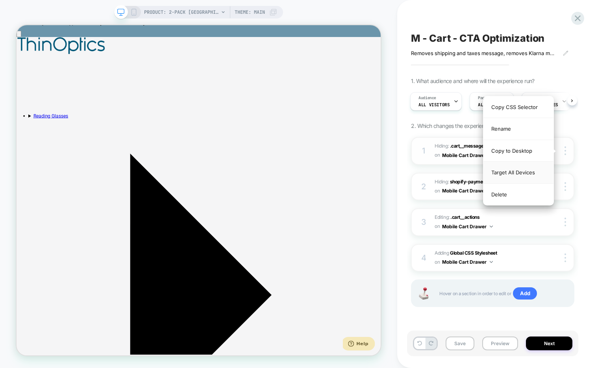
click at [512, 172] on div "Target All Devices" at bounding box center [519, 173] width 70 height 22
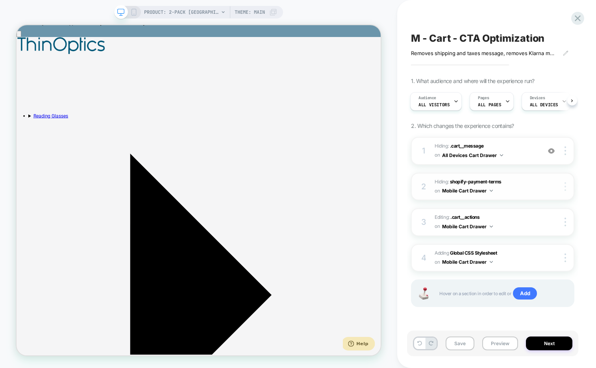
click at [512, 187] on img at bounding box center [566, 186] width 2 height 9
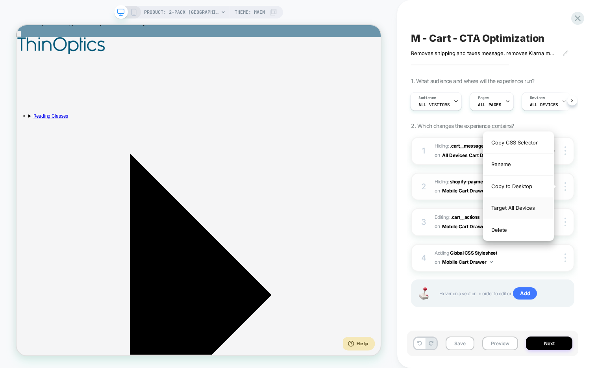
click at [512, 208] on div "Target All Devices" at bounding box center [519, 208] width 70 height 22
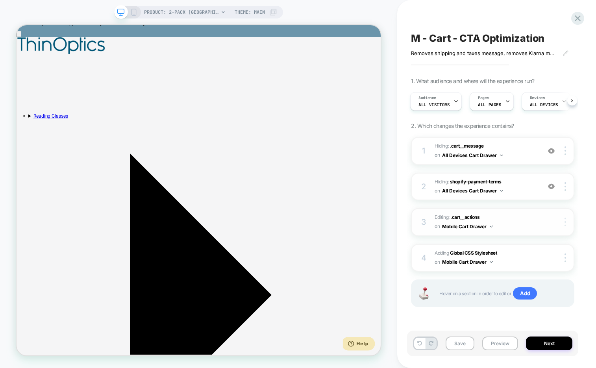
click at [512, 221] on div at bounding box center [566, 222] width 15 height 9
click at [512, 213] on div "M - Cart - CTA Optimization Removes shipping and taxes message, removes Klarna …" at bounding box center [492, 184] width 171 height 353
click at [512, 255] on div at bounding box center [566, 258] width 15 height 9
click at [512, 259] on div "Target All Devices" at bounding box center [519, 257] width 70 height 22
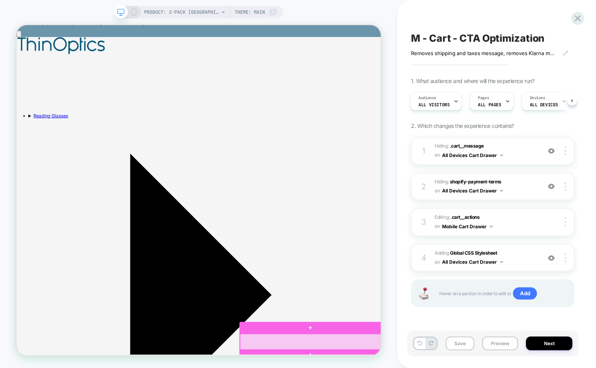
scroll to position [0, 200]
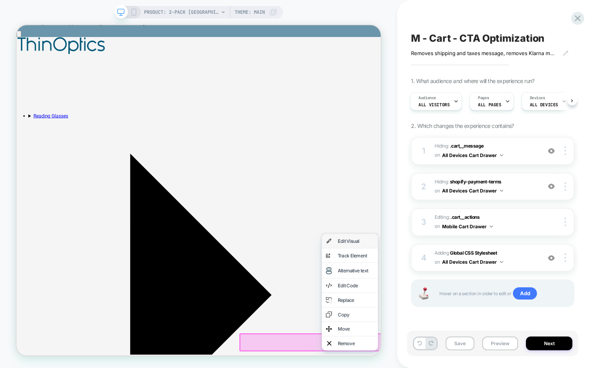
click at [474, 317] on div "Edit Visual" at bounding box center [469, 313] width 48 height 8
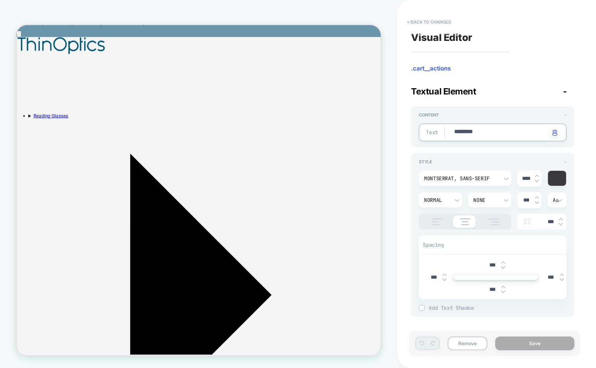
drag, startPoint x: 495, startPoint y: 133, endPoint x: 445, endPoint y: 138, distance: 49.5
click at [463, 133] on textarea "*********" at bounding box center [501, 132] width 94 height 9
click at [444, 196] on div "Normal" at bounding box center [436, 200] width 33 height 8
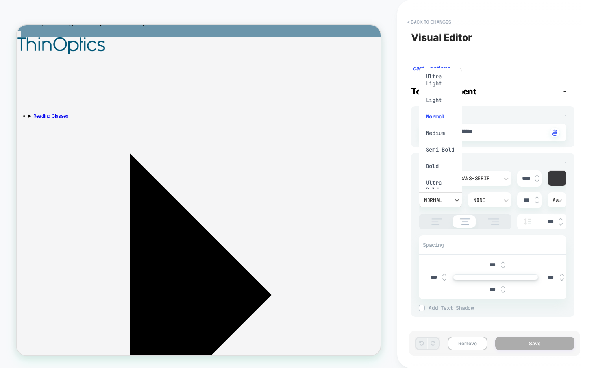
scroll to position [0, 22]
click at [443, 174] on div "Bold" at bounding box center [440, 166] width 37 height 17
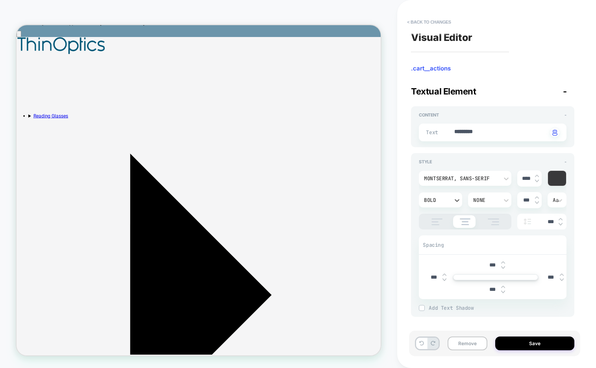
scroll to position [0, 0]
click at [512, 345] on button "Save" at bounding box center [534, 344] width 79 height 14
type textarea "*"
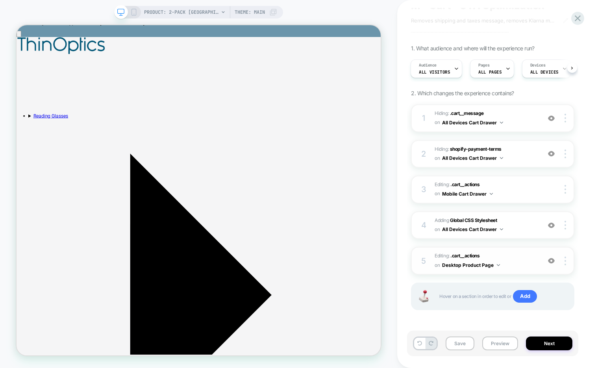
scroll to position [0, 200]
click at [497, 265] on img at bounding box center [498, 265] width 3 height 2
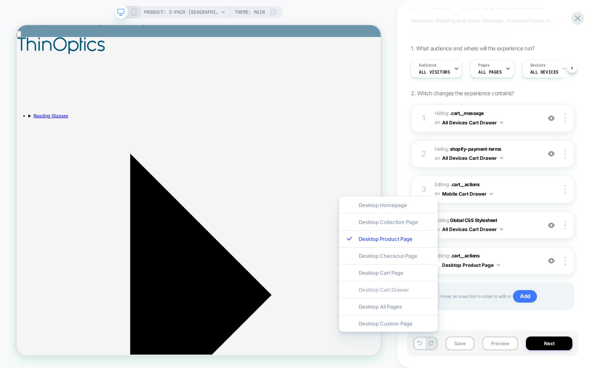
click at [406, 289] on div "Desktop Cart Drawer" at bounding box center [388, 289] width 99 height 17
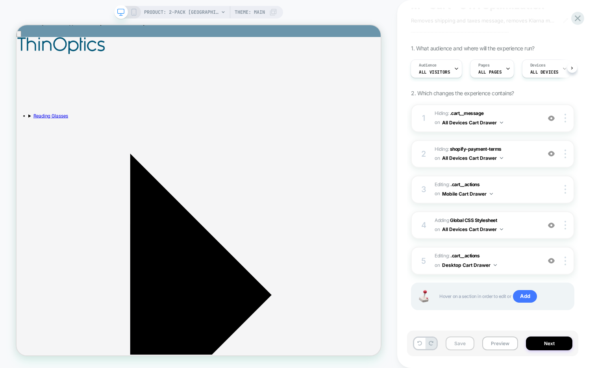
click at [466, 343] on button "Save" at bounding box center [460, 344] width 29 height 14
click at [499, 342] on button "Preview" at bounding box center [500, 344] width 36 height 14
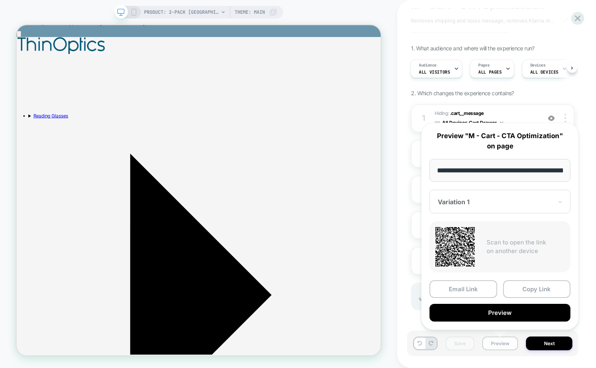
scroll to position [0, 145]
click at [512, 290] on button "Copy Link" at bounding box center [537, 290] width 68 height 18
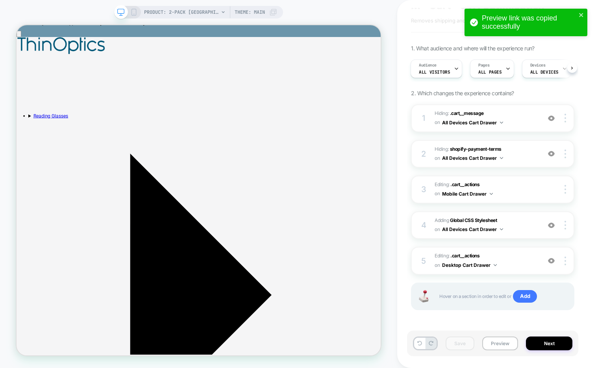
scroll to position [25, 0]
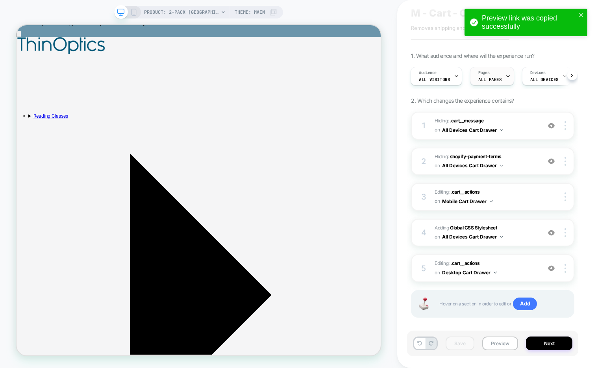
click at [506, 77] on icon at bounding box center [508, 76] width 5 height 5
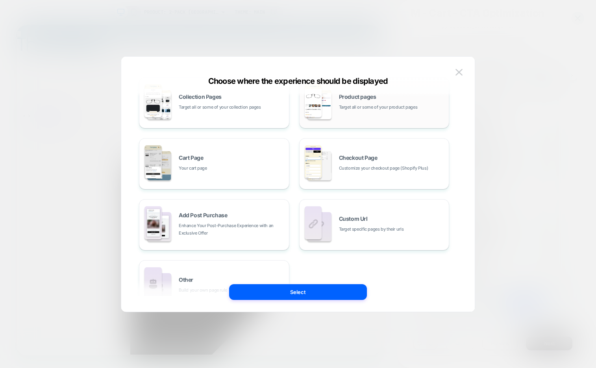
scroll to position [0, 0]
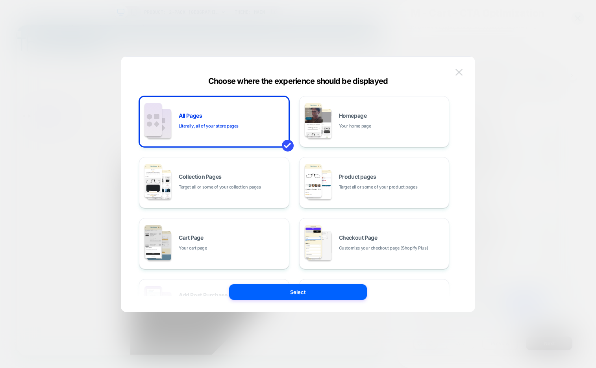
click at [459, 72] on img at bounding box center [459, 72] width 7 height 7
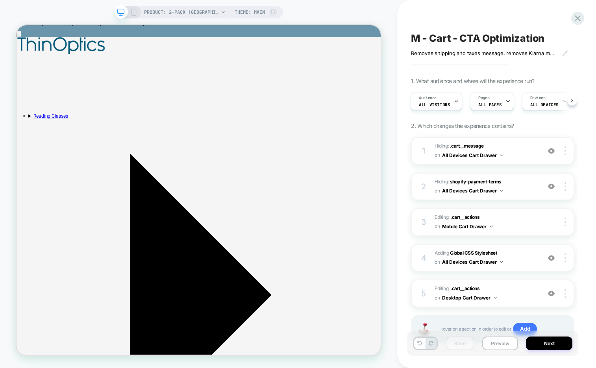
click at [465, 40] on span "M - Cart - CTA Optimization" at bounding box center [478, 38] width 134 height 12
click at [420, 39] on textarea "**********" at bounding box center [480, 38] width 138 height 12
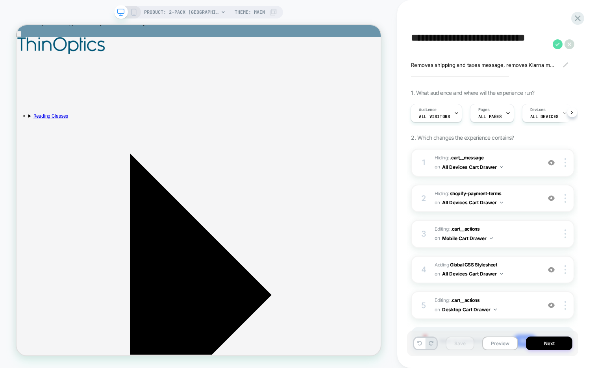
type textarea "**********"
click at [512, 46] on icon at bounding box center [558, 44] width 10 height 10
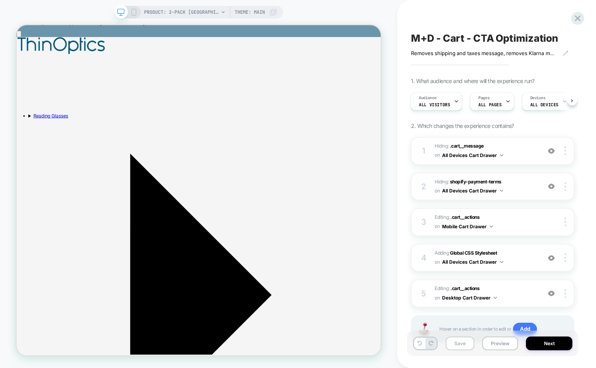
click at [461, 343] on button "Save" at bounding box center [460, 344] width 29 height 14
click at [132, 11] on icon at bounding box center [133, 12] width 7 height 7
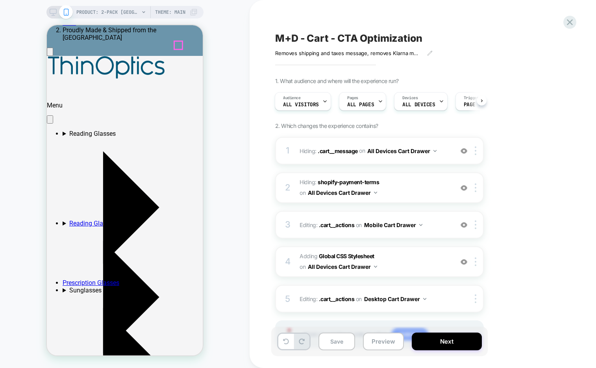
click at [50, 182] on items-count "2" at bounding box center [49, 185] width 4 height 7
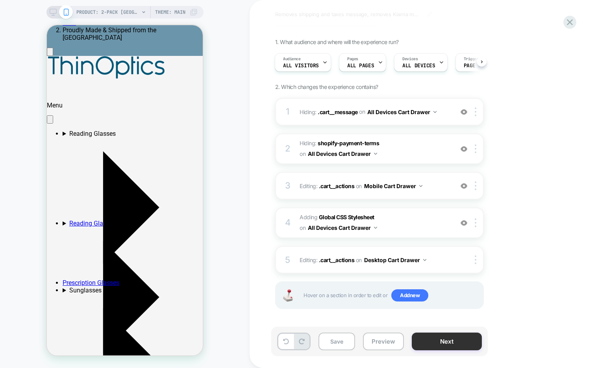
click at [435, 344] on button "Next" at bounding box center [447, 342] width 70 height 18
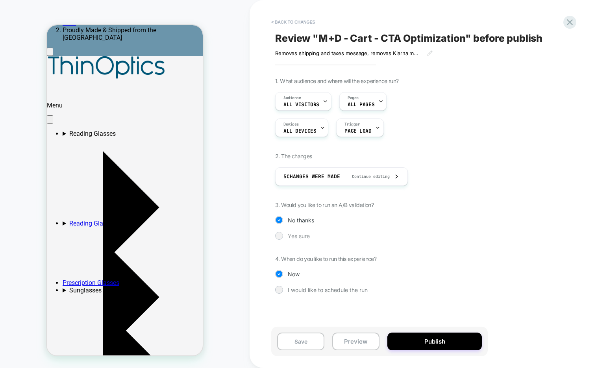
click at [301, 236] on span "Yes sure" at bounding box center [299, 236] width 22 height 7
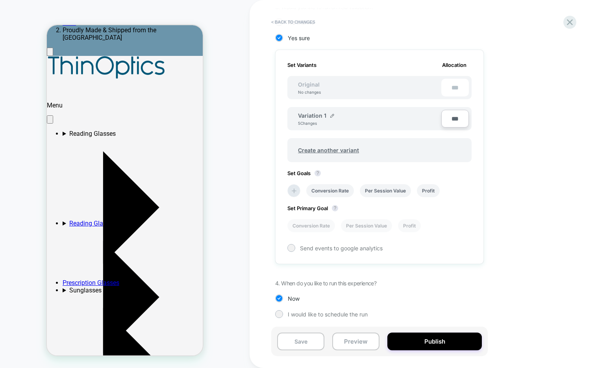
scroll to position [199, 0]
click at [408, 336] on button "Publish" at bounding box center [435, 342] width 95 height 18
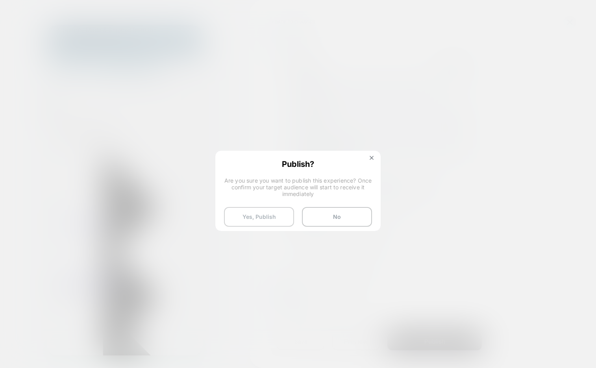
scroll to position [0, 0]
click at [238, 217] on button "Yes, Publish" at bounding box center [259, 217] width 70 height 20
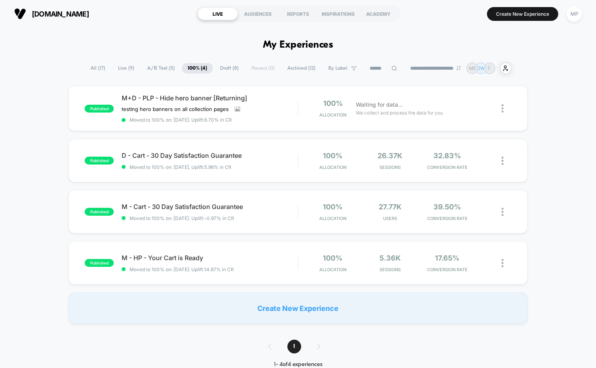
click at [160, 68] on span "A/B Test ( 5 )" at bounding box center [160, 68] width 39 height 11
